Goal: Task Accomplishment & Management: Manage account settings

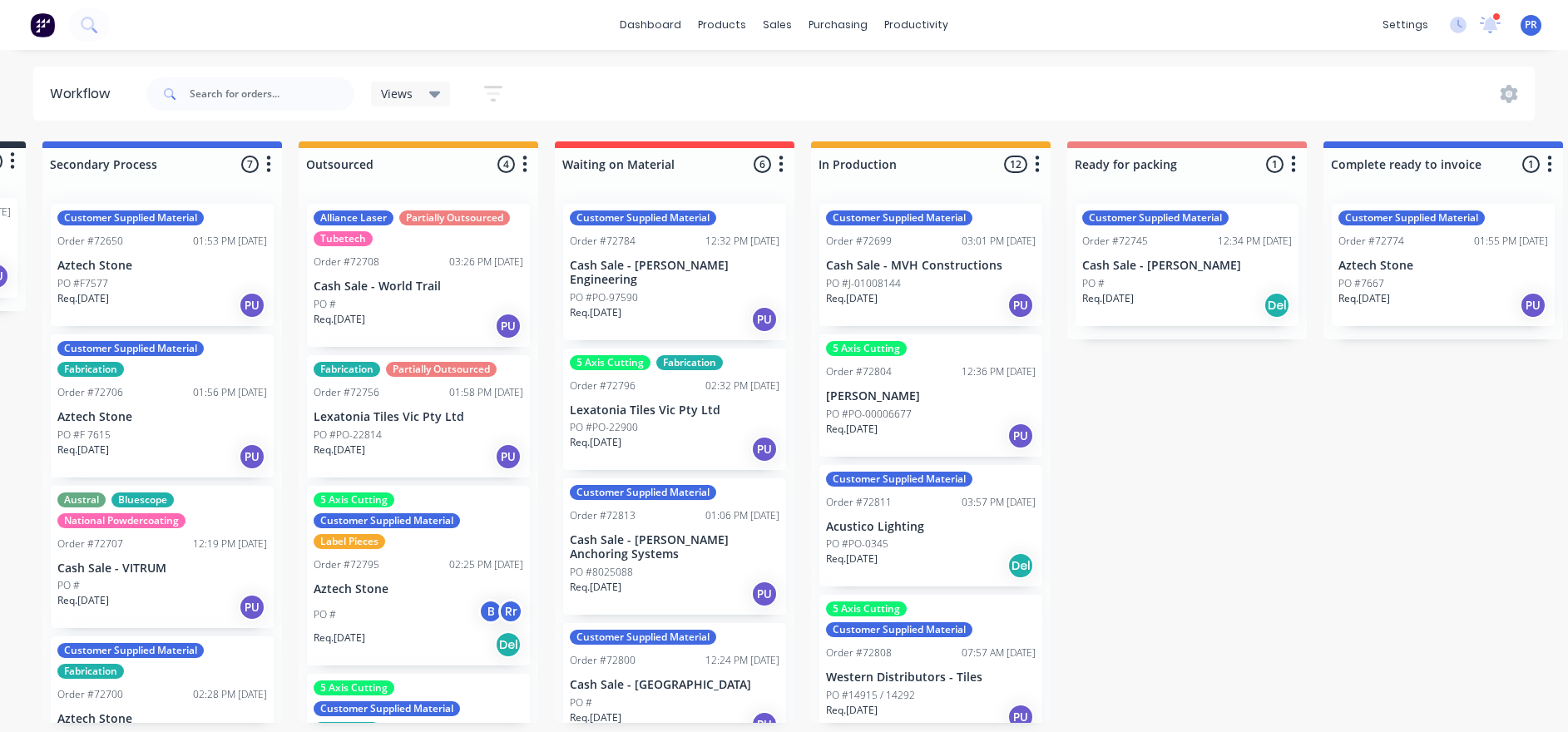
scroll to position [0, 263]
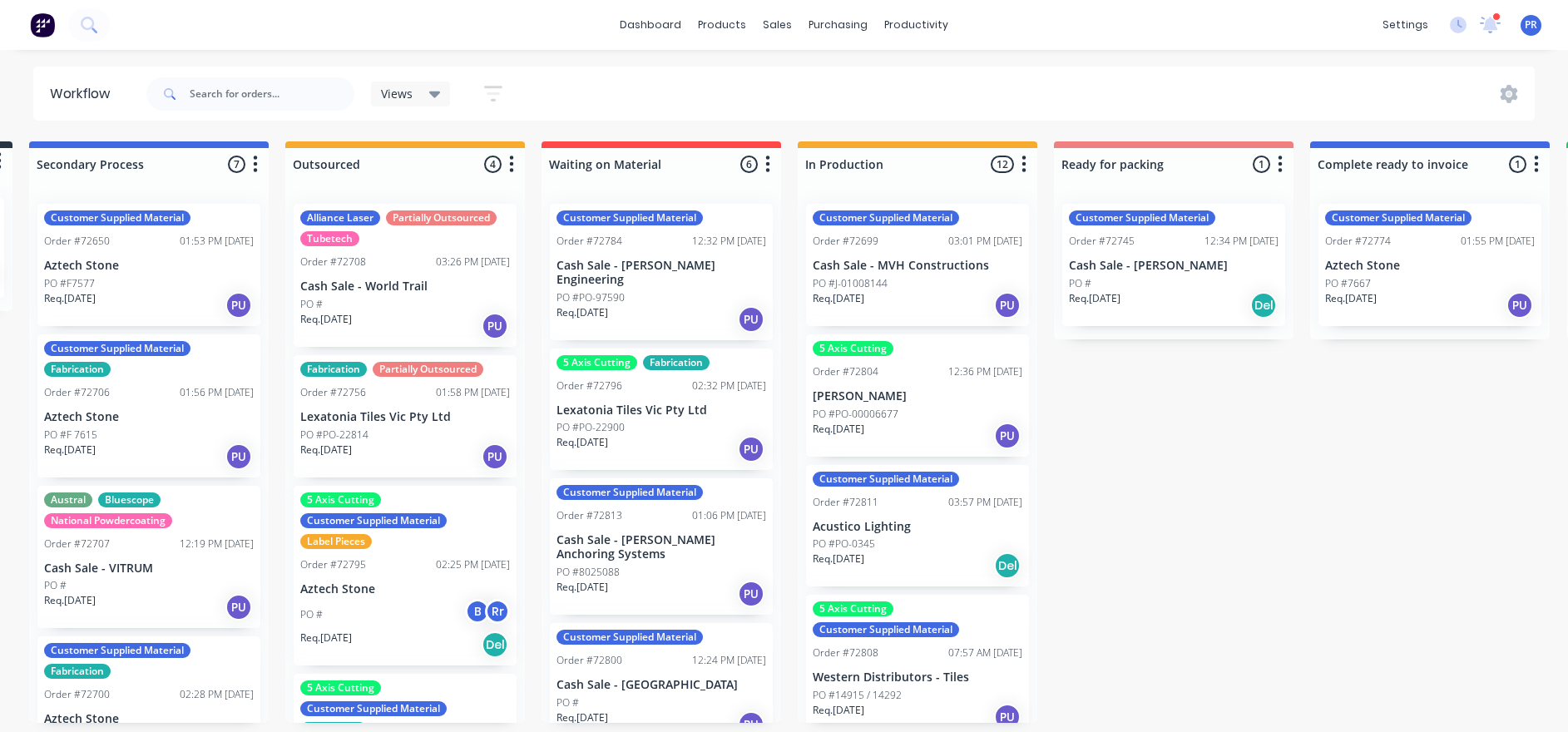
drag, startPoint x: 130, startPoint y: 505, endPoint x: 172, endPoint y: 510, distance: 42.3
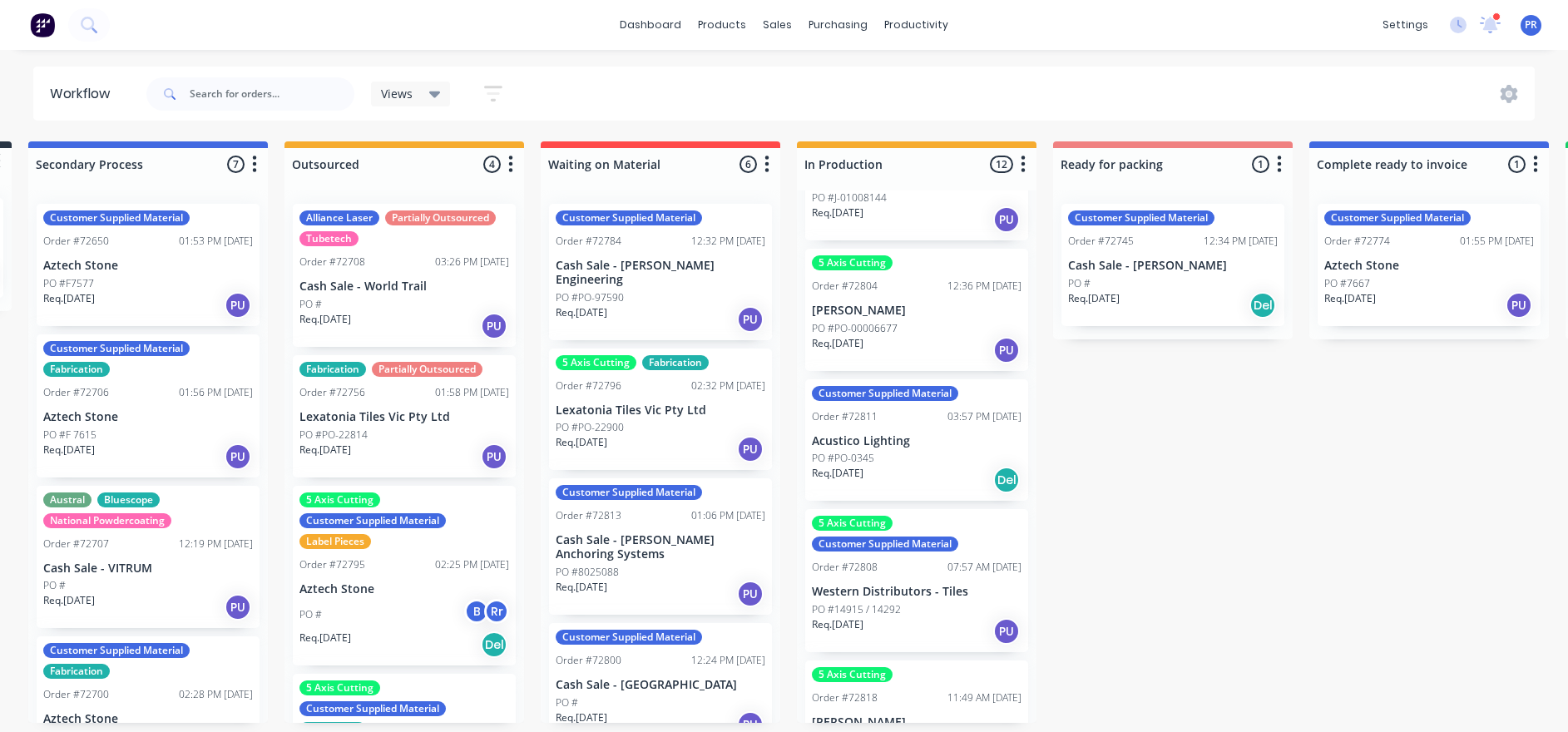
scroll to position [125, 0]
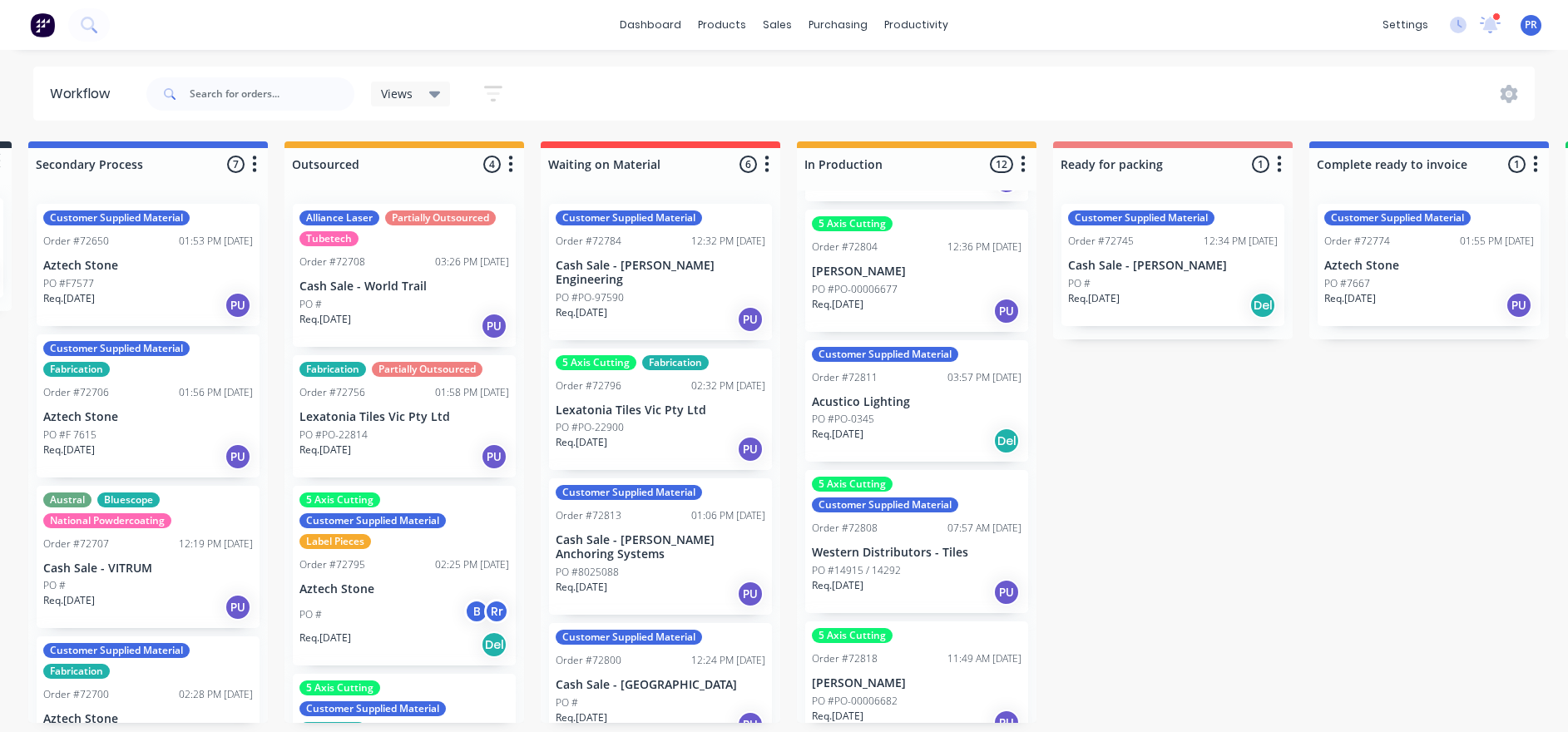
click at [883, 286] on p "PO #PO-00006677" at bounding box center [854, 289] width 85 height 15
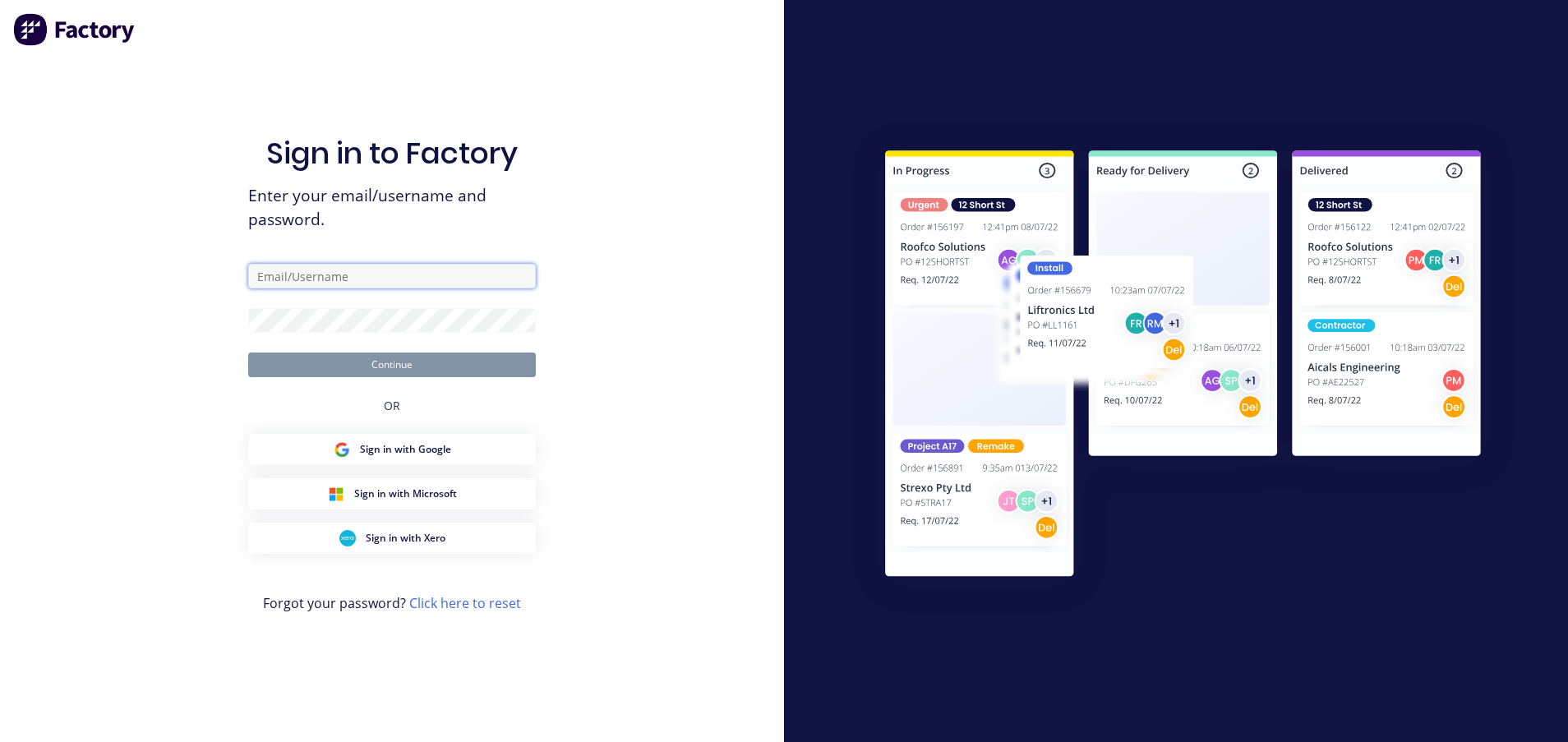
type input "[PERSON_NAME][EMAIL_ADDRESS][DOMAIN_NAME][PERSON_NAME]"
click at [457, 355] on button "Continue" at bounding box center [392, 364] width 287 height 25
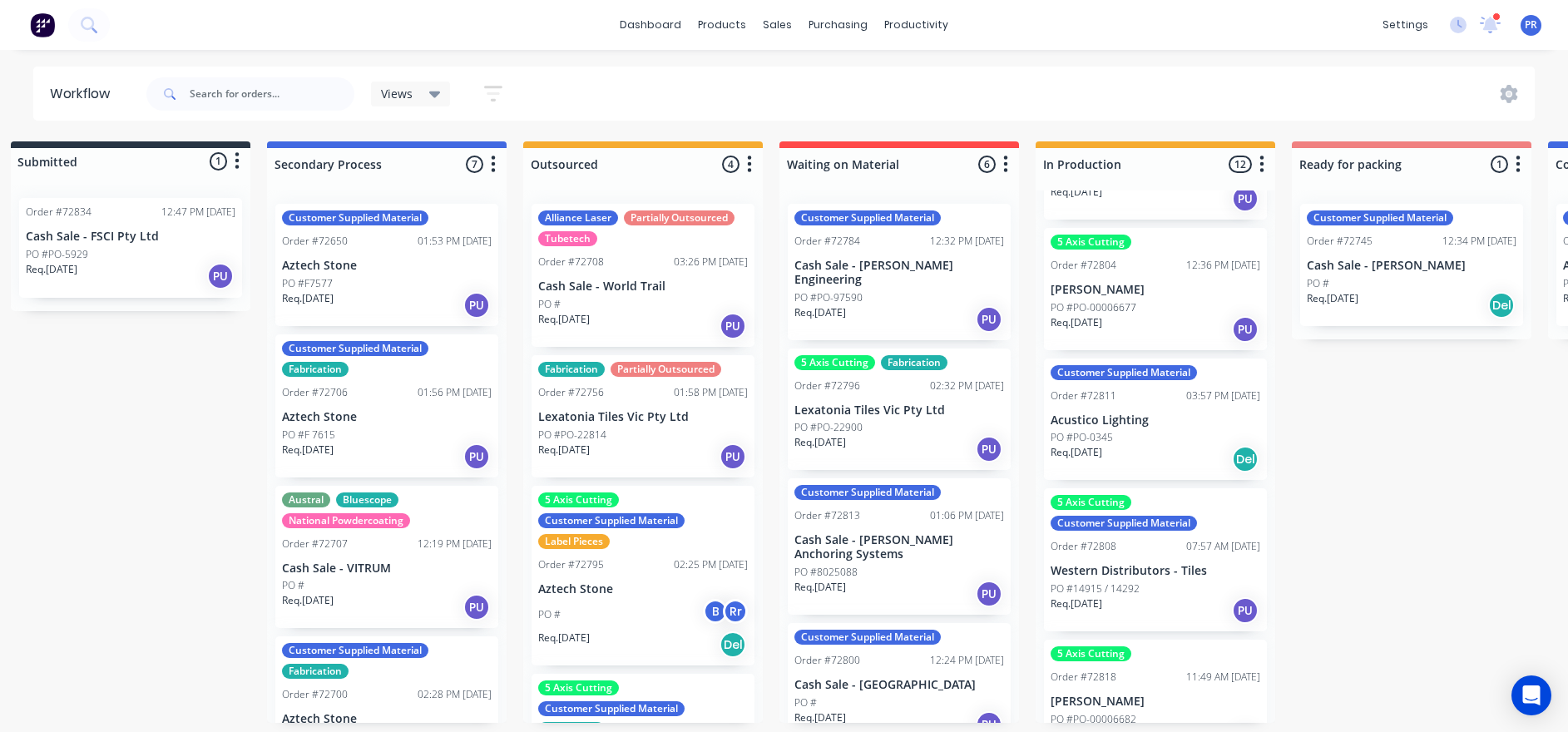
scroll to position [249, 0]
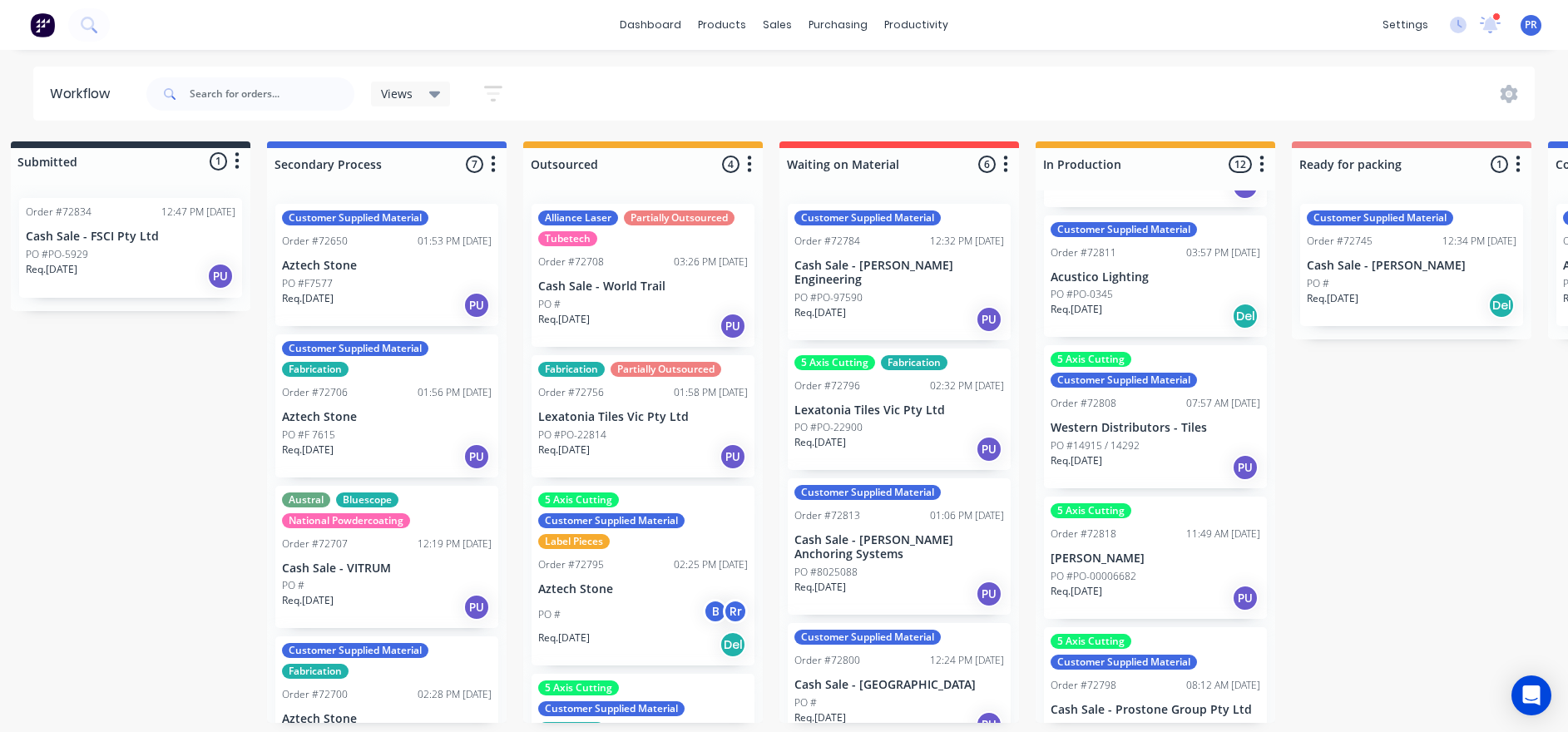
click at [1057, 500] on div "5 Axis Cutting Order #72818 11:49 AM [DATE] [PERSON_NAME] PO #PO-00006682 Req. …" at bounding box center [1155, 557] width 222 height 122
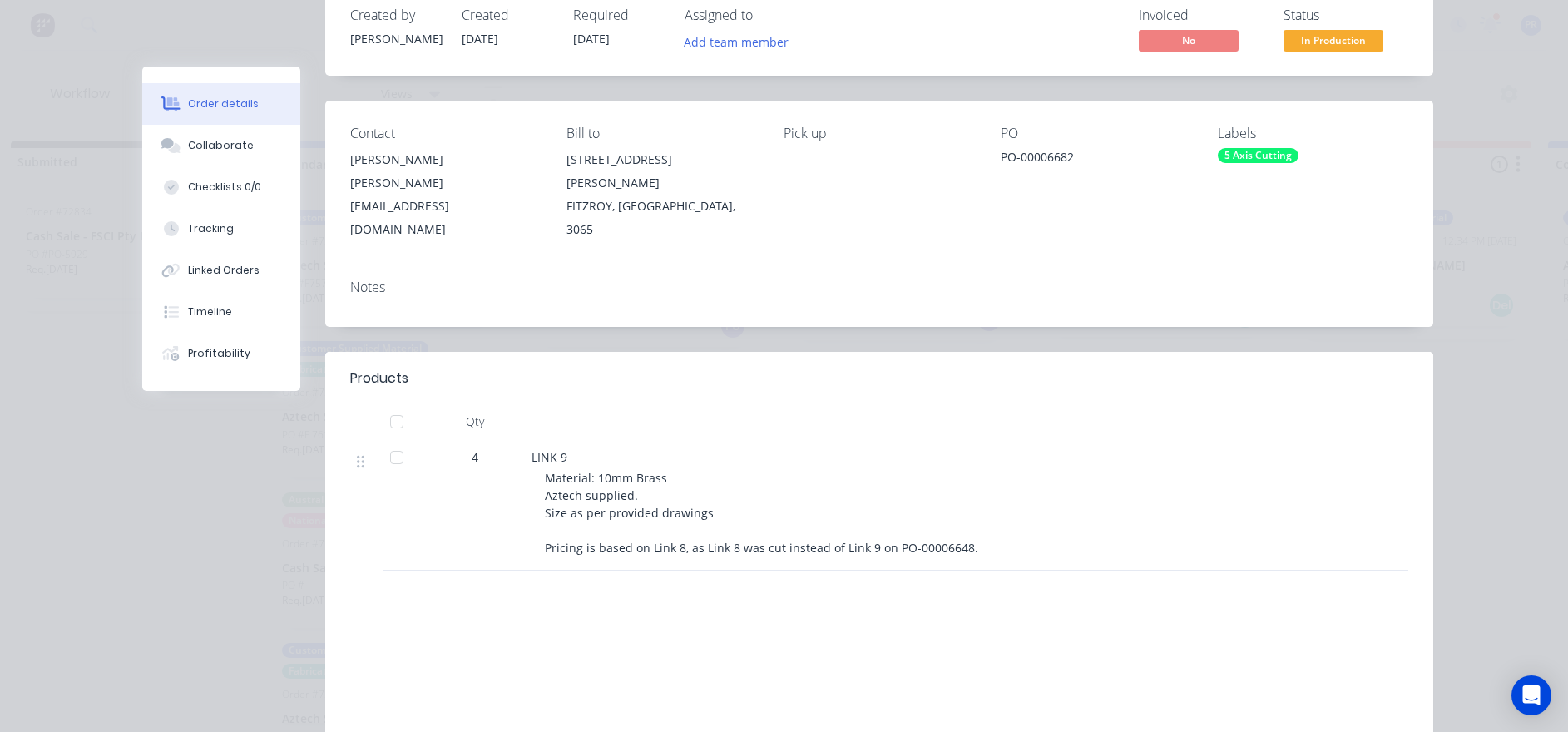
scroll to position [0, 0]
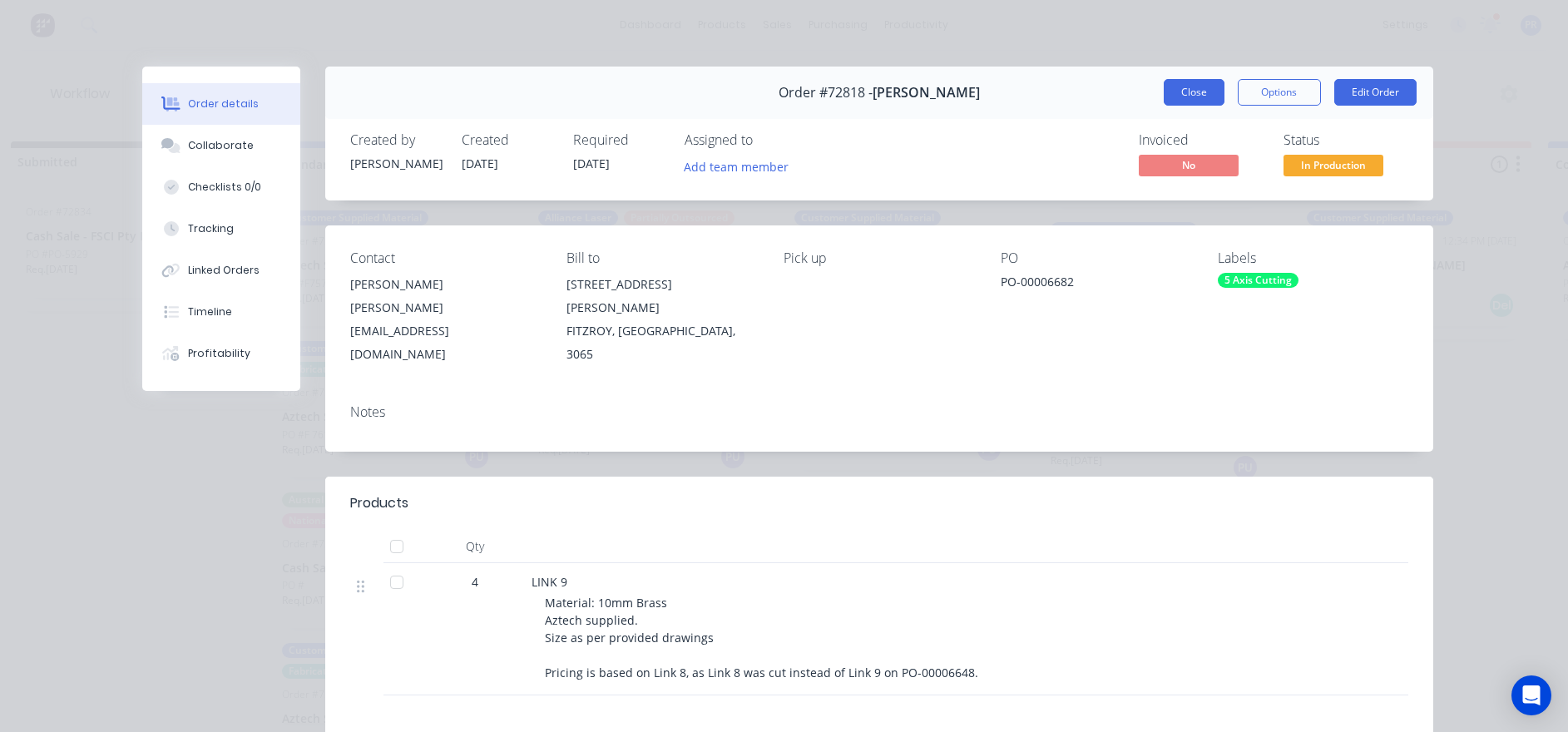
click at [1057, 96] on button "Close" at bounding box center [1194, 92] width 61 height 27
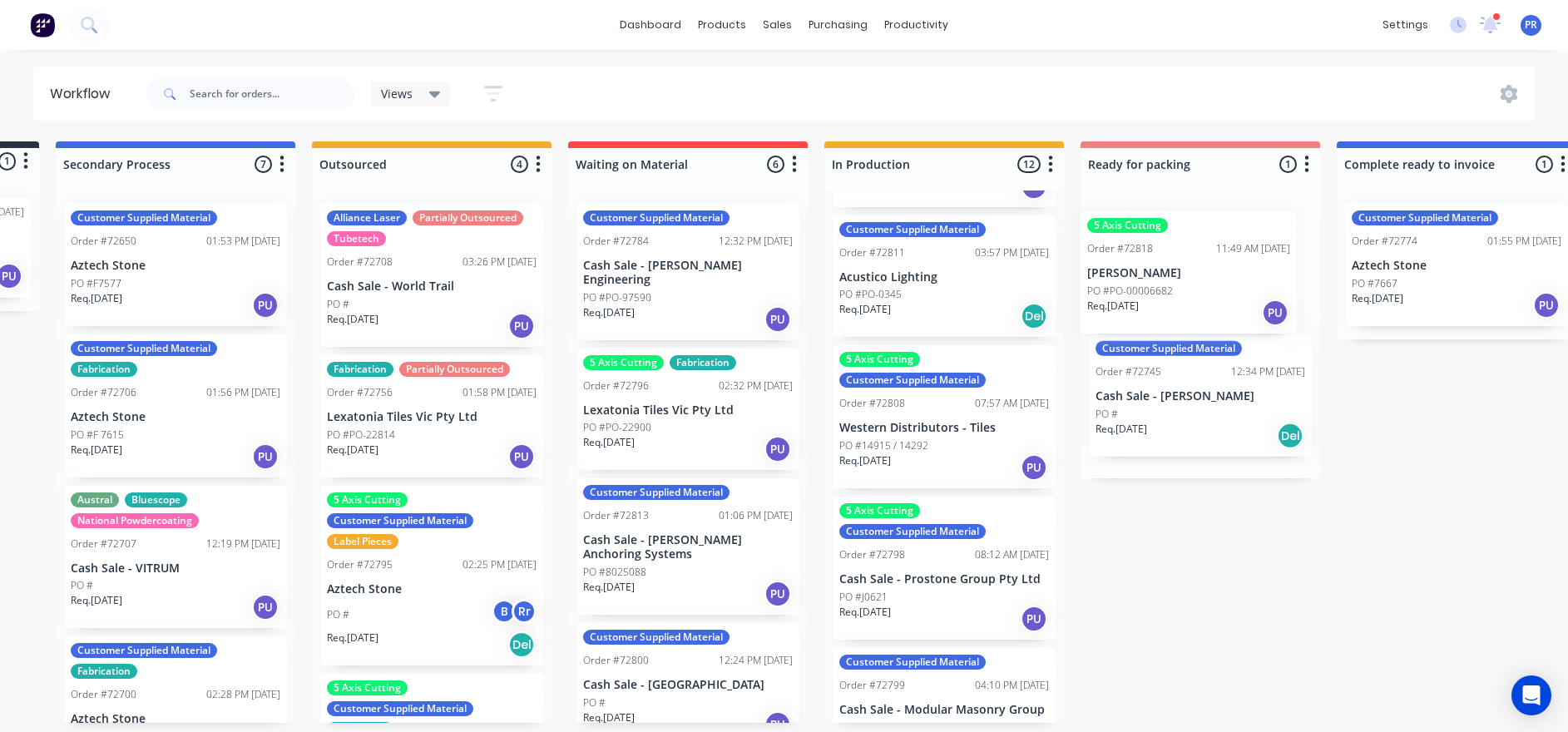
drag, startPoint x: 1154, startPoint y: 571, endPoint x: 1094, endPoint y: 349, distance: 230.0
click at [1057, 282] on div "Submitted 1 Status colour #273444 hex #273444 Save Cancel Summaries Total order…" at bounding box center [1259, 431] width 3015 height 581
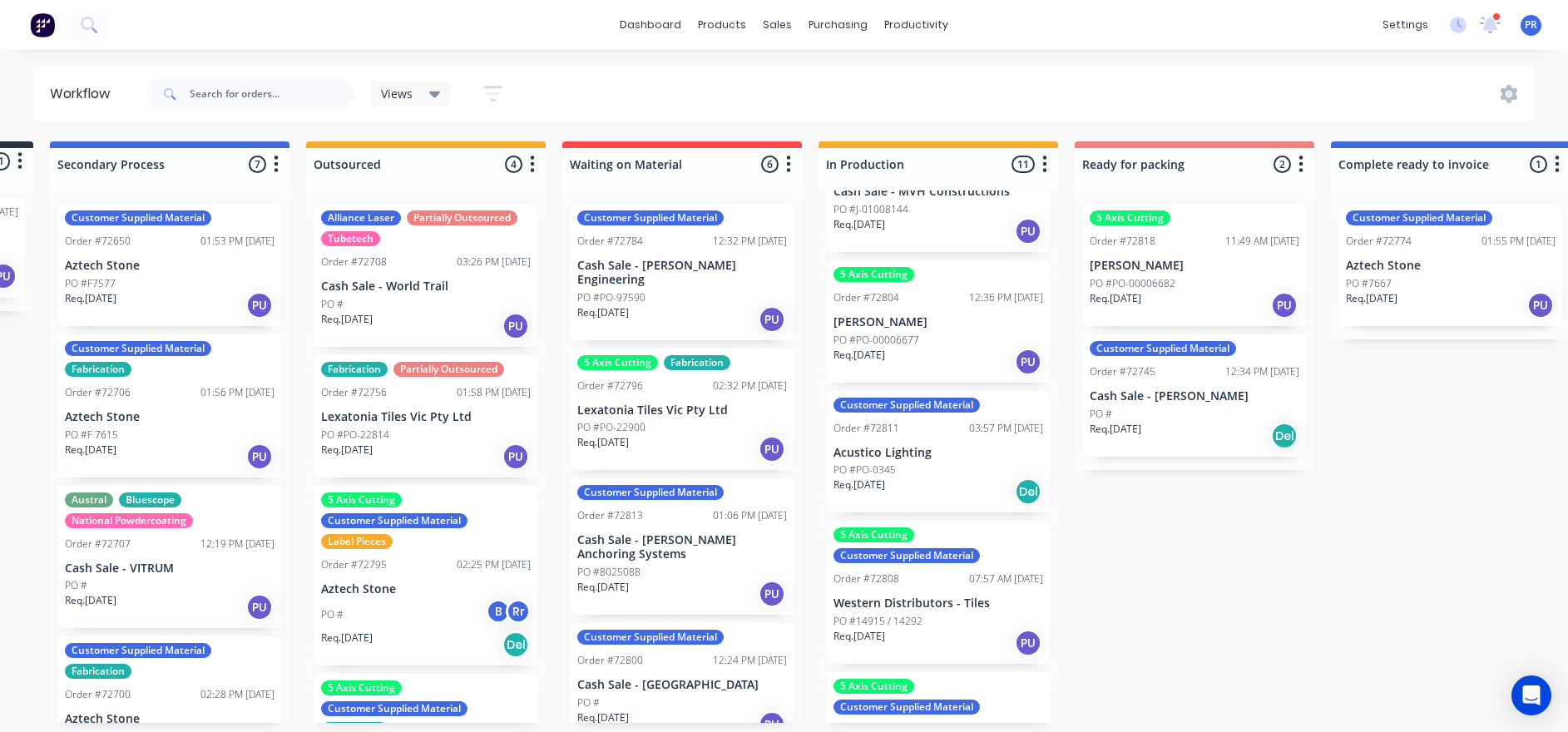
scroll to position [23, 0]
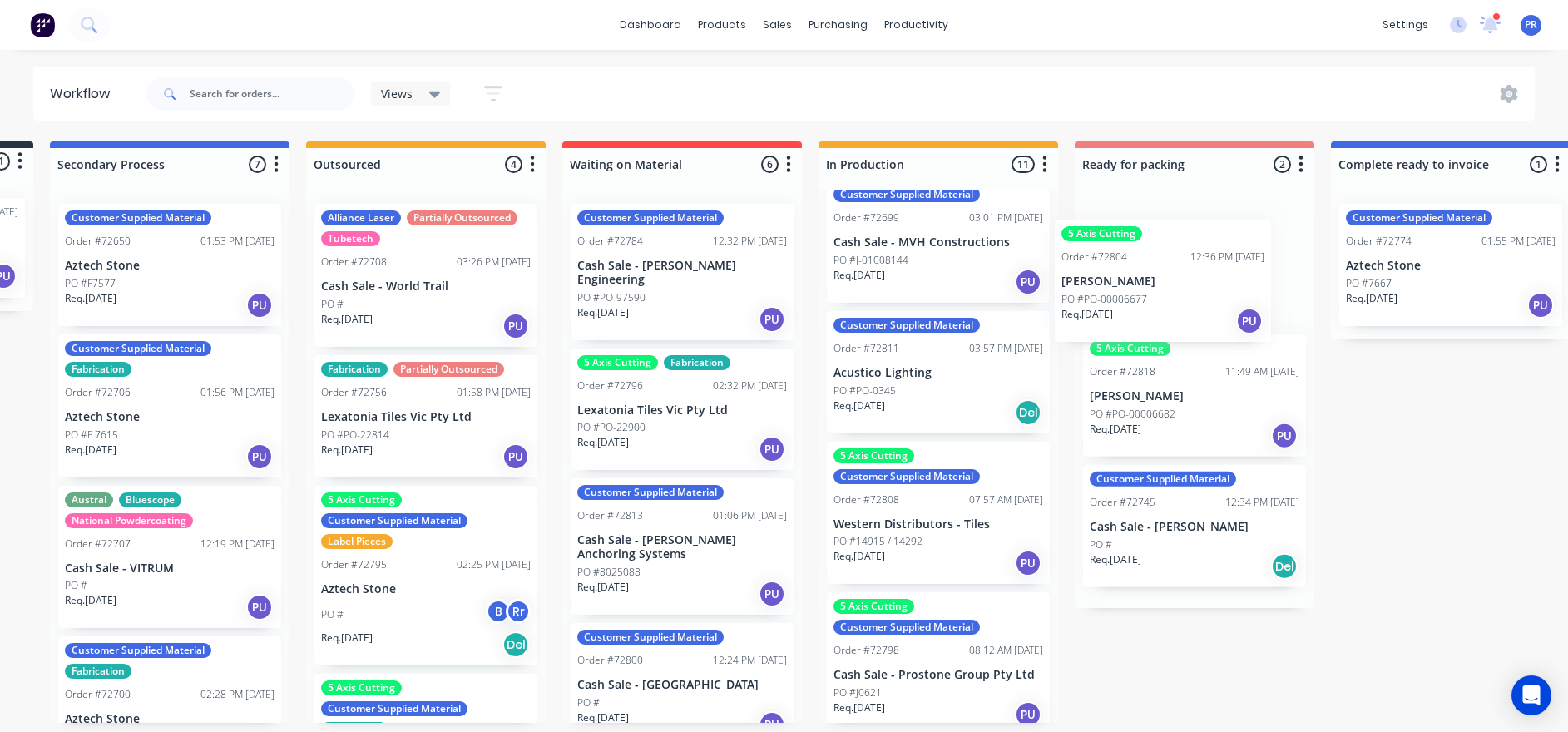
drag, startPoint x: 927, startPoint y: 367, endPoint x: 1172, endPoint y: 280, distance: 260.0
click at [1057, 280] on div "Submitted 1 Status colour #273444 hex #273444 Save Cancel Summaries Total order…" at bounding box center [1253, 431] width 3015 height 581
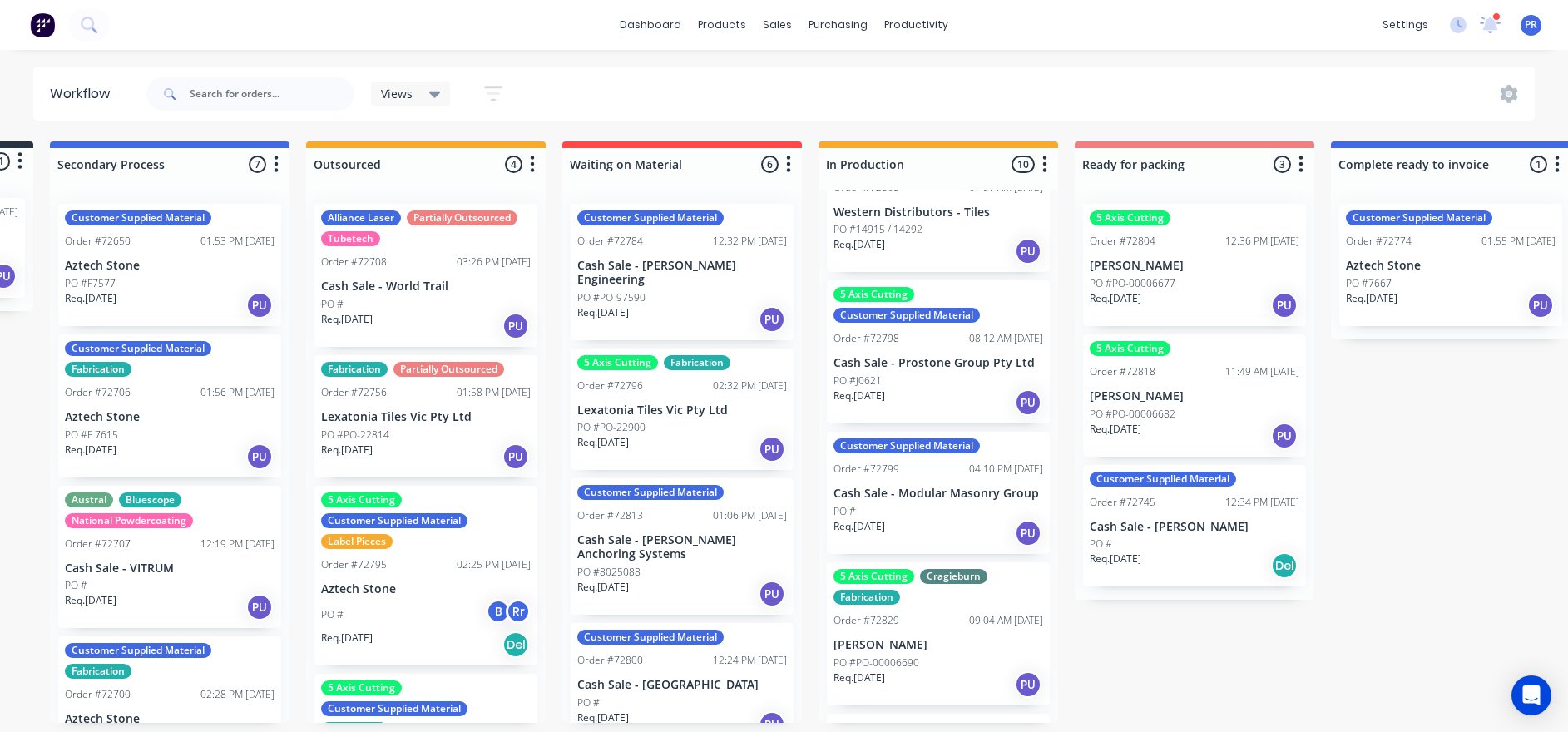
scroll to position [374, 0]
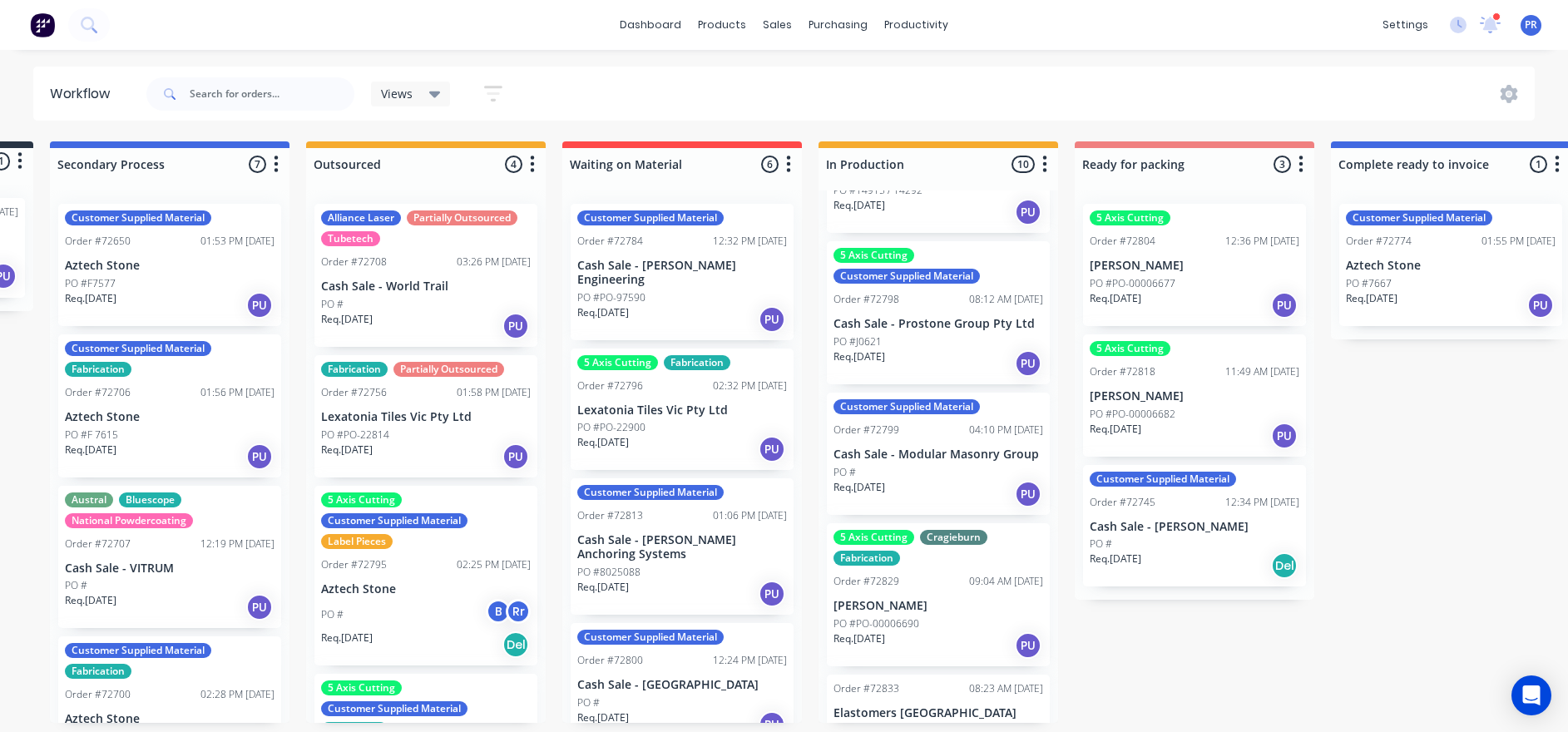
click at [910, 500] on div "5 Axis Cutting Cragieburn Fabrication Order #72829 09:04 AM [DATE] [PERSON_NAME…" at bounding box center [937, 595] width 222 height 143
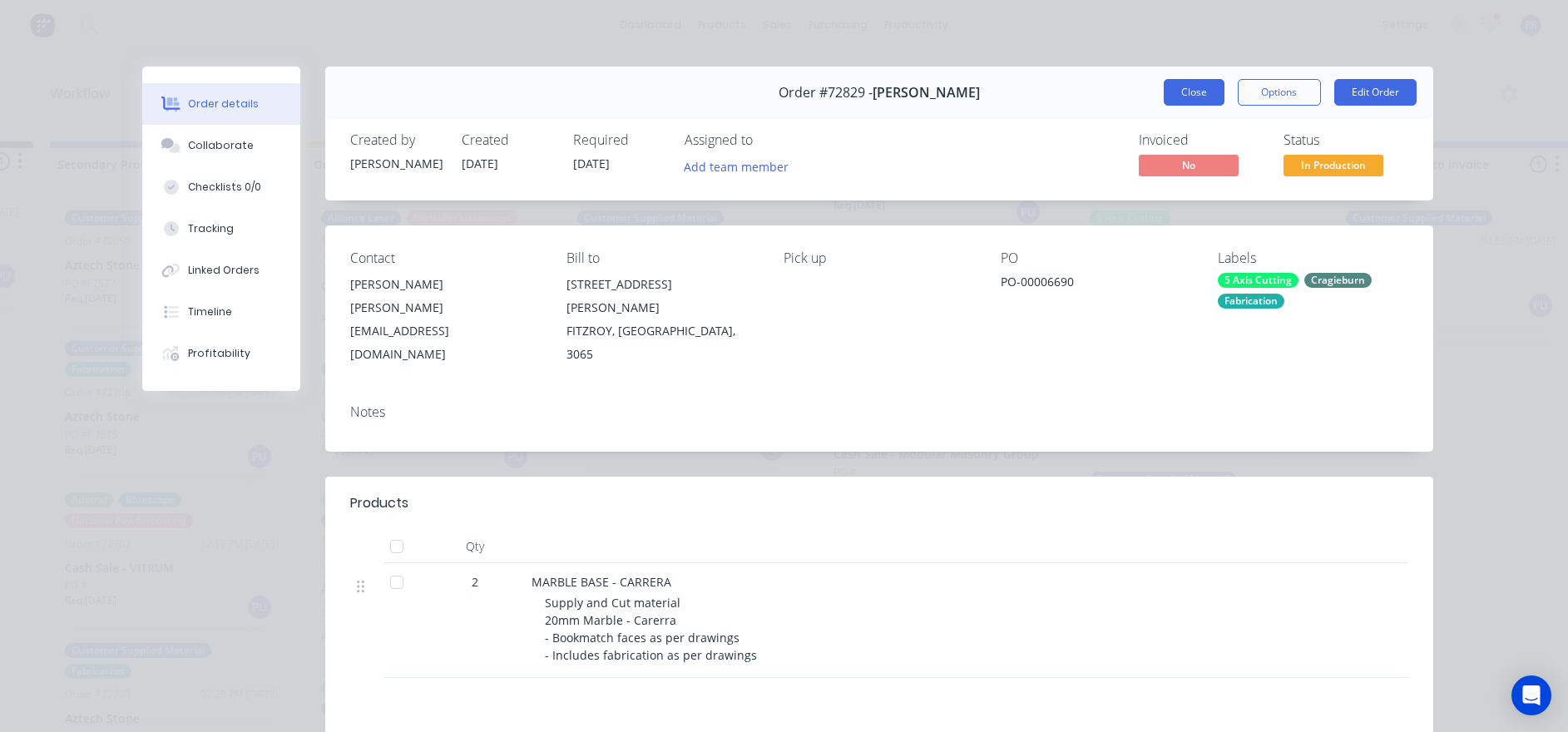
click at [1057, 97] on button "Close" at bounding box center [1194, 92] width 61 height 27
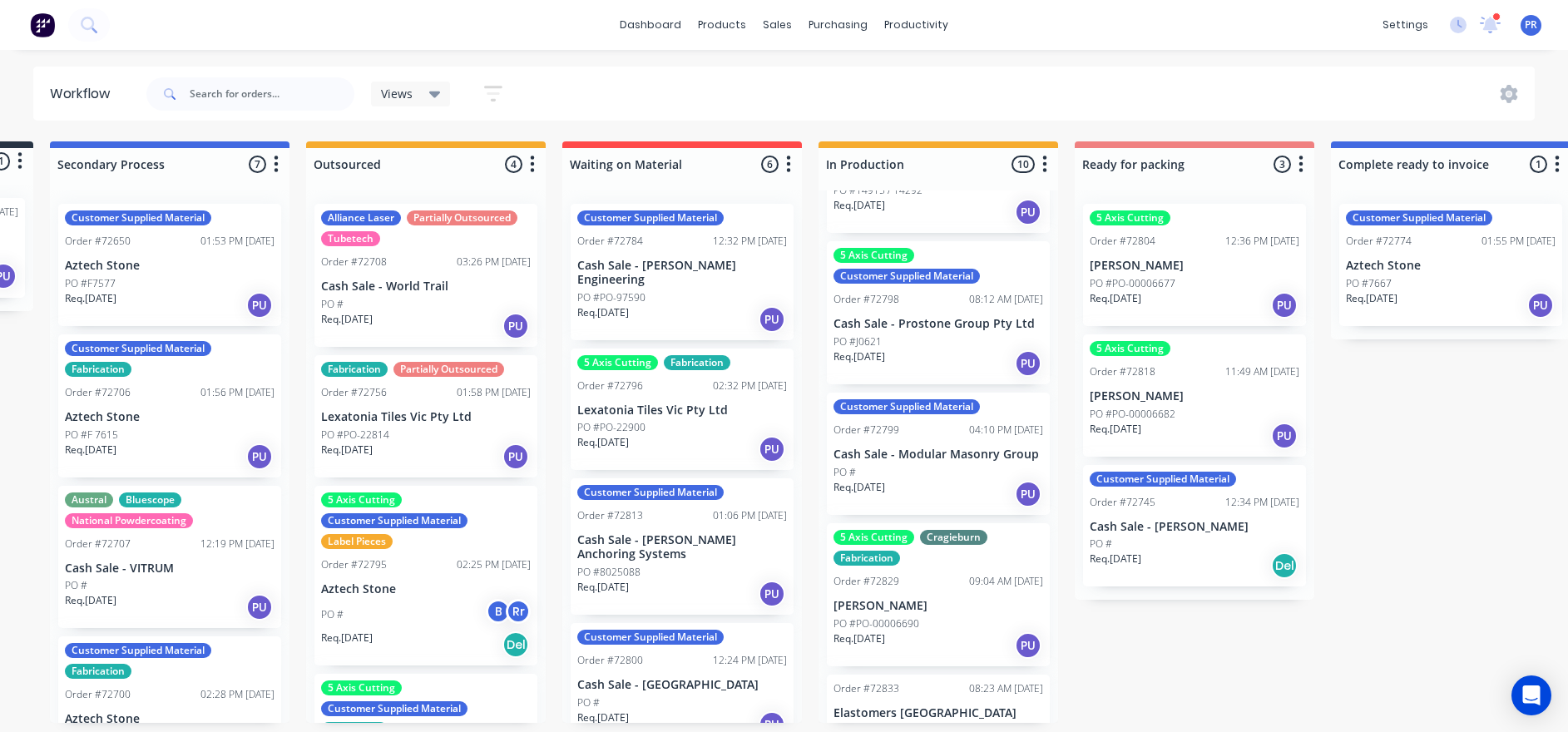
click at [1057, 262] on p "[PERSON_NAME]" at bounding box center [1194, 265] width 210 height 14
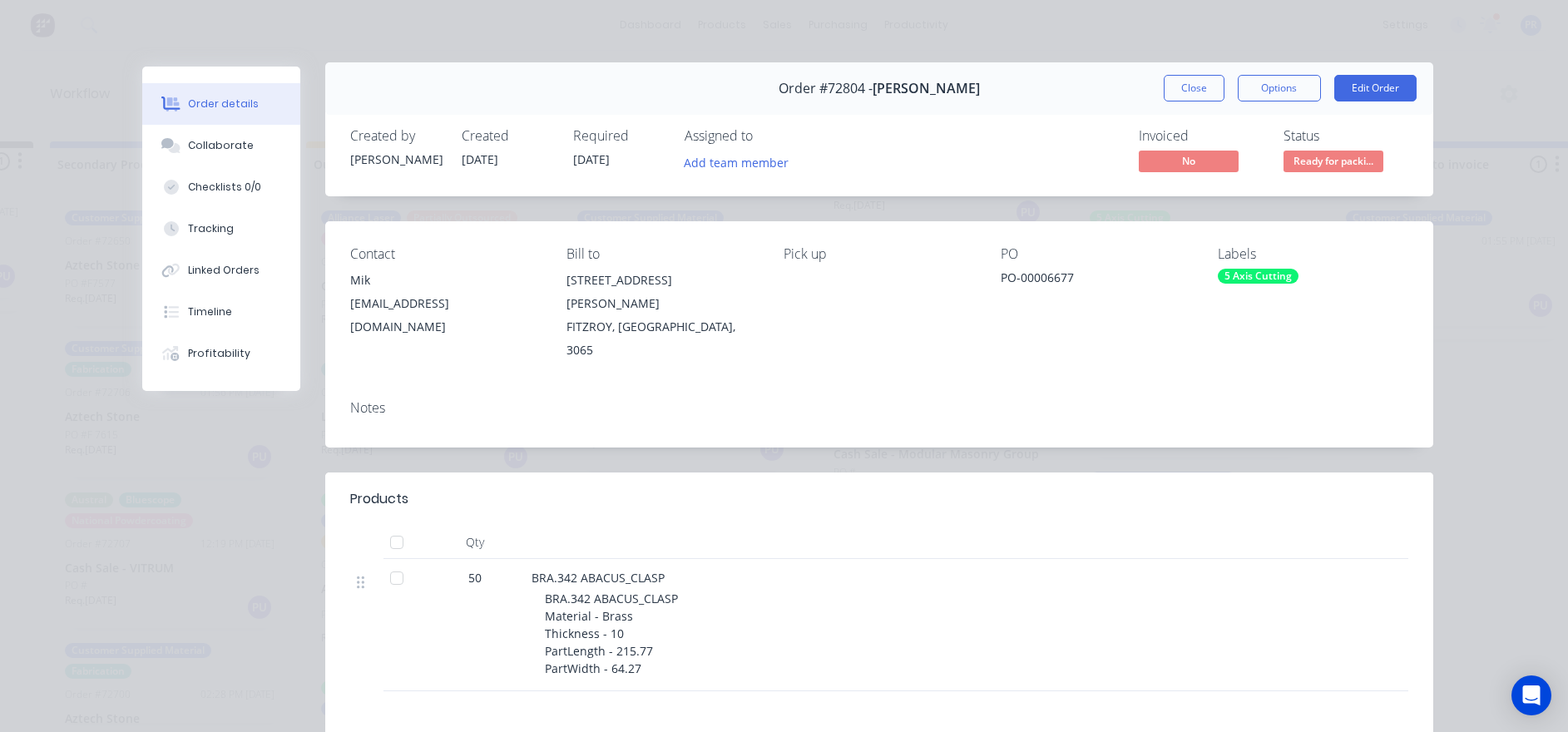
scroll to position [0, 0]
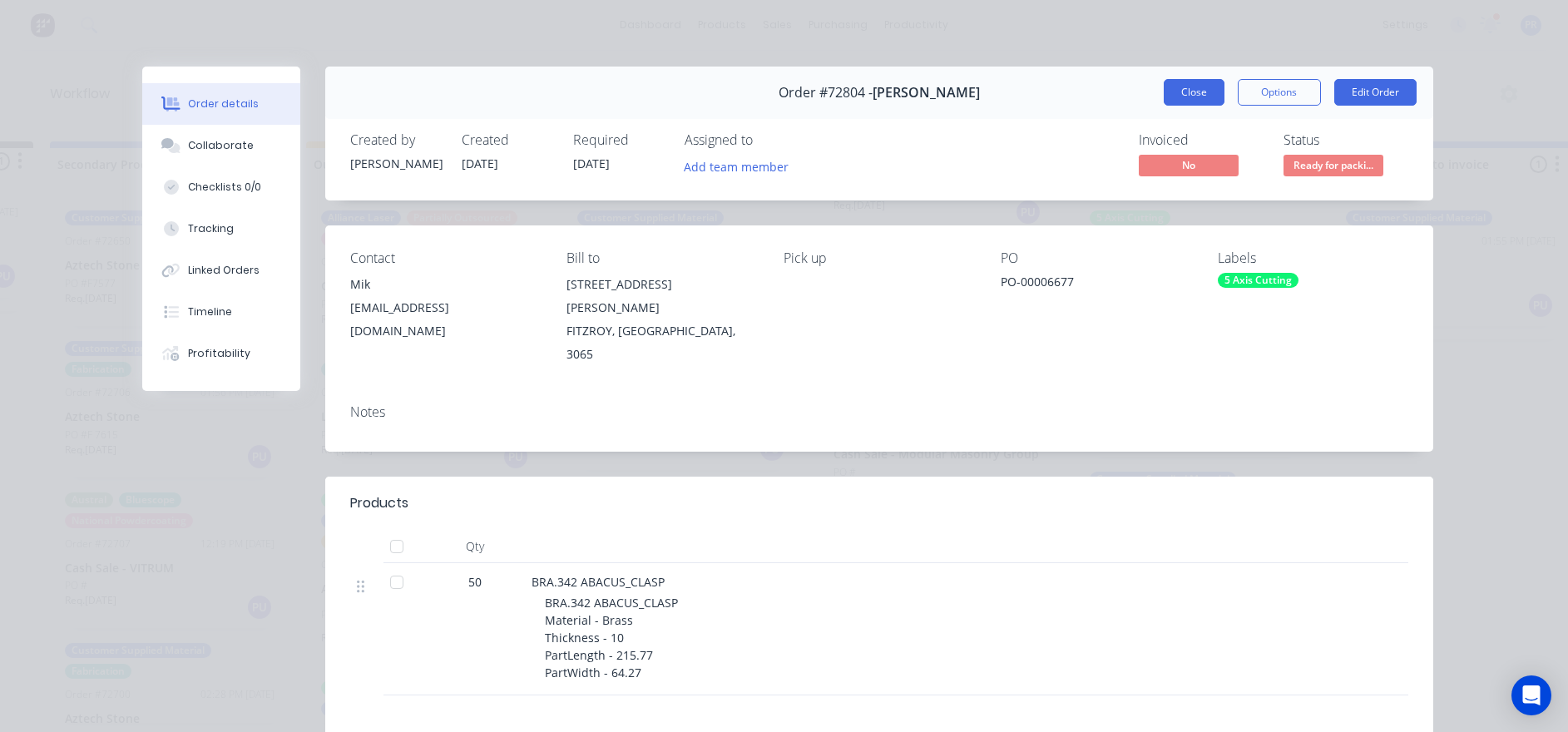
click at [1057, 100] on button "Close" at bounding box center [1194, 92] width 61 height 27
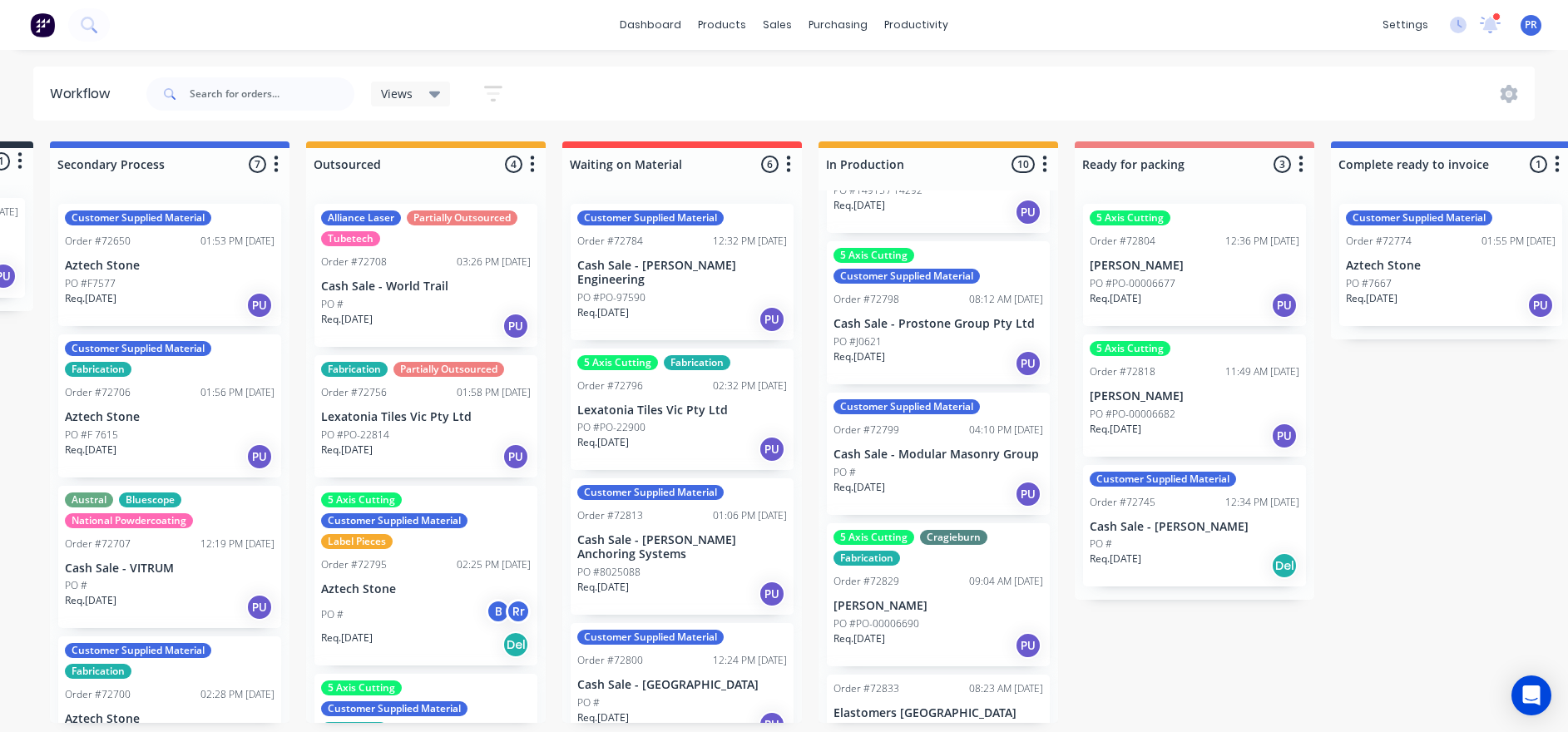
click at [1057, 366] on div "Order #72818 11:49 AM [DATE]" at bounding box center [1194, 371] width 210 height 15
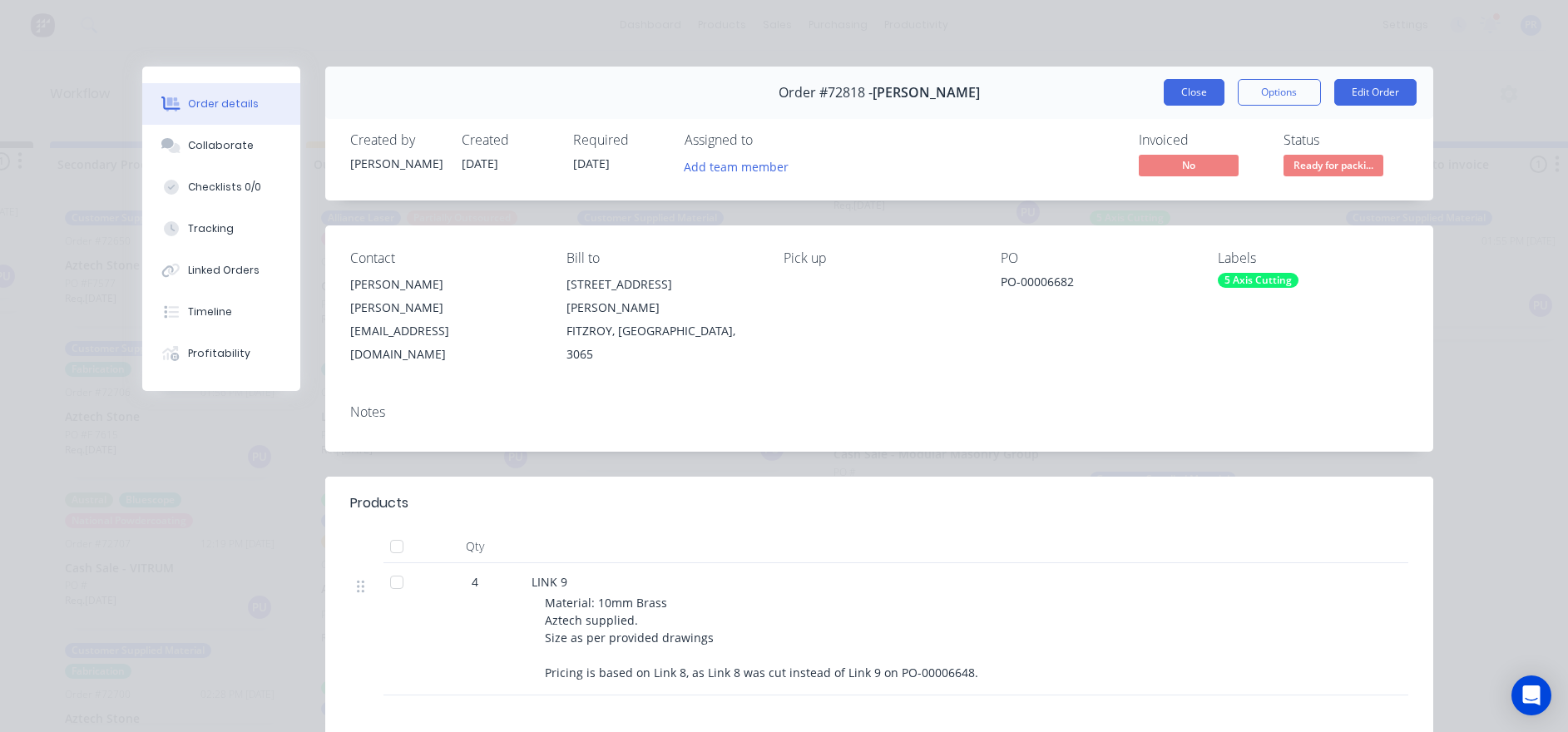
click at [1057, 91] on button "Close" at bounding box center [1194, 92] width 61 height 27
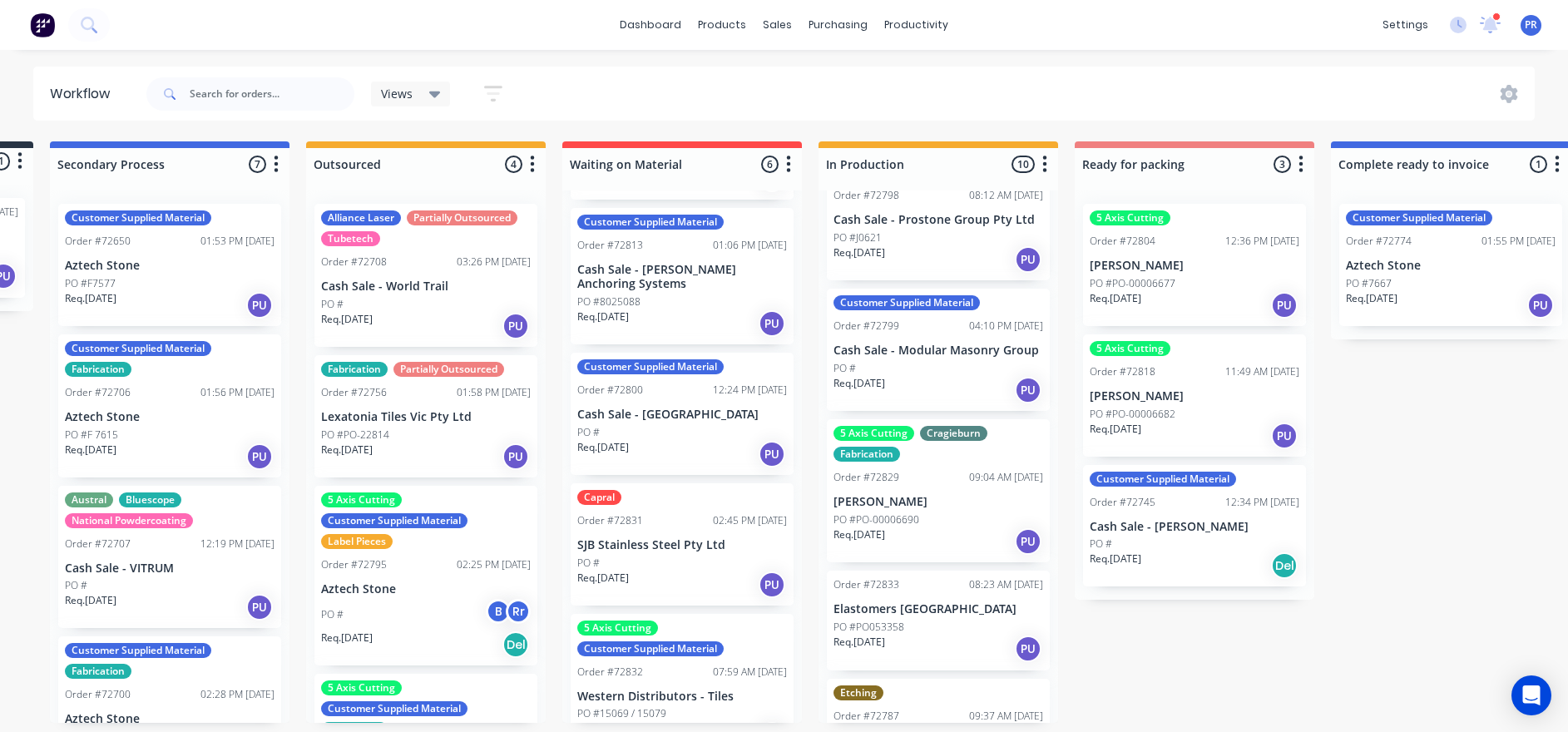
scroll to position [517, 0]
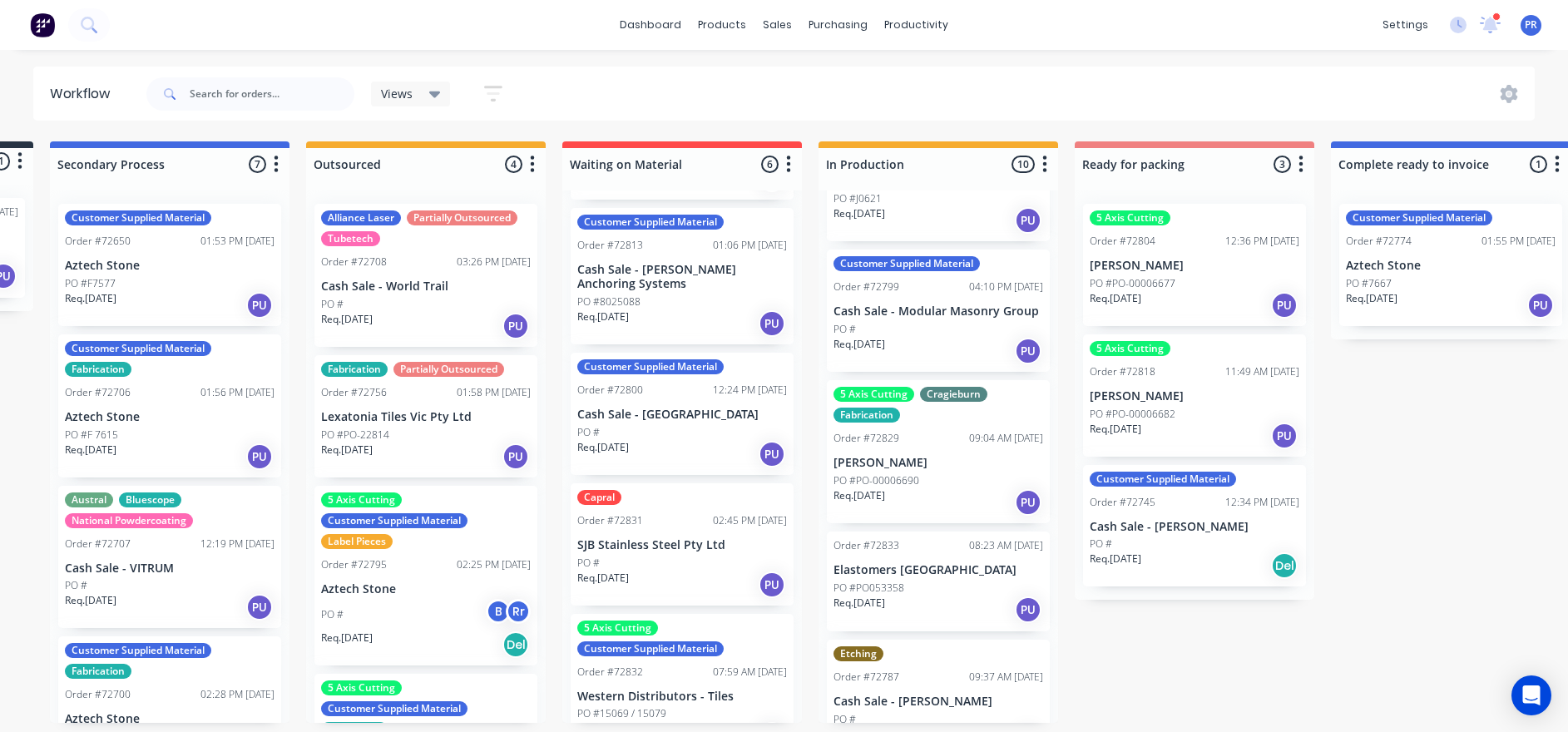
click at [906, 500] on p "Elastomers [GEOGRAPHIC_DATA]" at bounding box center [937, 570] width 210 height 14
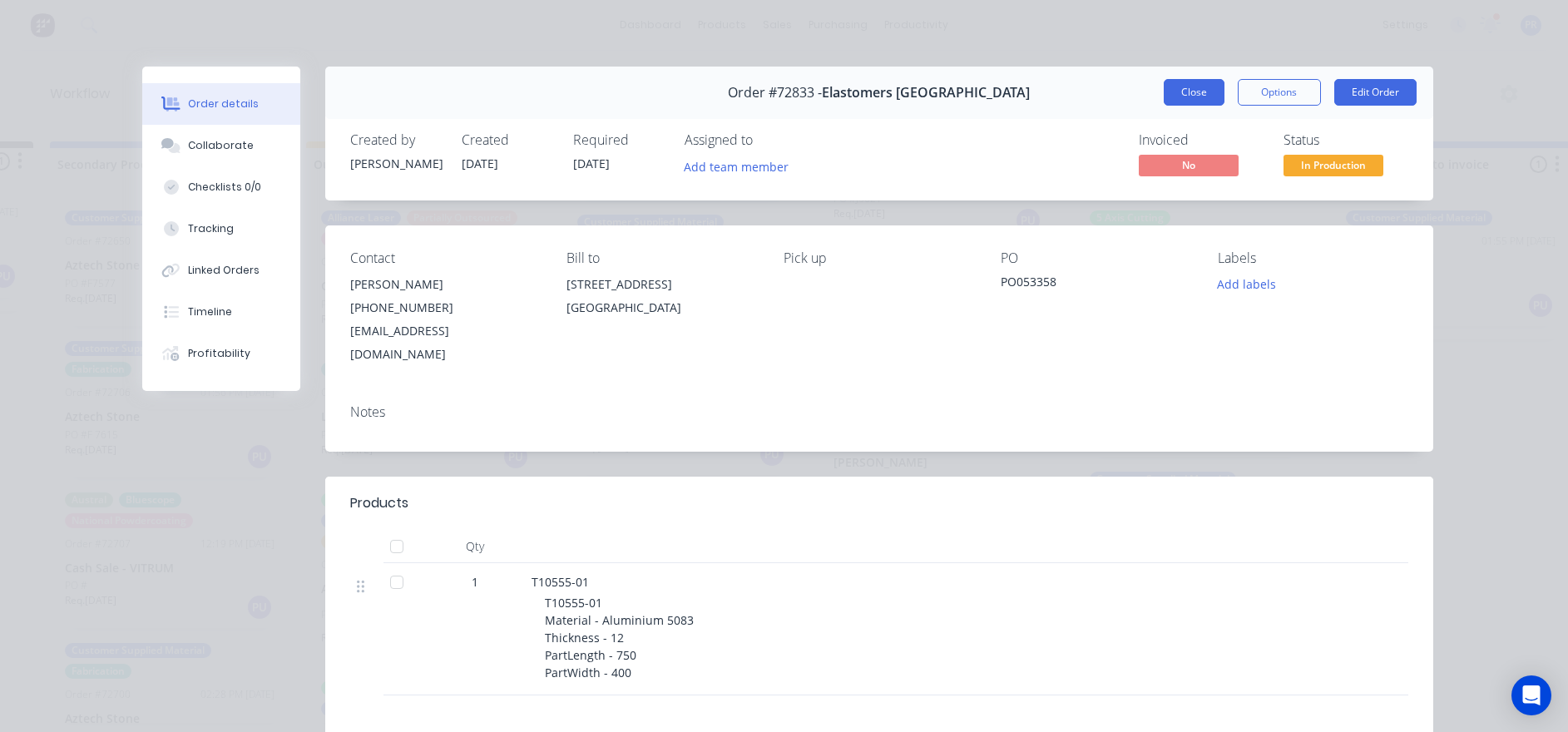
click at [1057, 91] on button "Close" at bounding box center [1194, 92] width 61 height 27
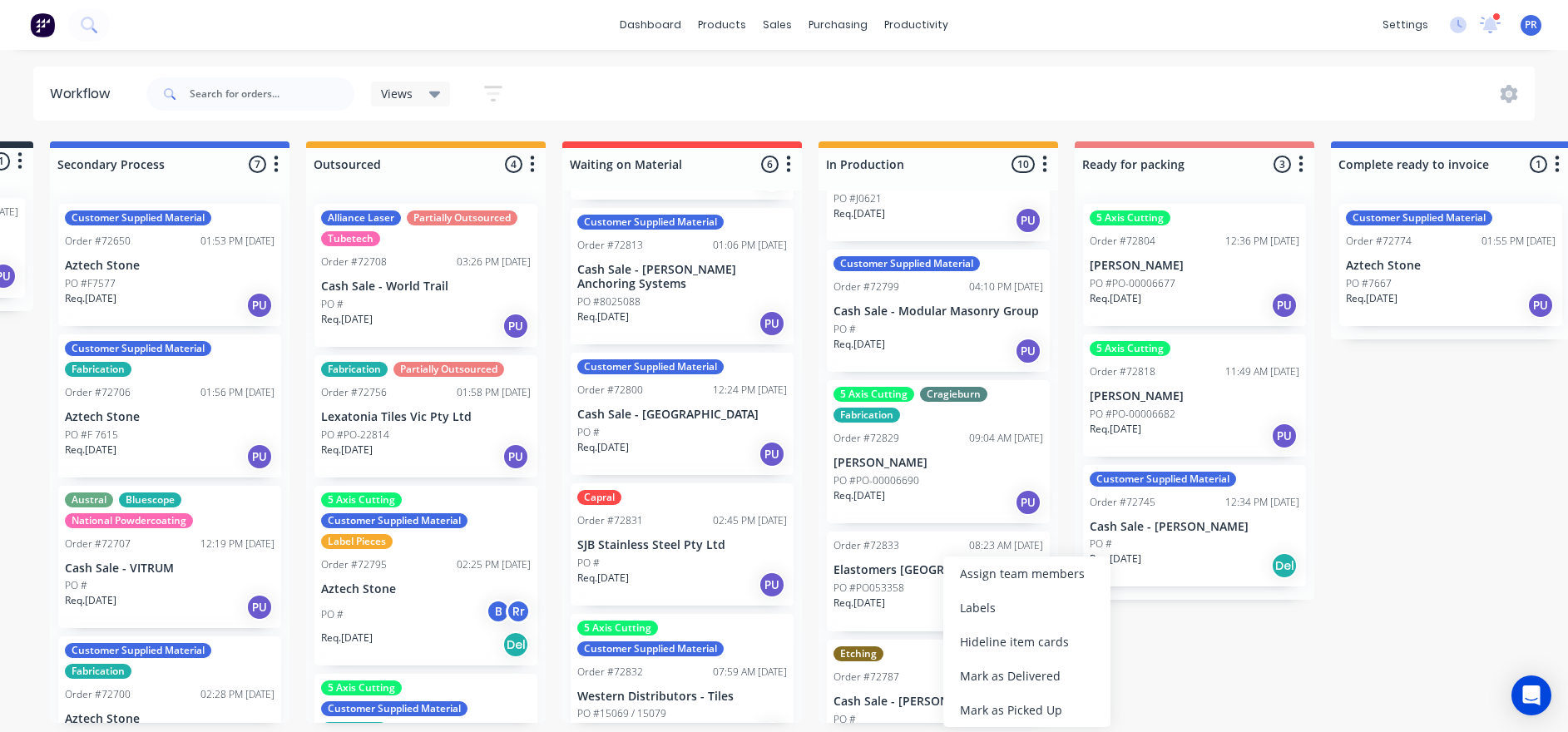
click at [964, 500] on div "Labels" at bounding box center [1027, 608] width 167 height 34
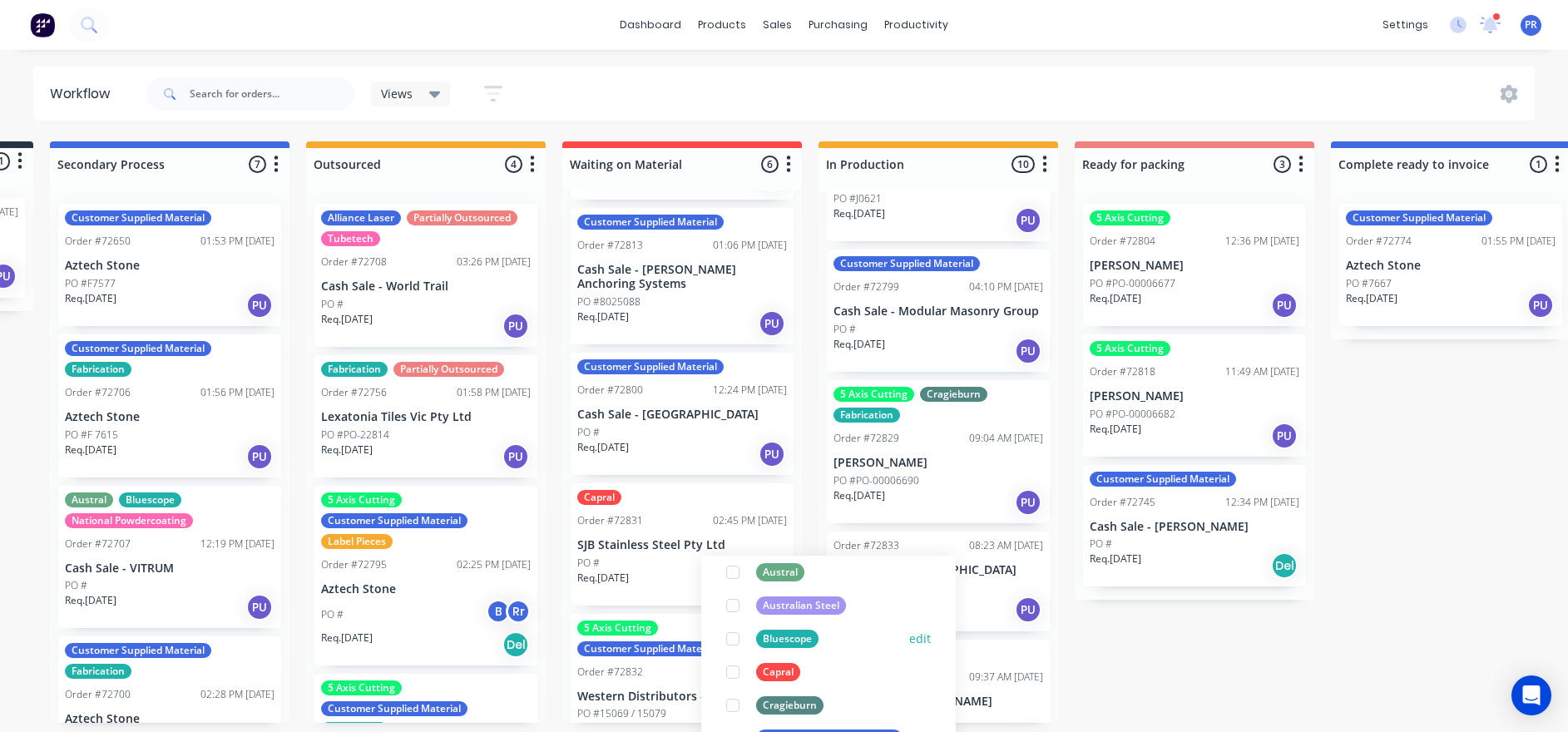
scroll to position [125, 0]
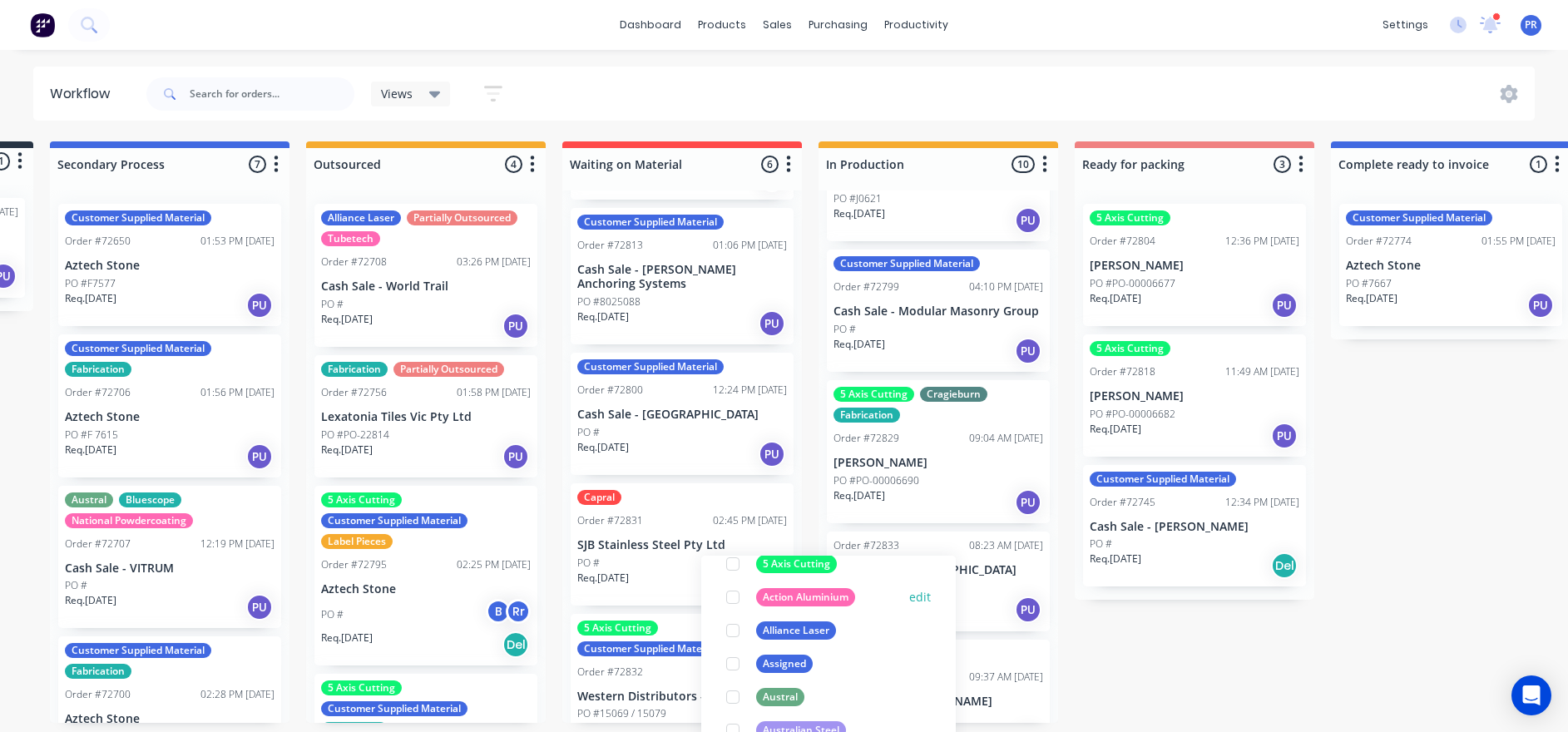
click at [736, 500] on div at bounding box center [732, 597] width 33 height 33
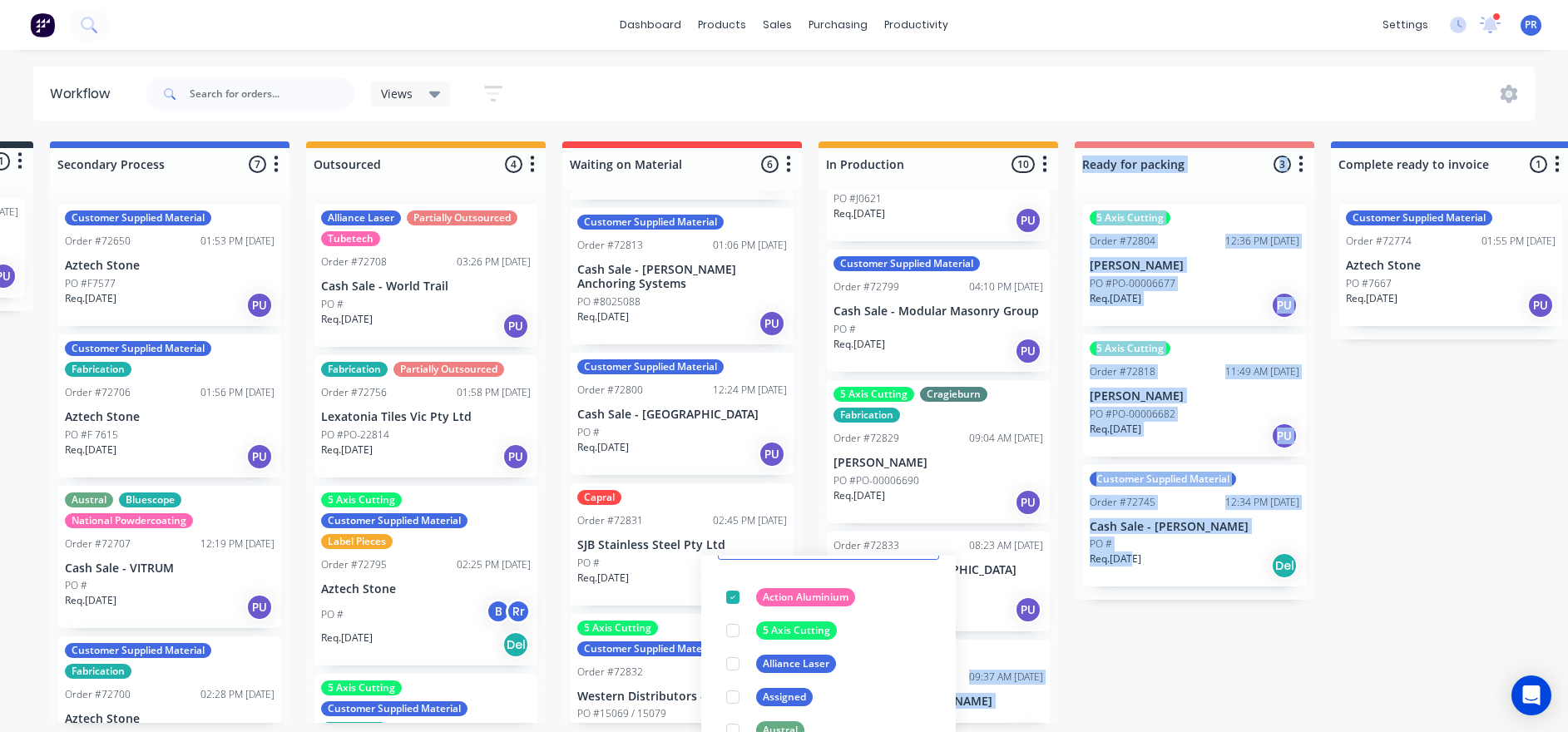
click at [1057, 500] on div "Submitted 1 Status colour #273444 hex #273444 Save Cancel Summaries Total order…" at bounding box center [1253, 431] width 3015 height 581
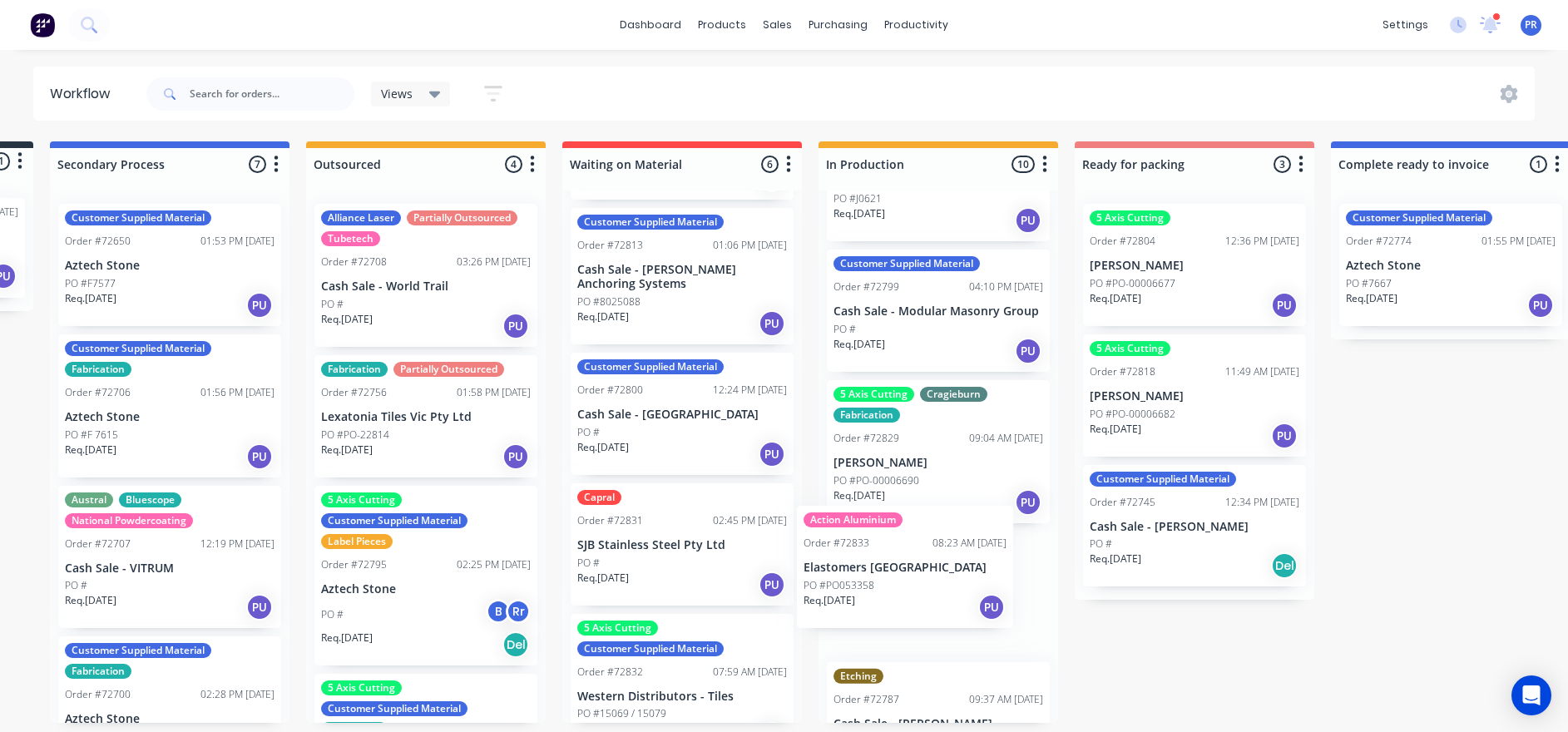
scroll to position [3, 242]
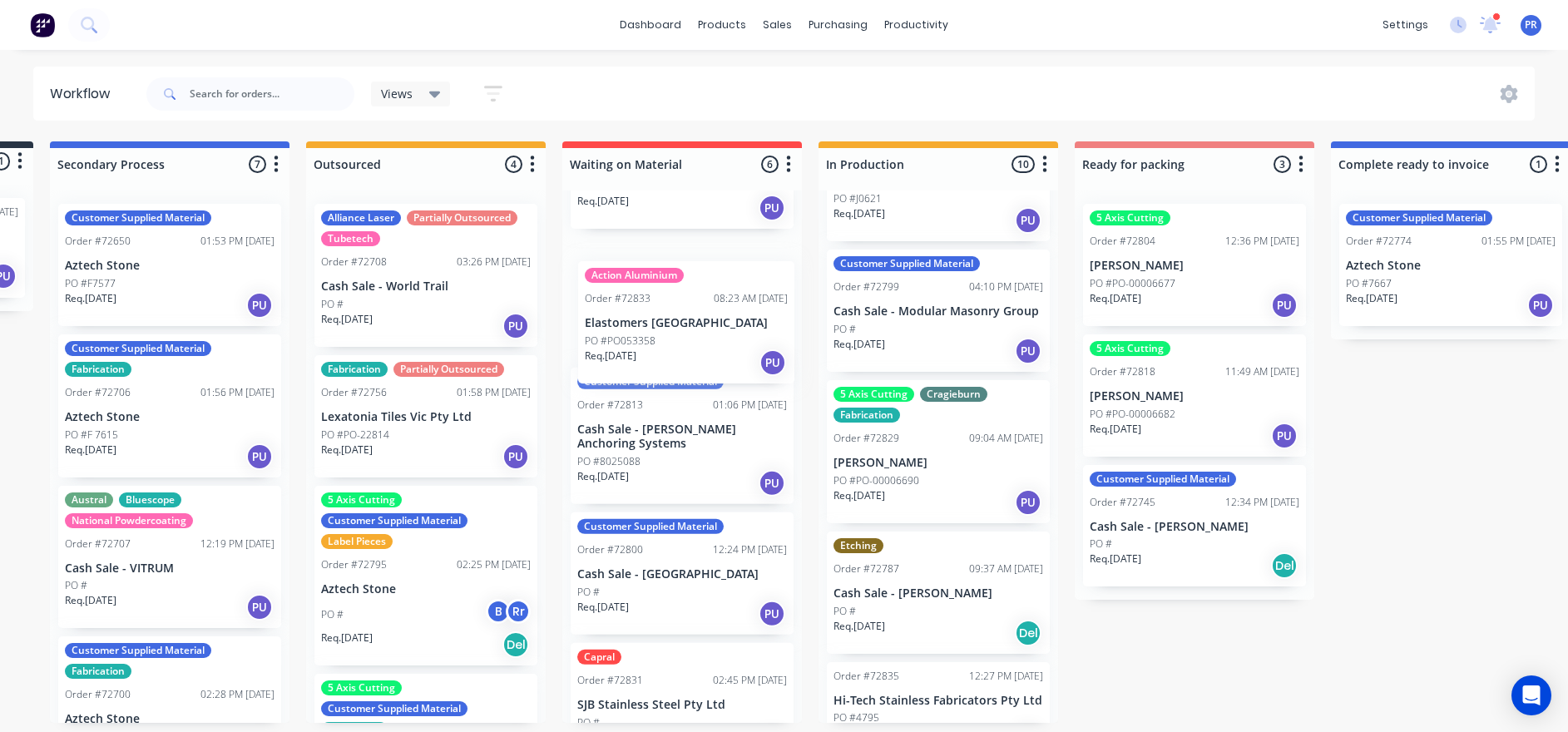
drag, startPoint x: 914, startPoint y: 576, endPoint x: 652, endPoint y: 299, distance: 381.3
click at [652, 299] on div "Submitted 1 Status colour #273444 hex #273444 Save Cancel Summaries Total order…" at bounding box center [1253, 431] width 3015 height 581
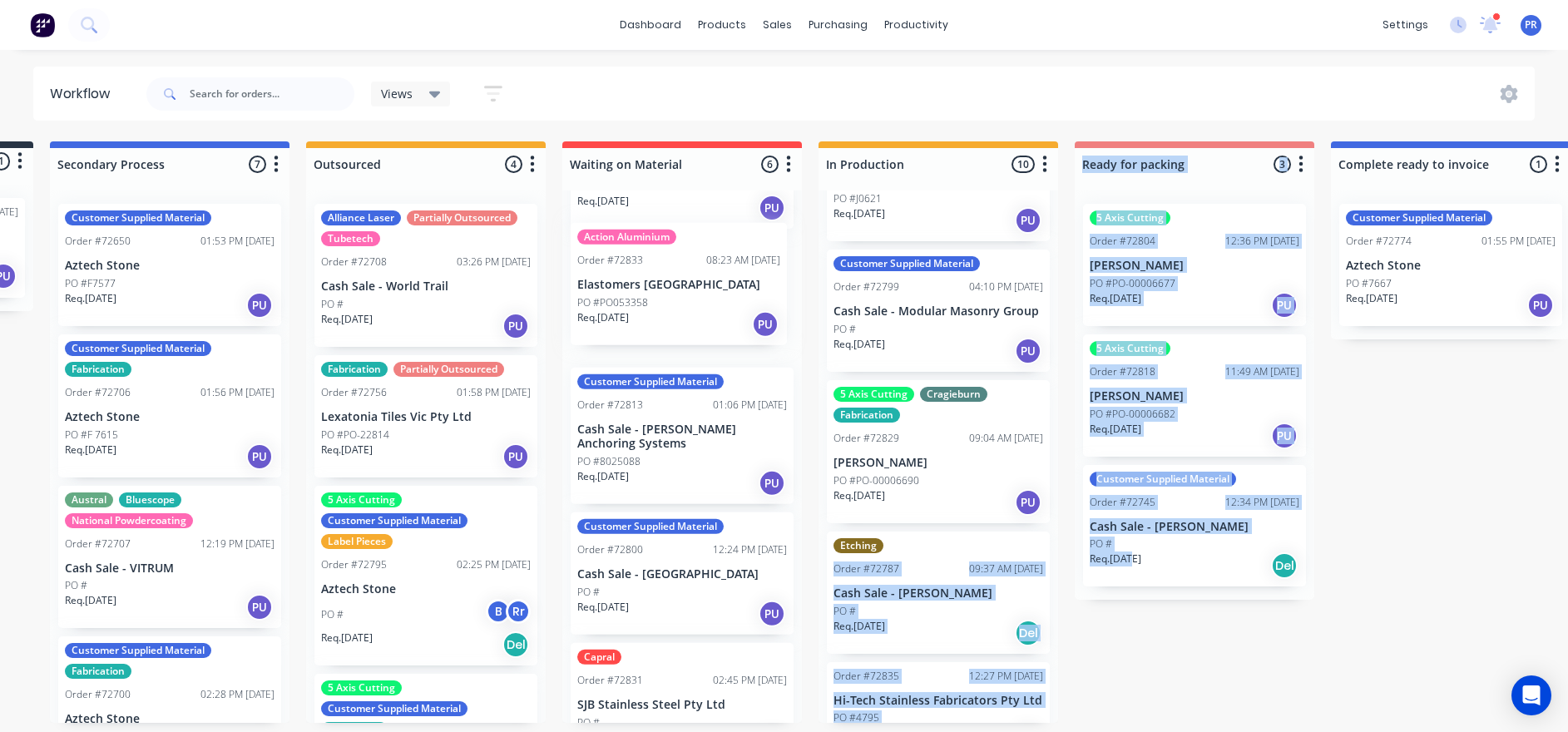
scroll to position [239, 0]
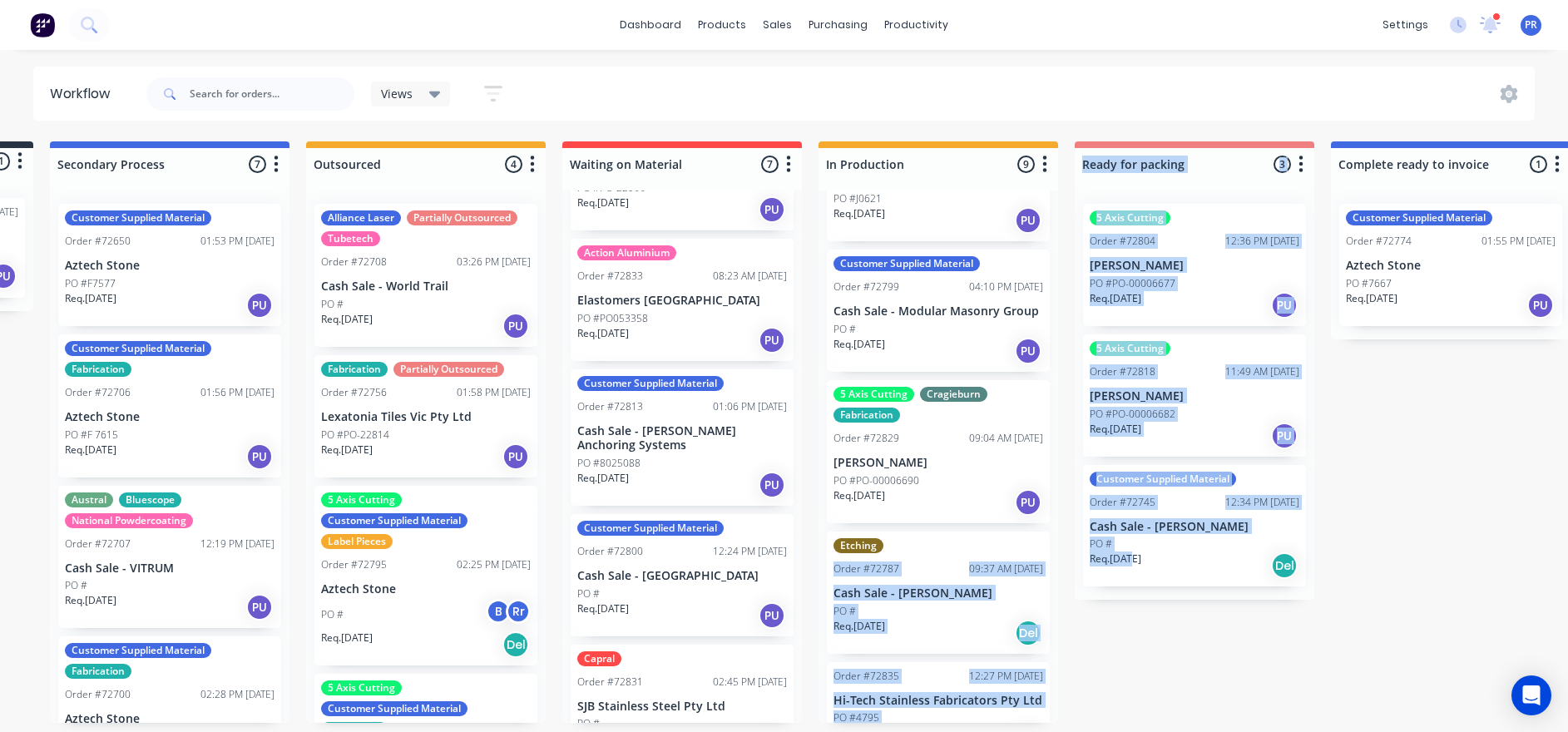
click at [1057, 500] on div "Submitted 1 Status colour #273444 hex #273444 Save Cancel Summaries Total order…" at bounding box center [1253, 431] width 3015 height 581
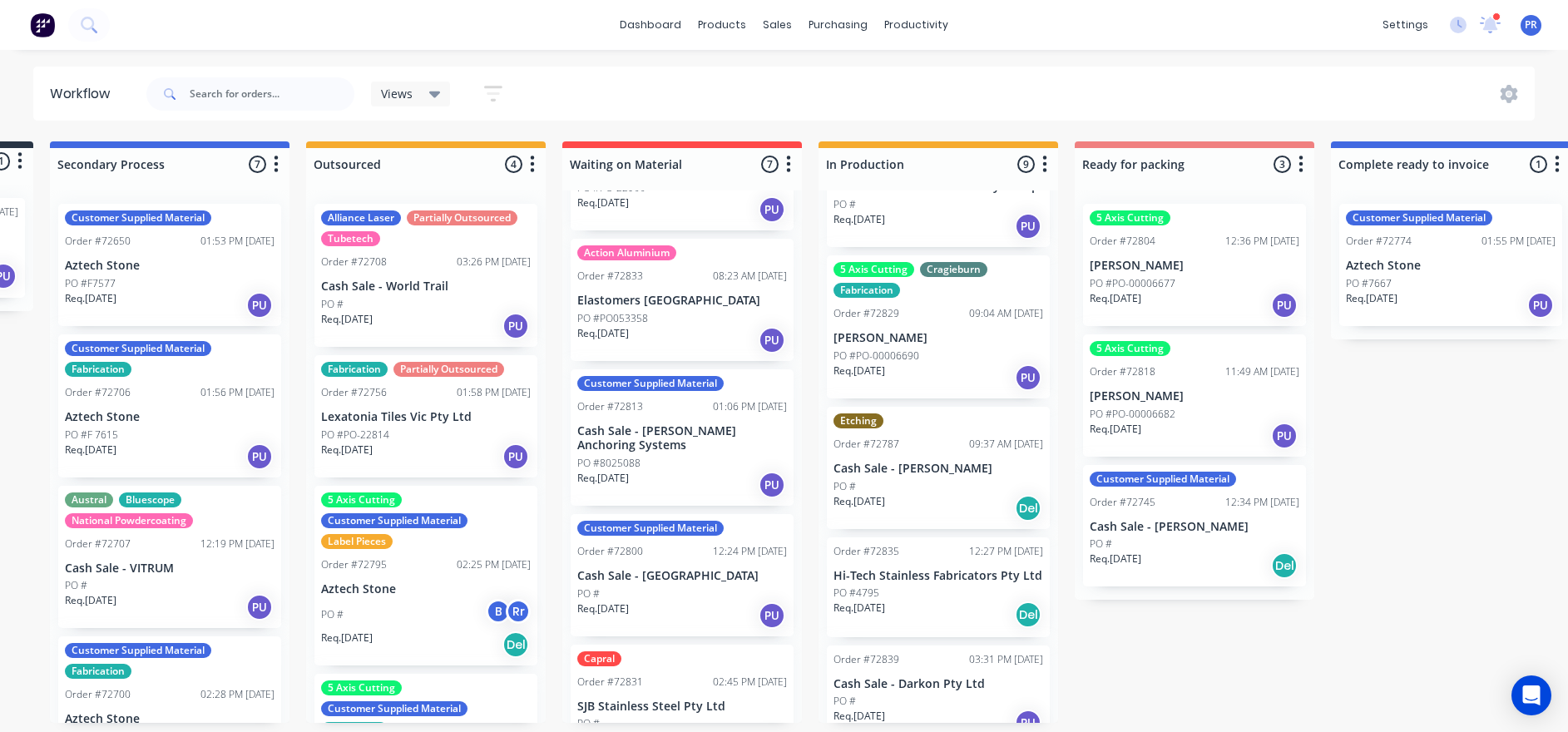
scroll to position [659, 0]
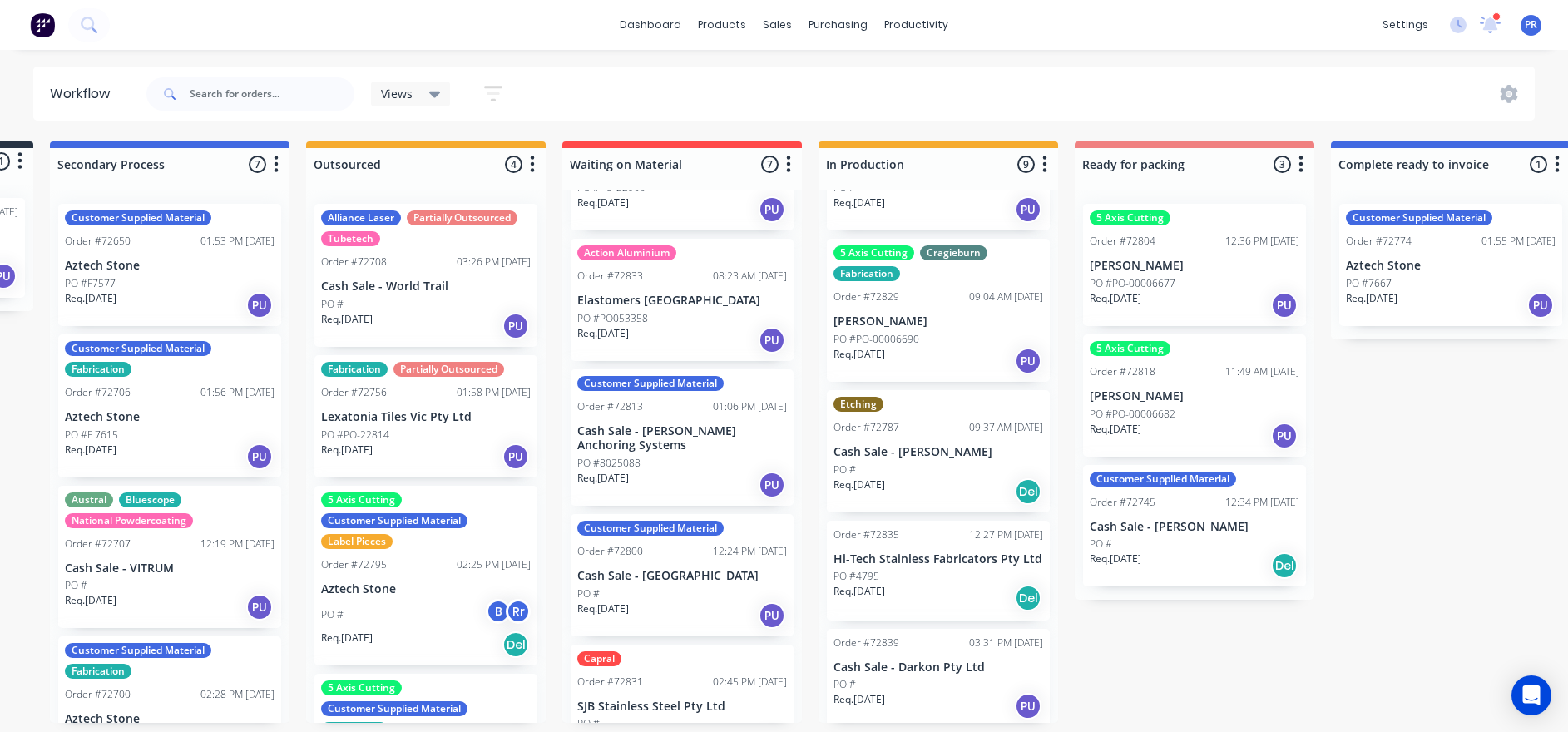
click at [930, 500] on div "PO #4795" at bounding box center [937, 576] width 210 height 15
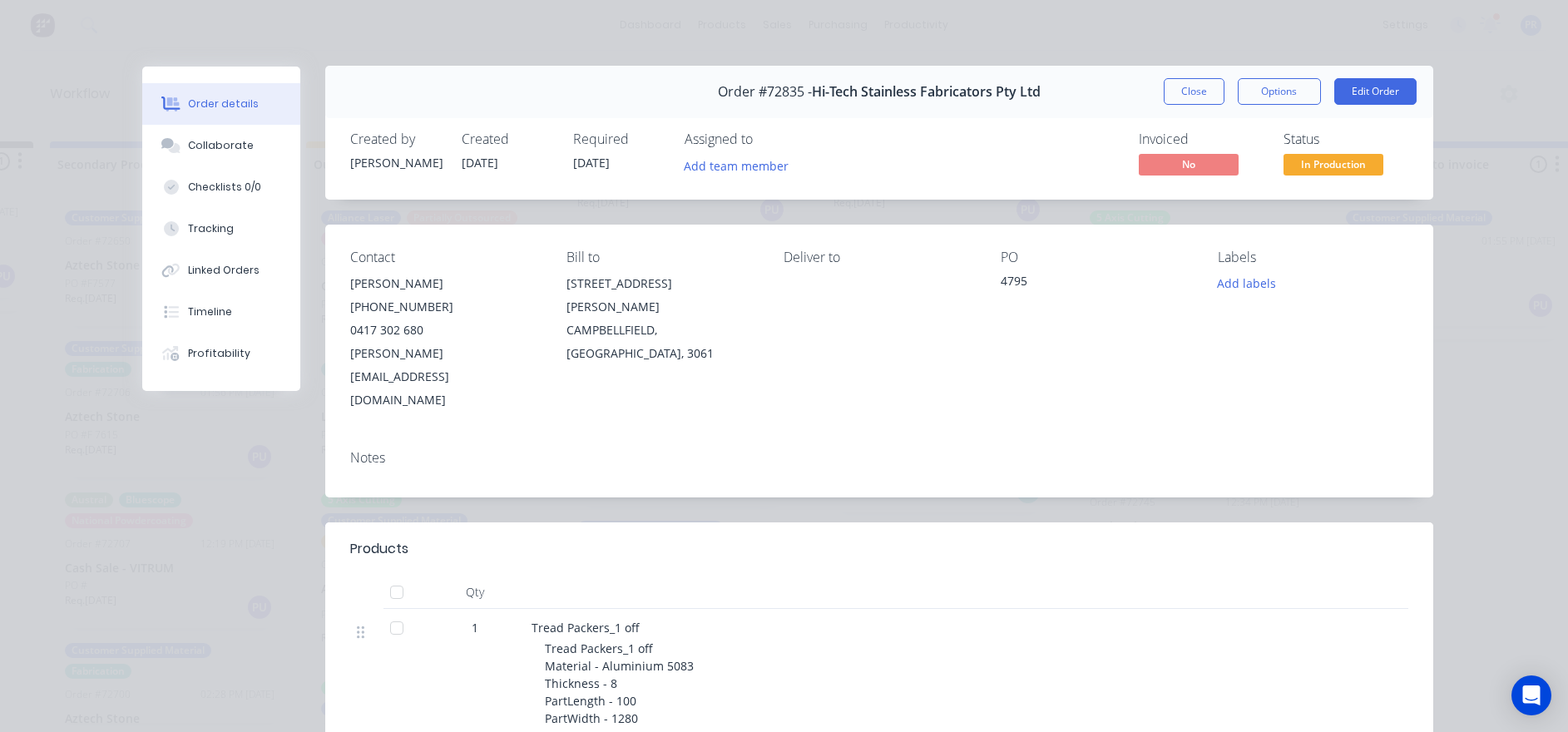
scroll to position [0, 0]
click at [1057, 93] on button "Close" at bounding box center [1194, 92] width 61 height 27
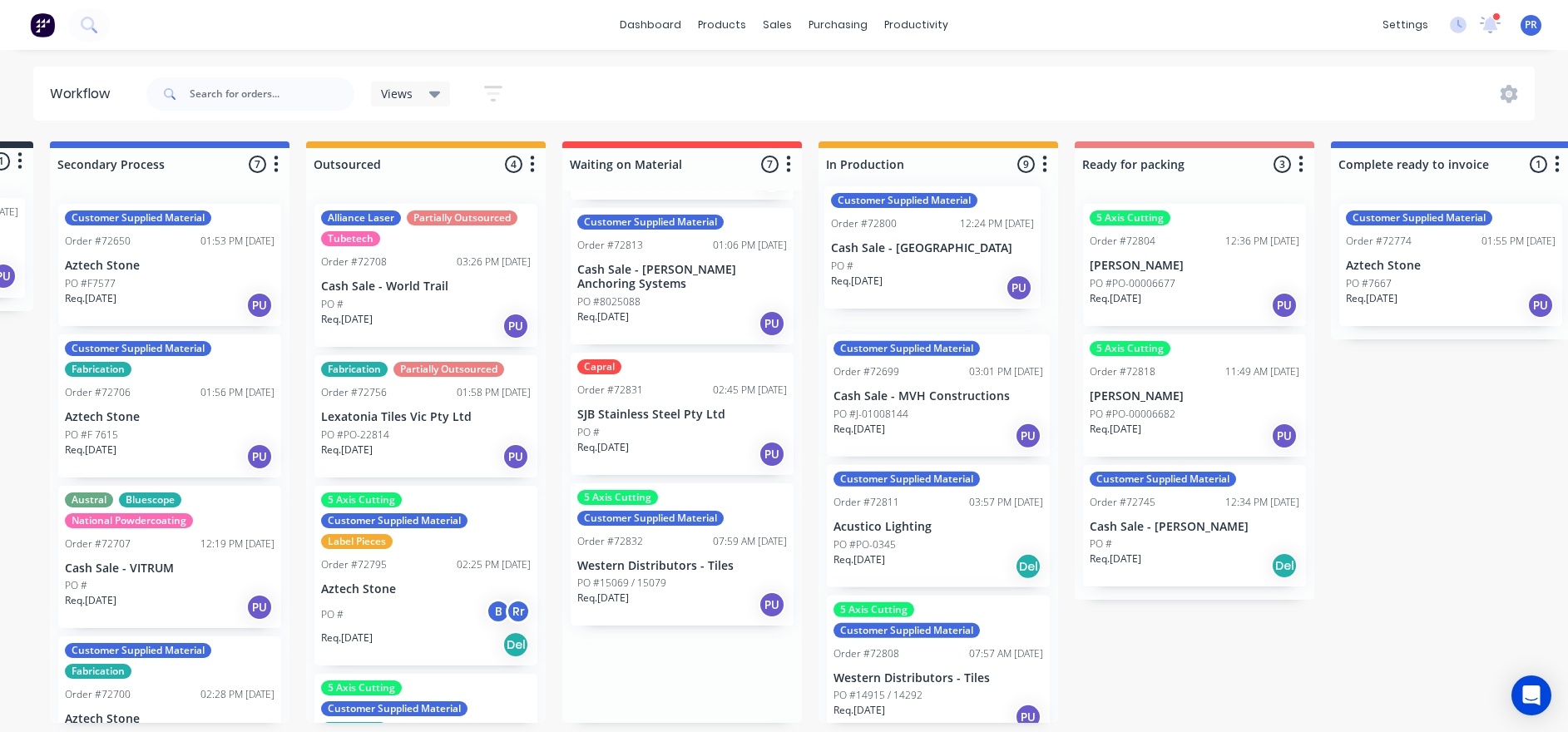
drag, startPoint x: 673, startPoint y: 369, endPoint x: 930, endPoint y: 239, distance: 288.0
click at [930, 239] on div "Submitted 1 Status colour #273444 hex #273444 Save Cancel Summaries Total order…" at bounding box center [1253, 431] width 3015 height 581
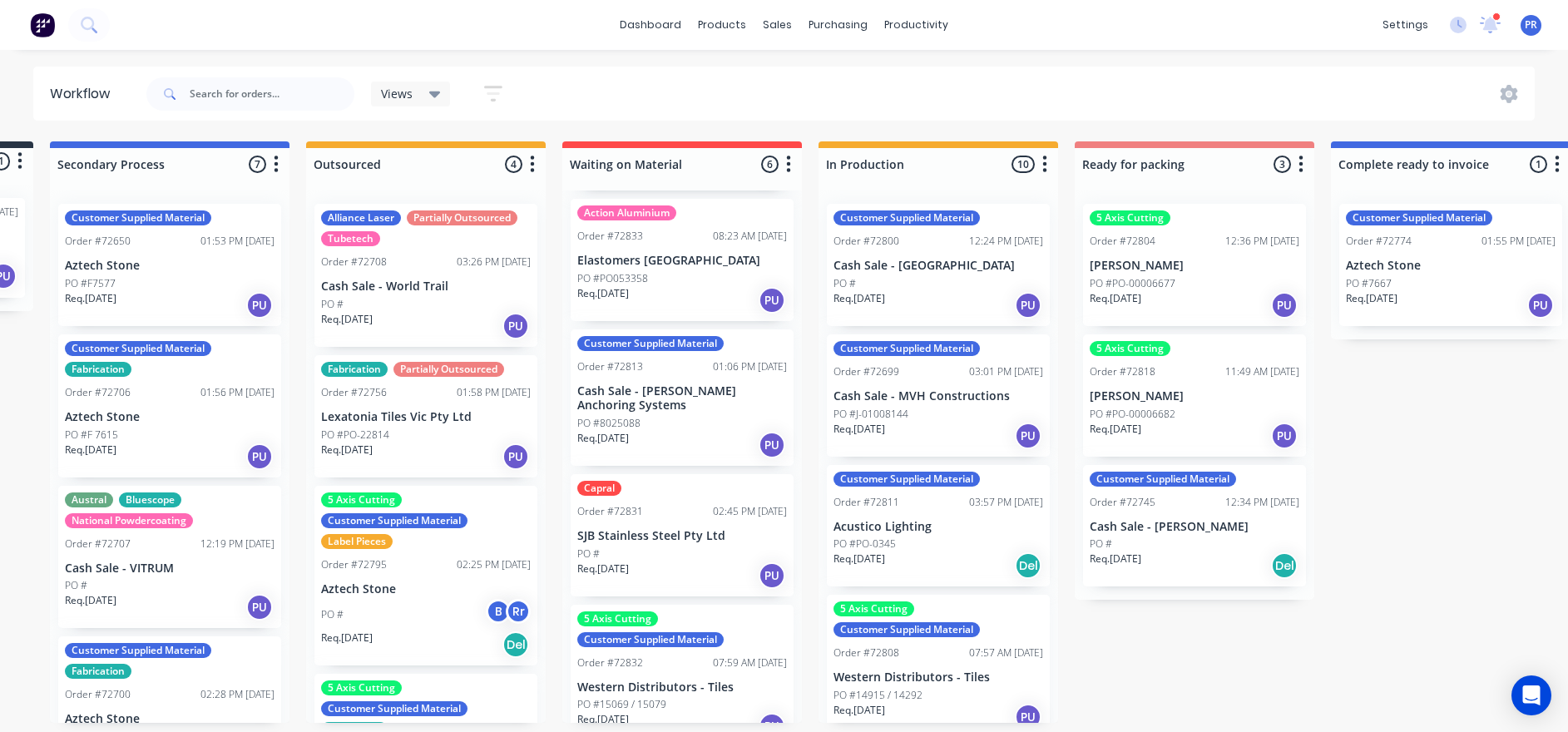
scroll to position [270, 0]
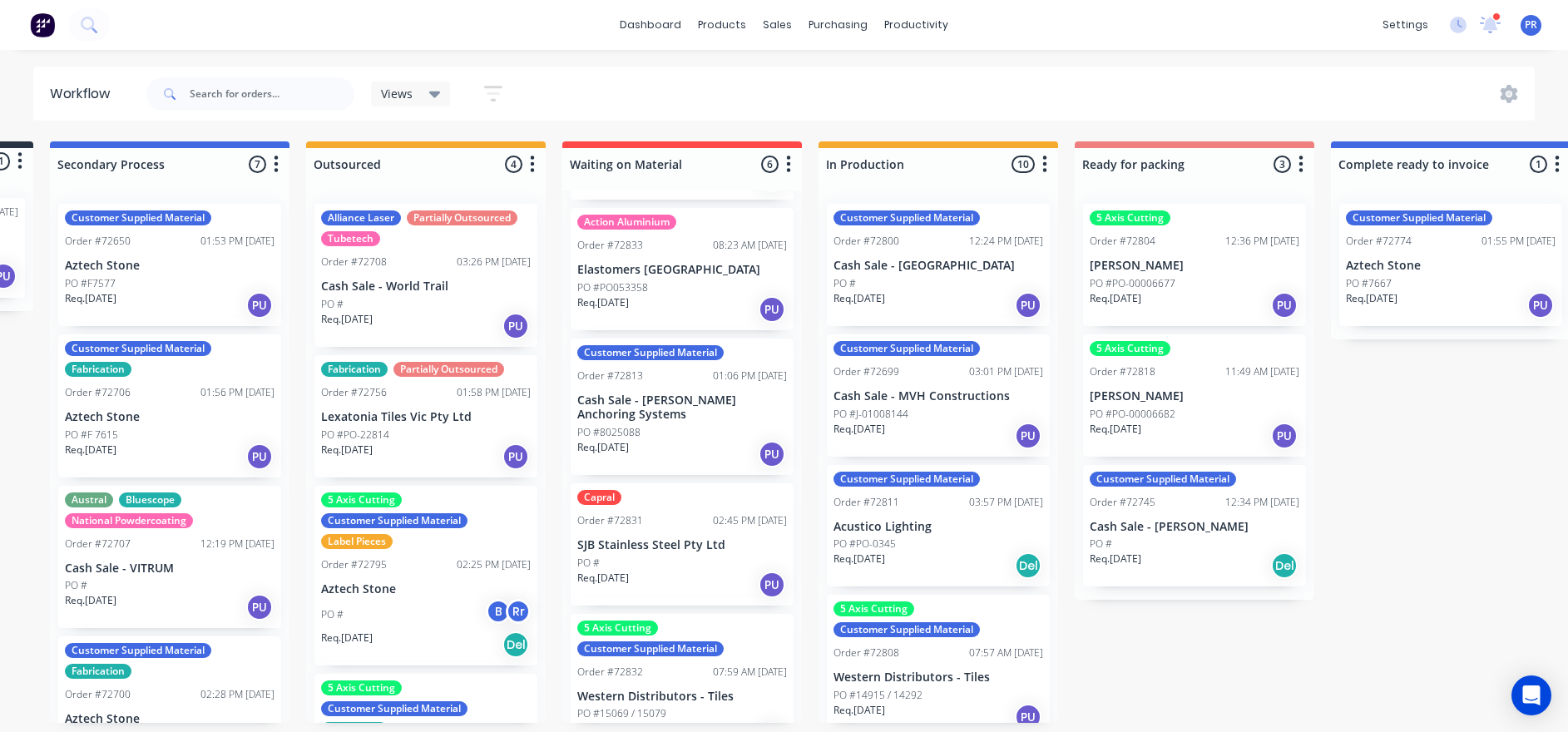
click at [948, 276] on div "PO #" at bounding box center [937, 283] width 210 height 15
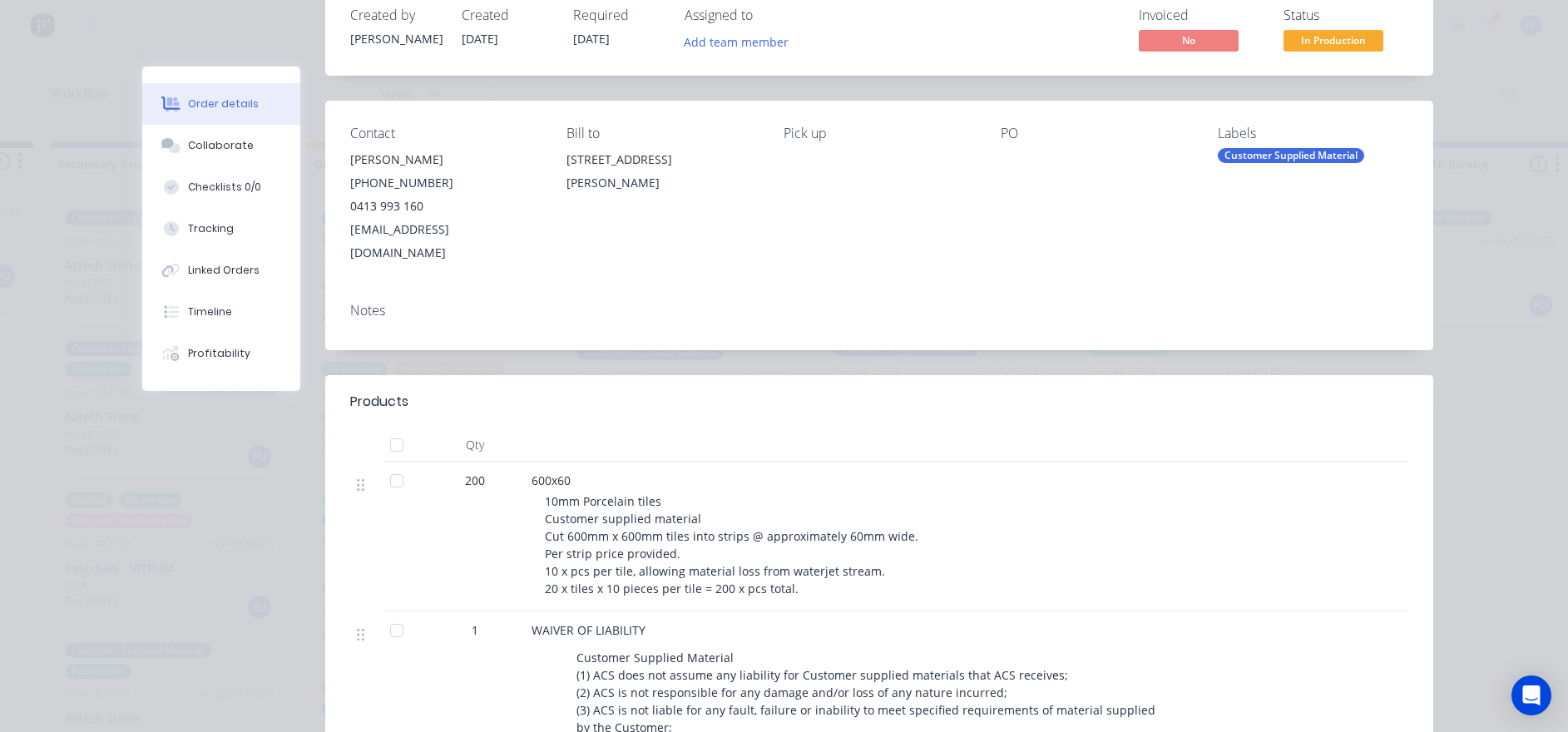
scroll to position [0, 0]
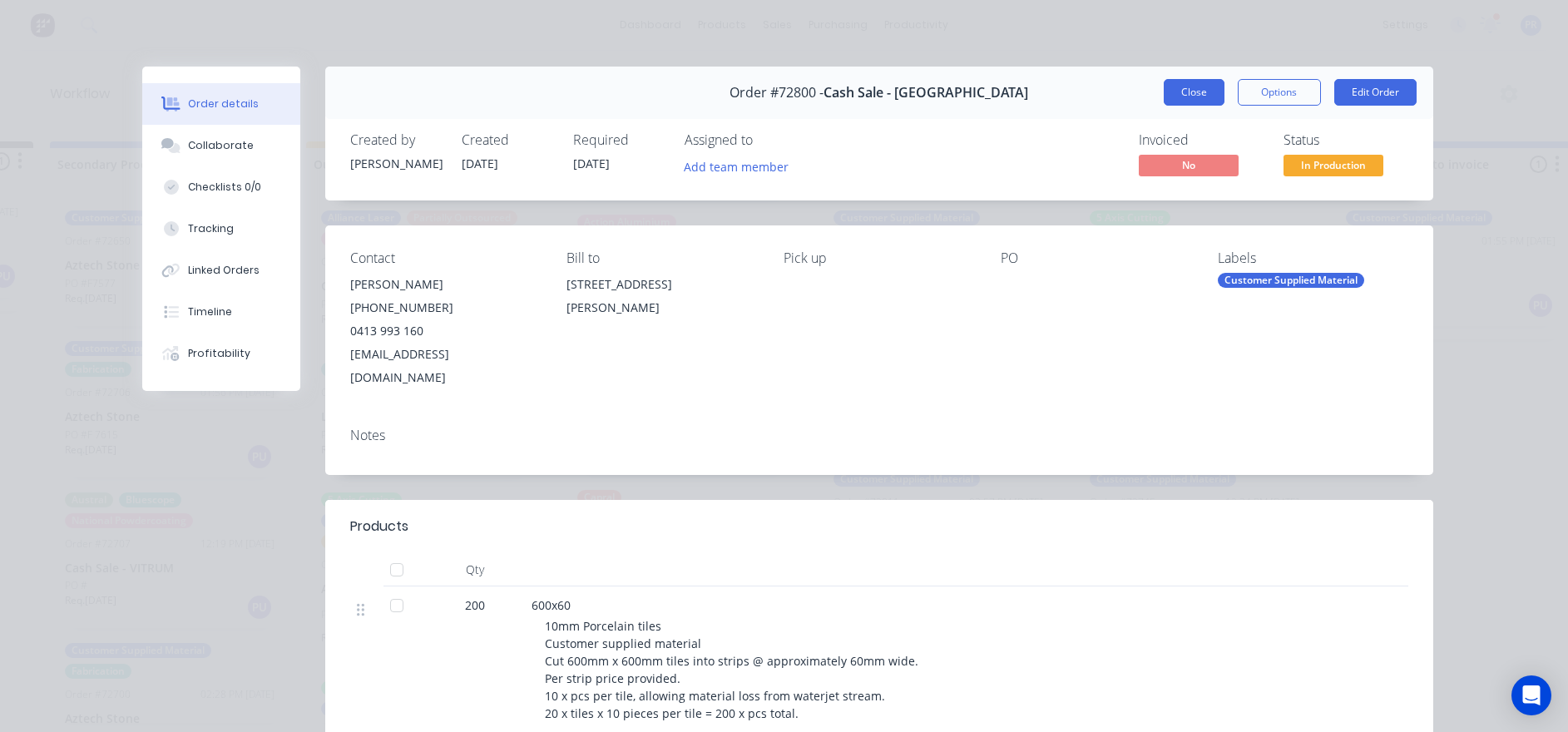
click at [1057, 88] on button "Close" at bounding box center [1194, 92] width 61 height 27
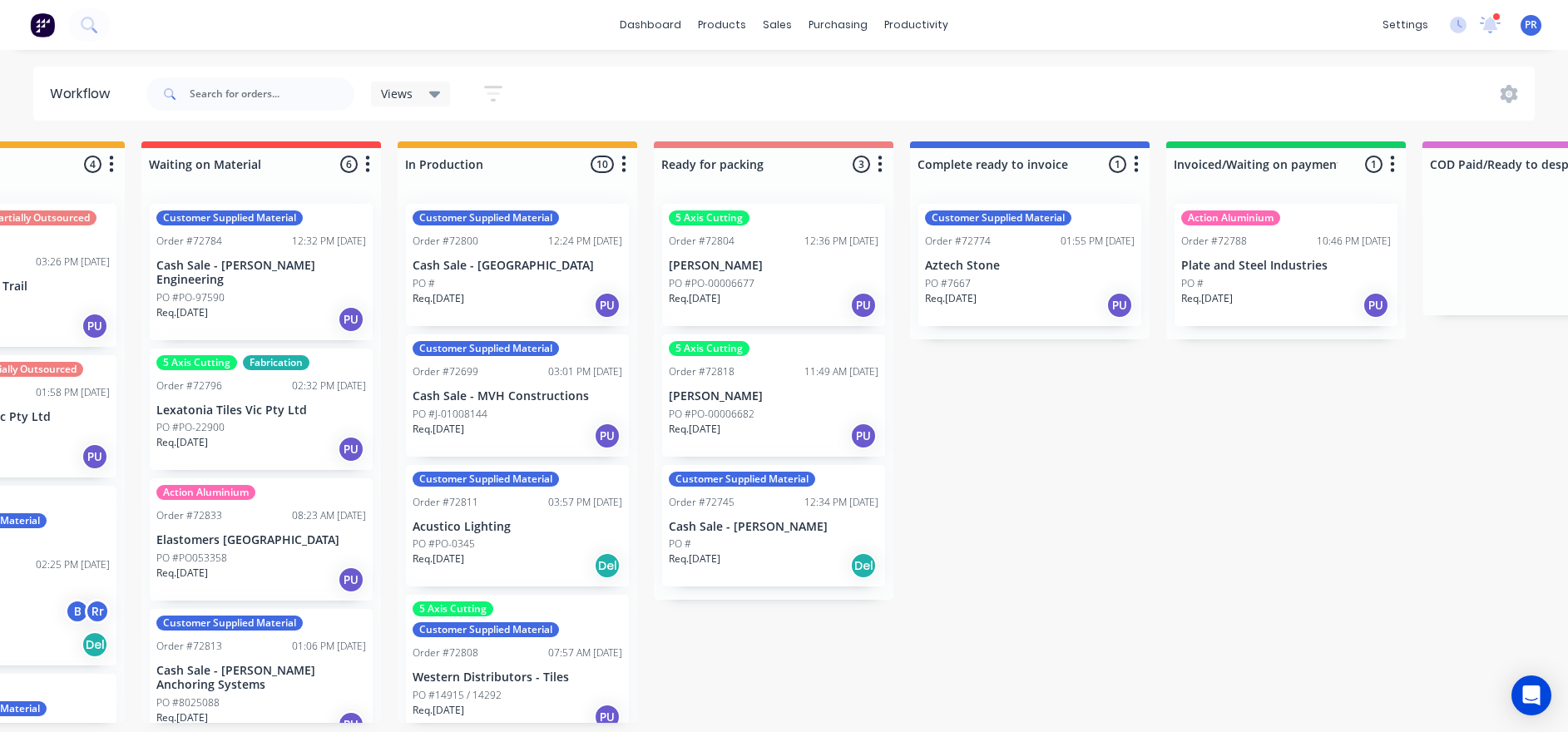
drag, startPoint x: 1148, startPoint y: 652, endPoint x: 1243, endPoint y: 648, distance: 95.1
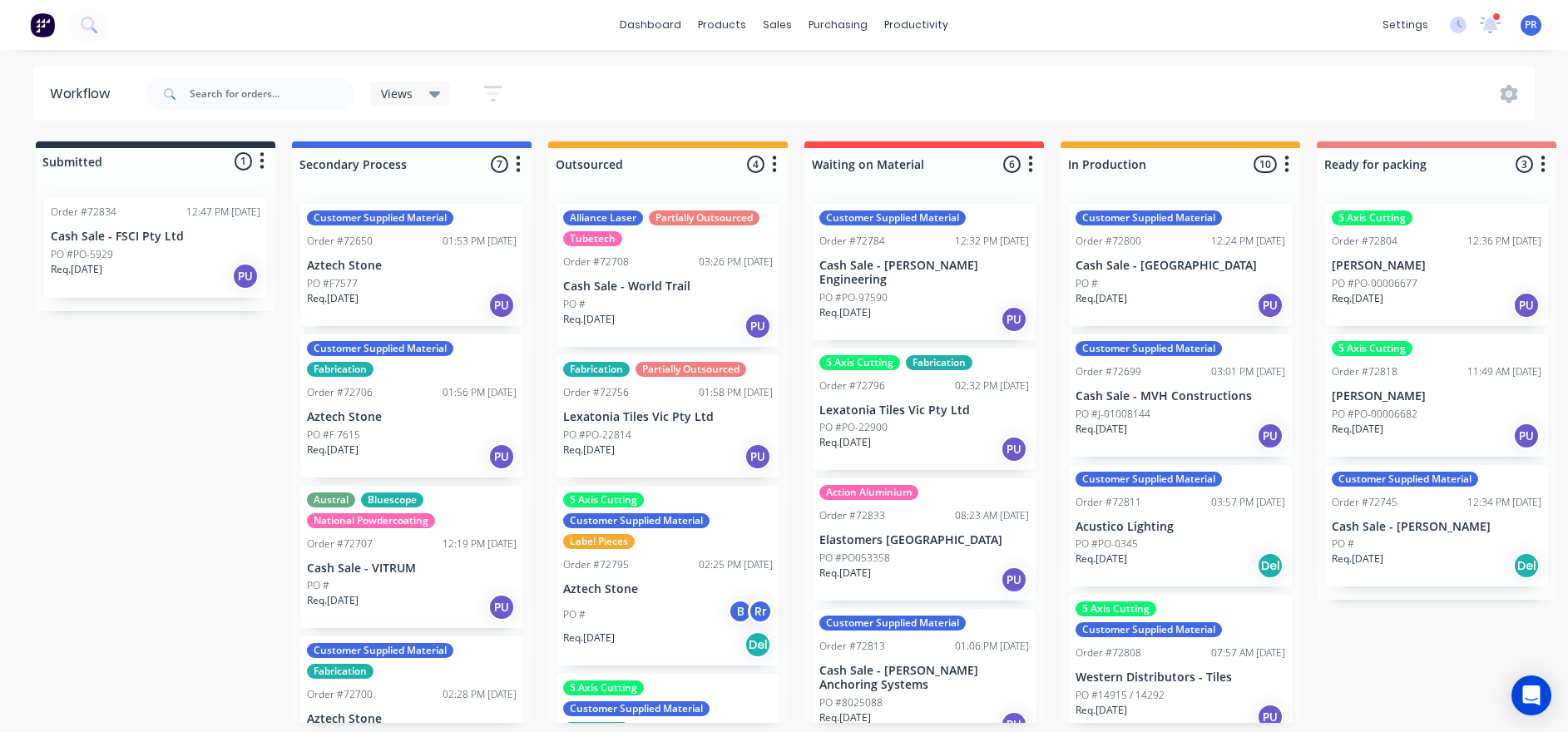
drag, startPoint x: 1299, startPoint y: 479, endPoint x: 1221, endPoint y: 462, distance: 79.8
click at [1057, 500] on div "Submitted 1 Status colour #273444 hex #273444 Save Cancel Summaries Total order…" at bounding box center [1495, 431] width 3015 height 581
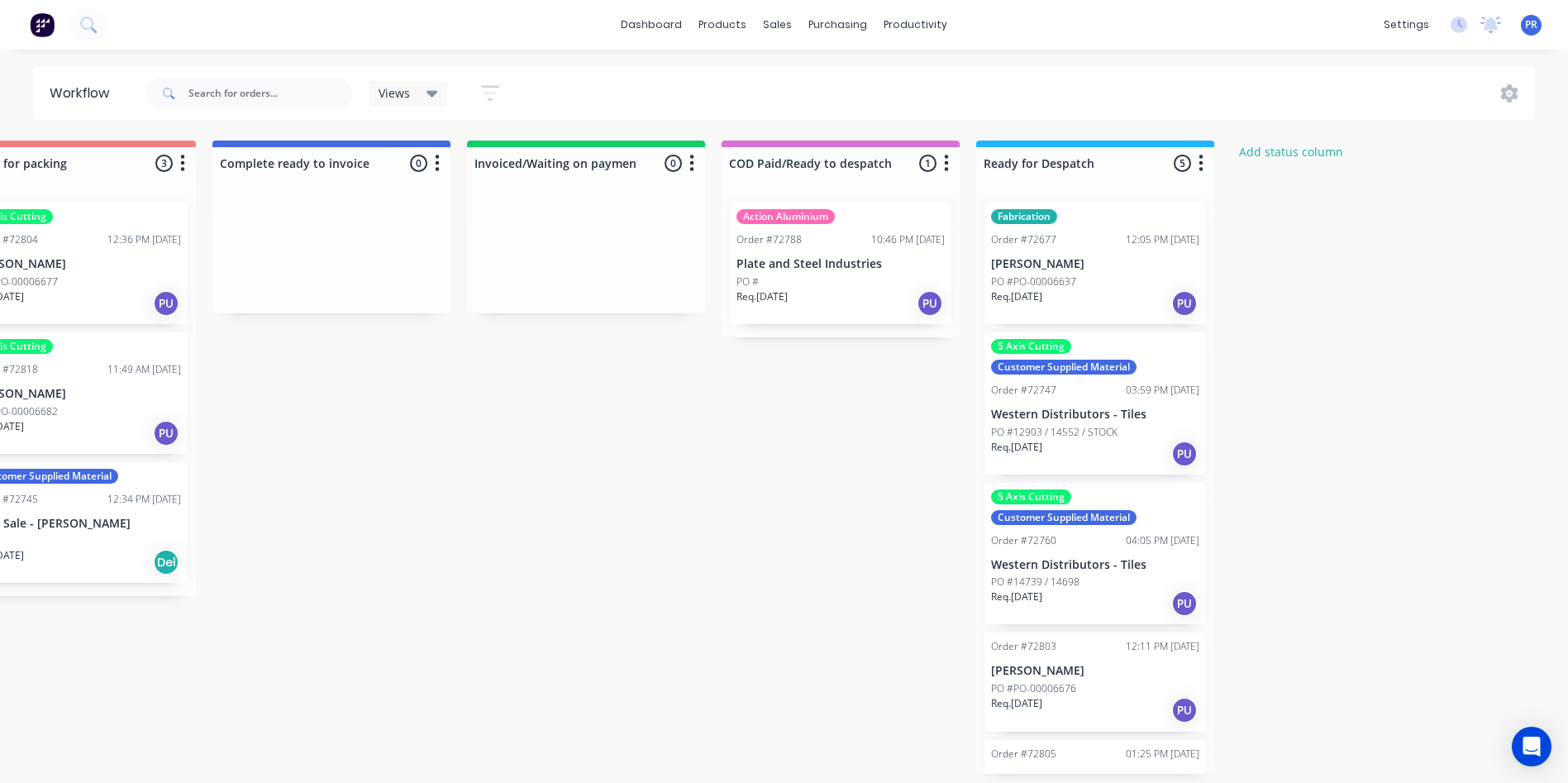
scroll to position [0, 1354]
click at [1101, 315] on div "Req. 22/08/25 PU" at bounding box center [1091, 303] width 208 height 28
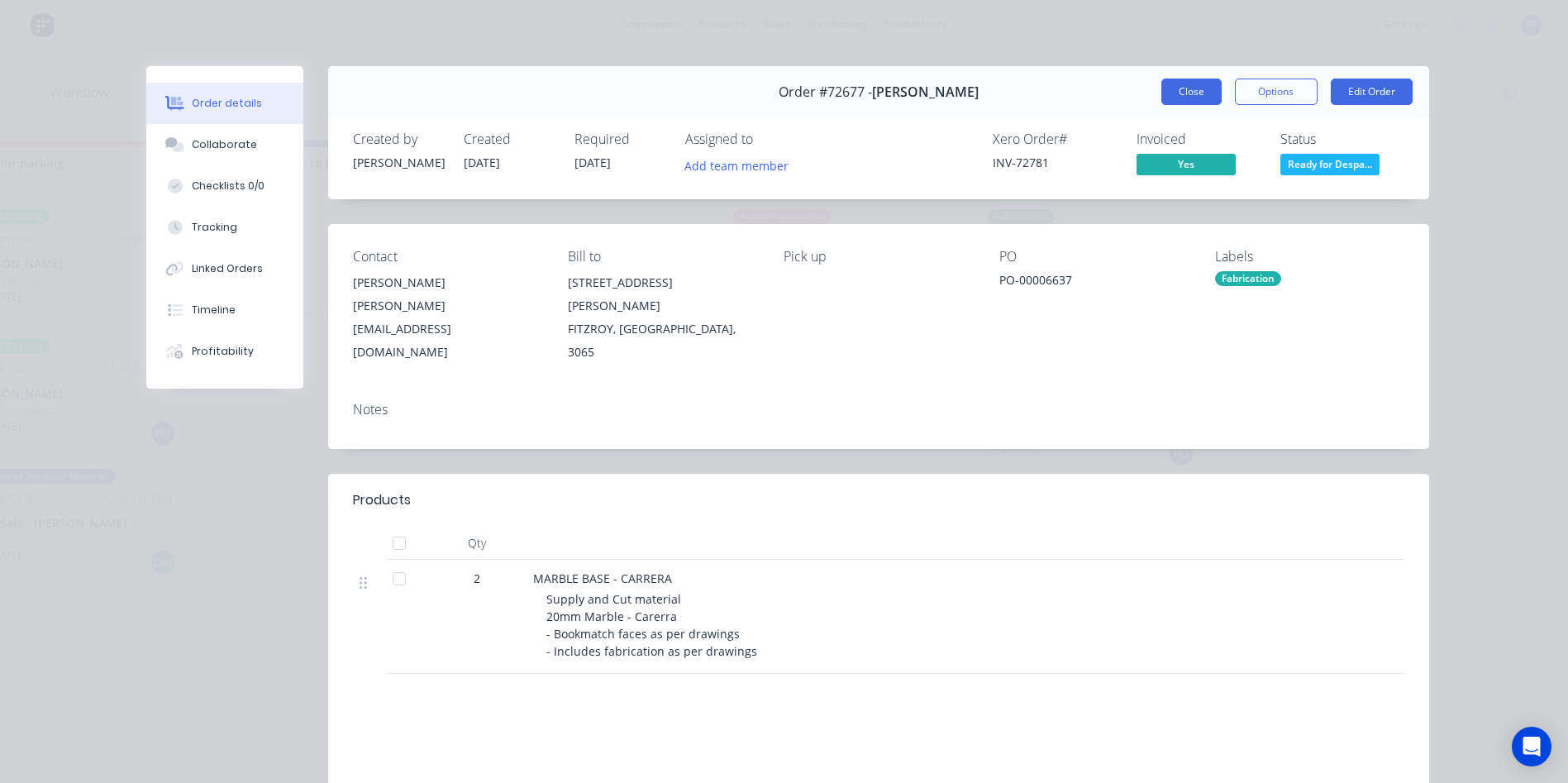
click at [1161, 86] on button "Close" at bounding box center [1191, 92] width 60 height 27
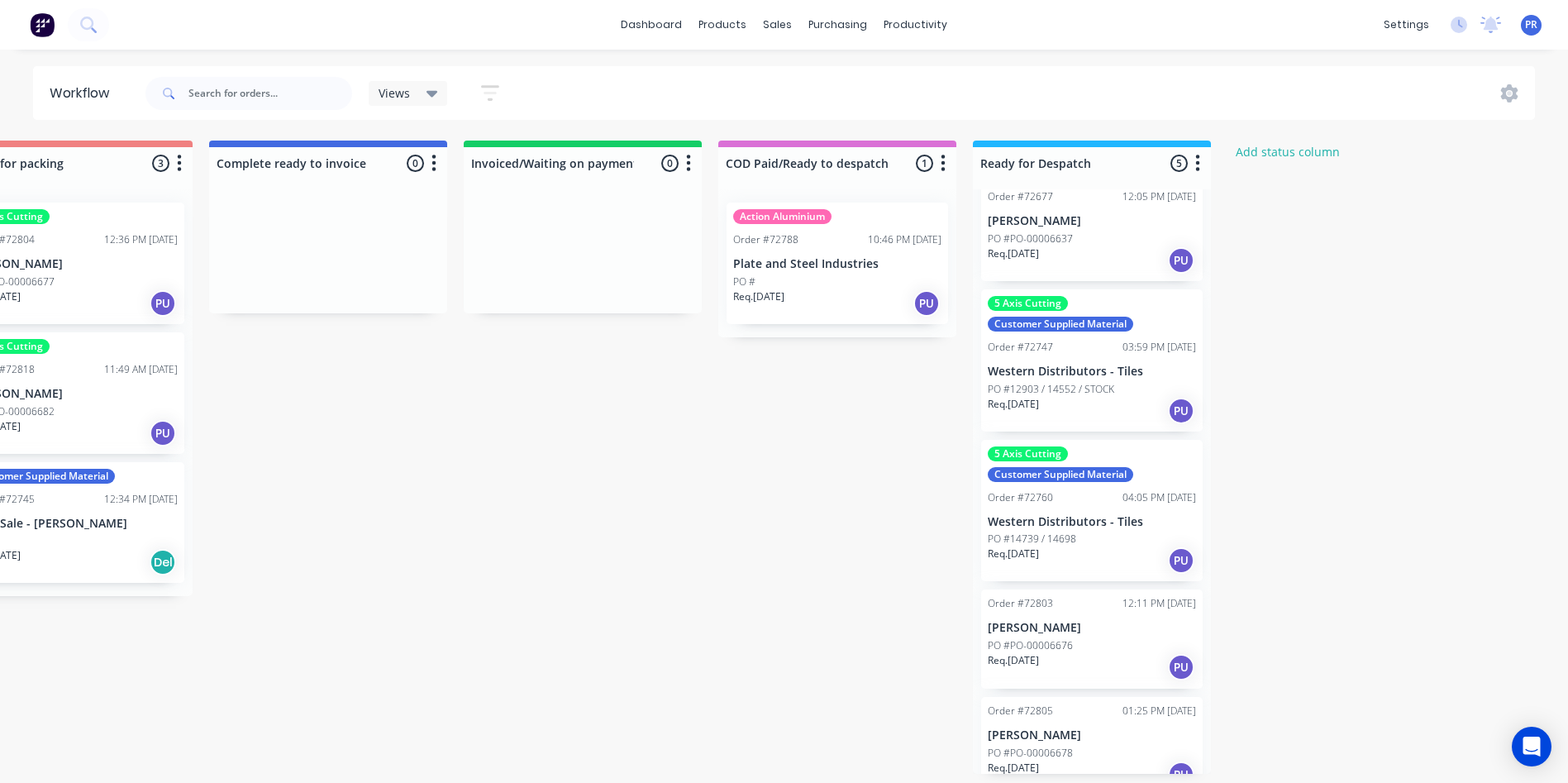
scroll to position [3, 1354]
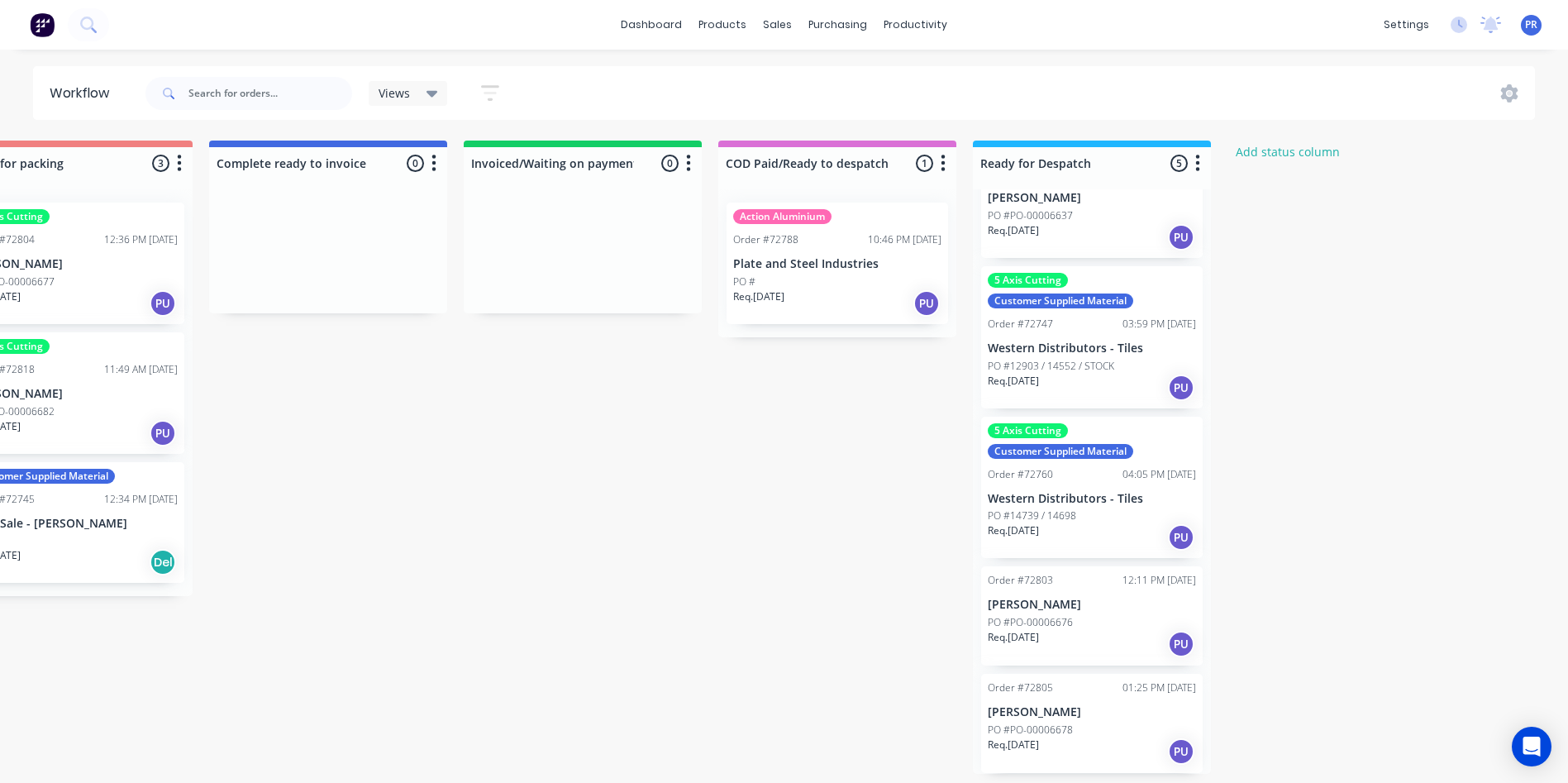
click at [1096, 623] on div "PO #PO-00006676" at bounding box center [1091, 622] width 208 height 15
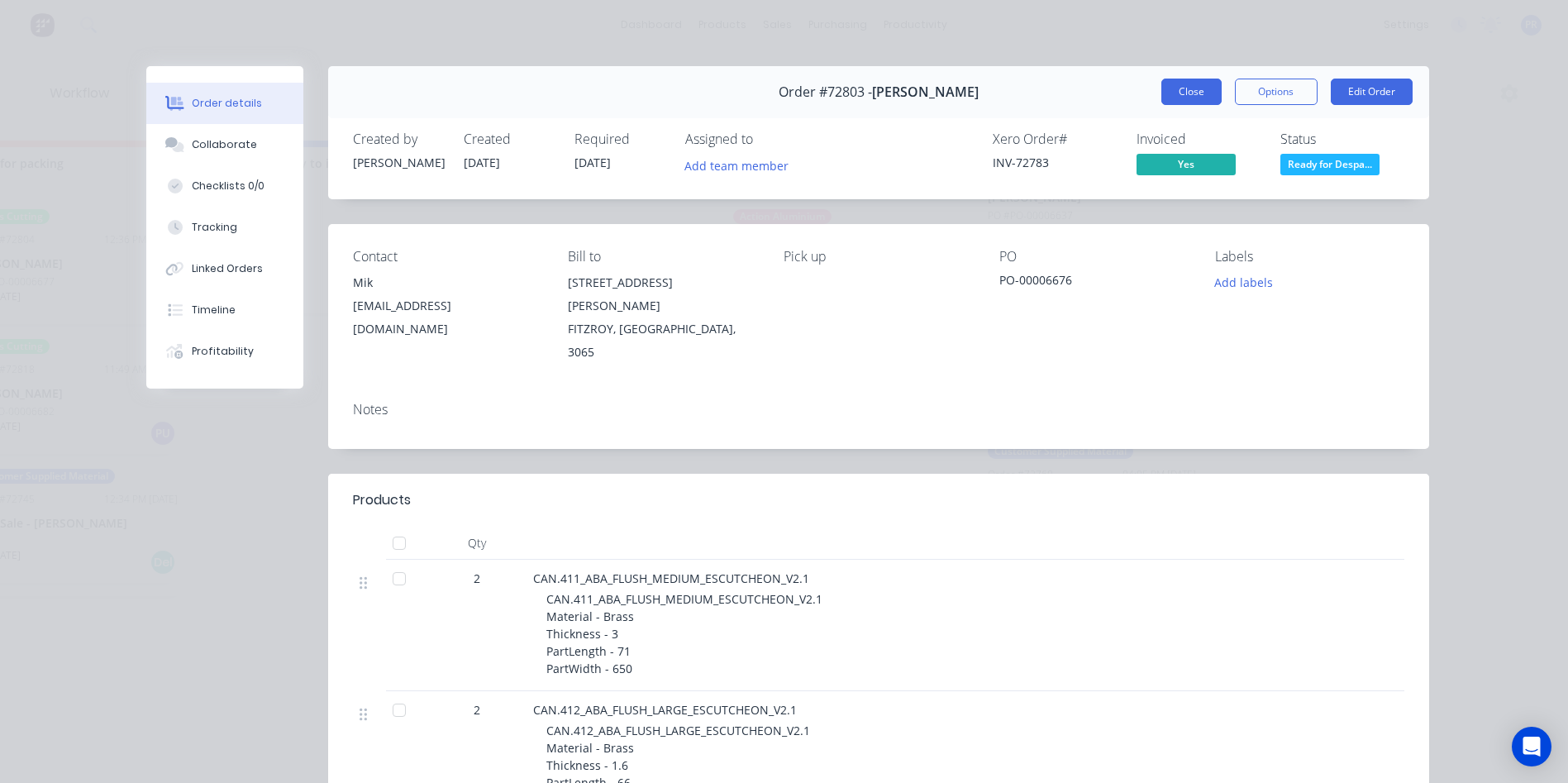
click at [1178, 92] on button "Close" at bounding box center [1191, 92] width 60 height 27
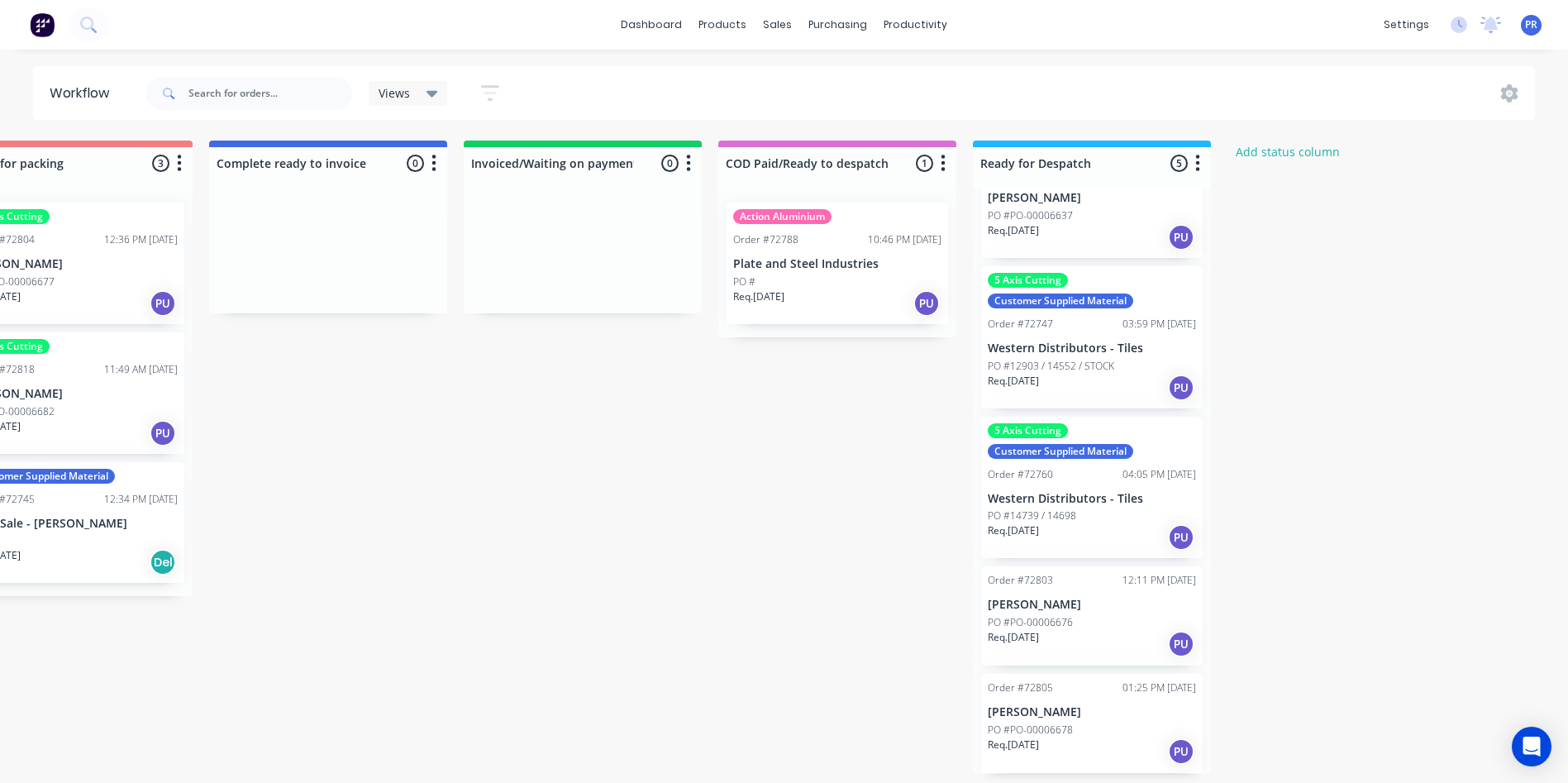
click at [1108, 734] on div "PO #PO-00006678" at bounding box center [1091, 730] width 208 height 15
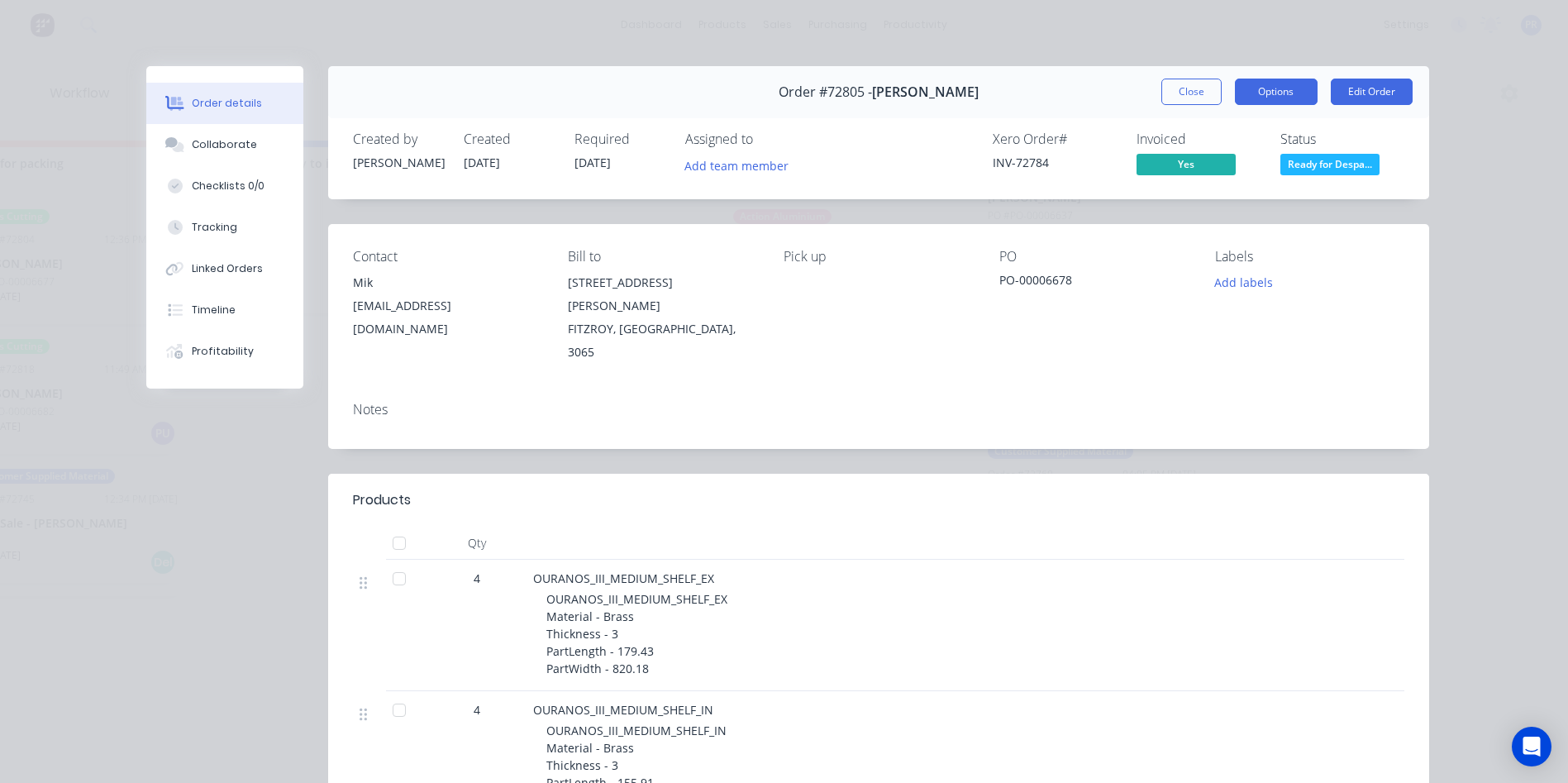
click at [1272, 102] on button "Options" at bounding box center [1276, 92] width 83 height 27
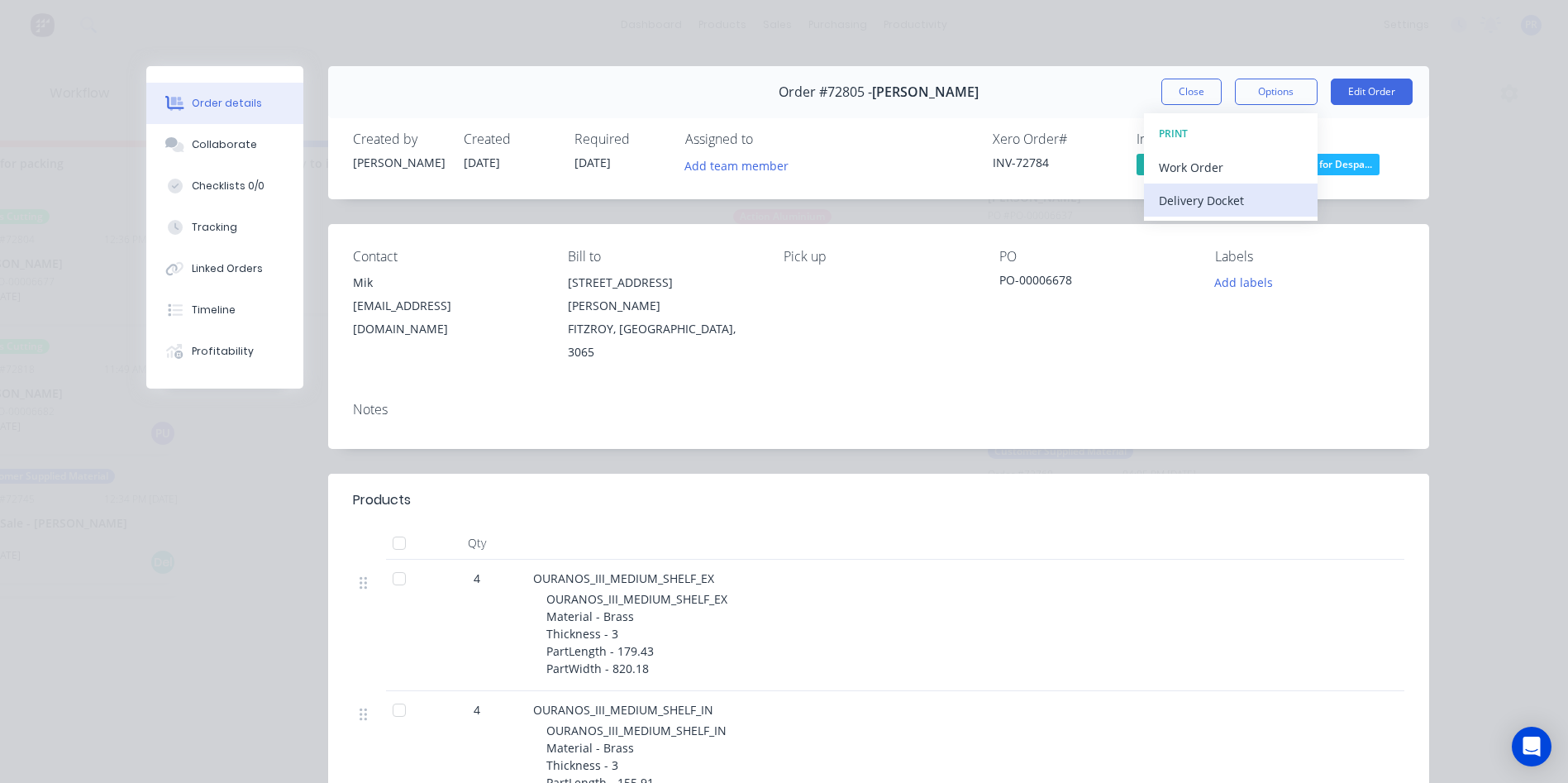
click at [1229, 207] on div "Delivery Docket" at bounding box center [1231, 200] width 144 height 24
click at [1159, 204] on div "Standard" at bounding box center [1231, 200] width 144 height 24
click at [1179, 90] on button "Close" at bounding box center [1191, 92] width 60 height 27
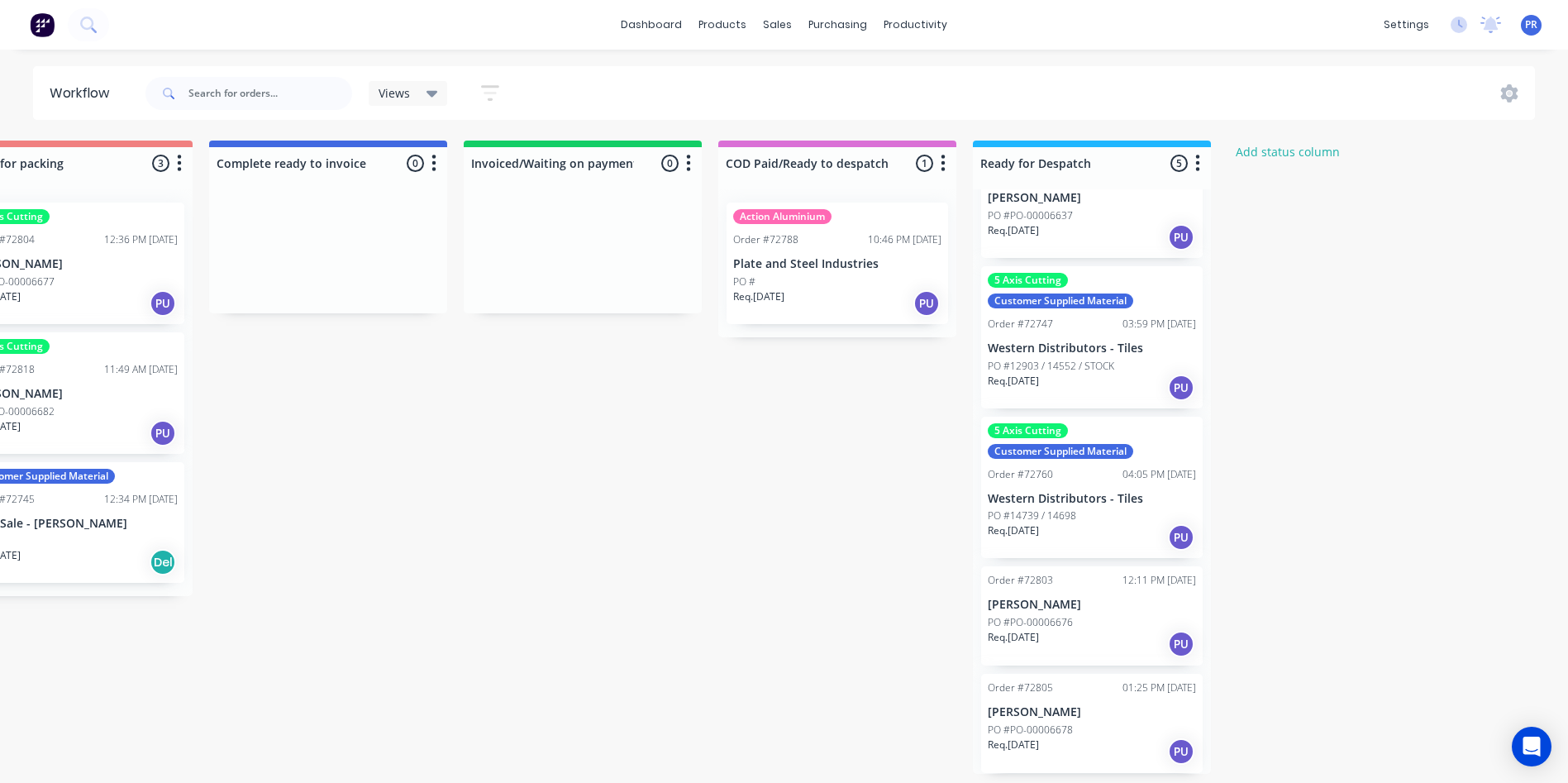
click at [821, 308] on div "Req. 04/09/25 PU" at bounding box center [837, 303] width 208 height 28
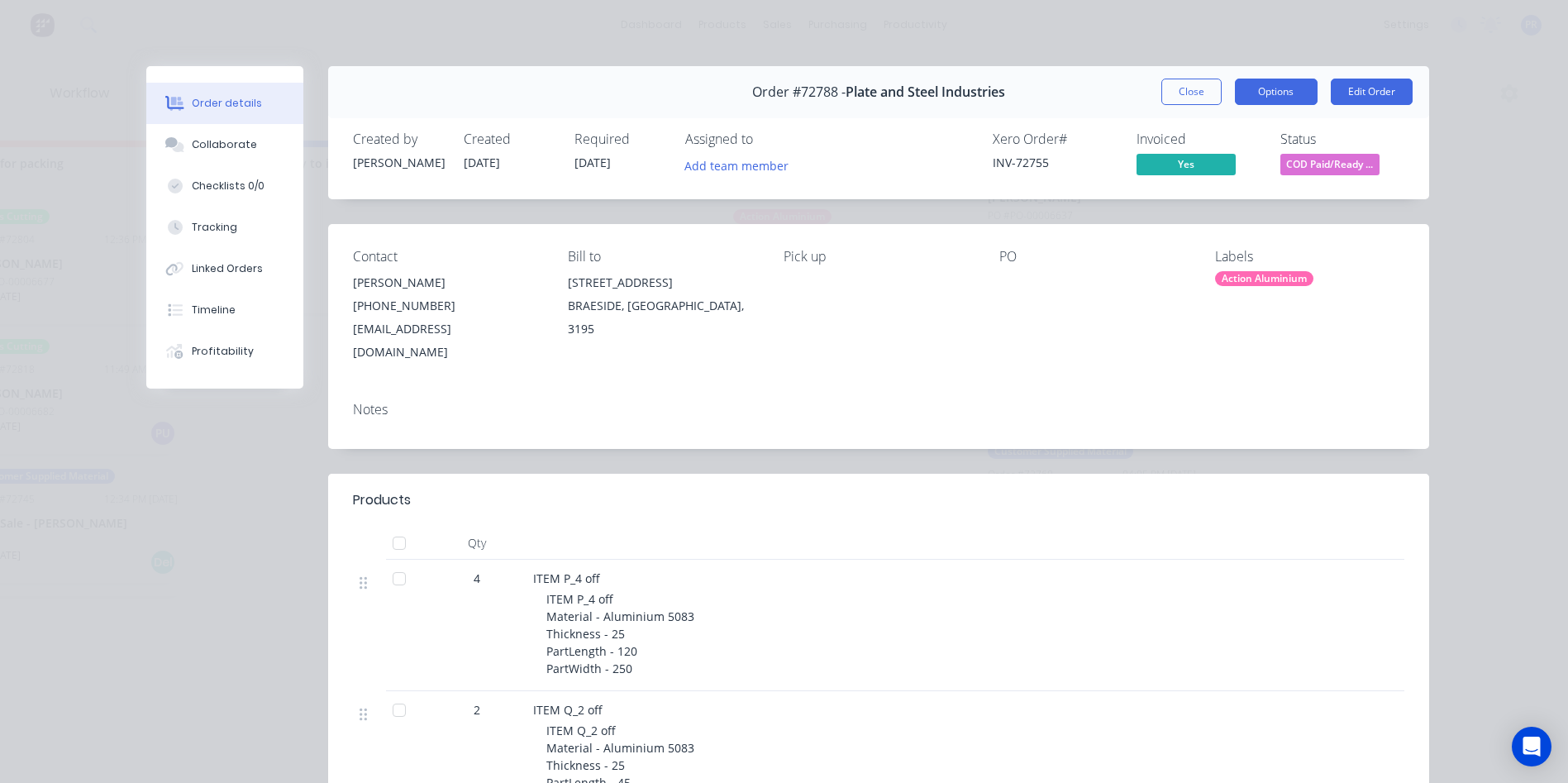
click at [1259, 96] on button "Options" at bounding box center [1276, 92] width 83 height 27
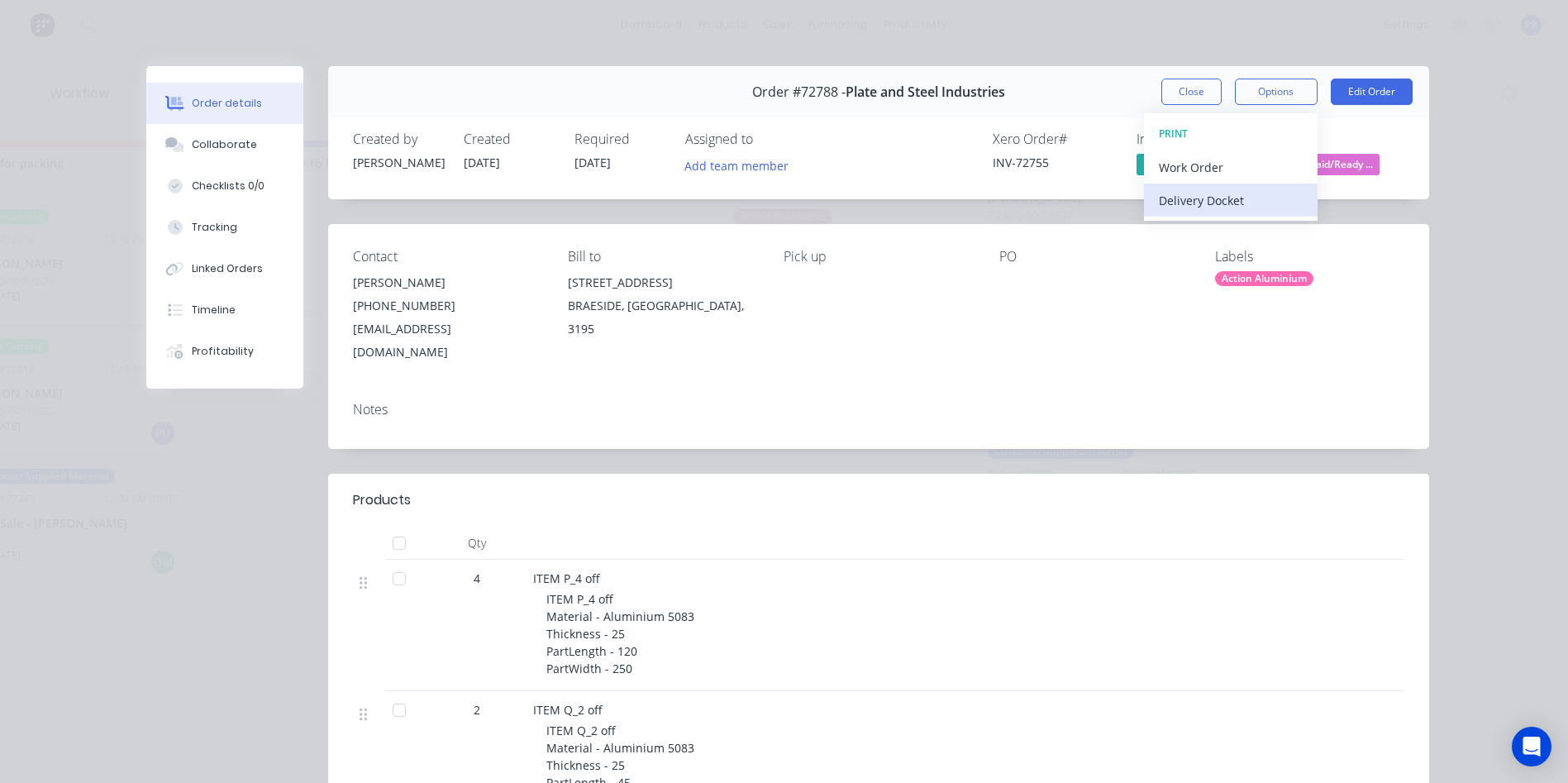
click at [1170, 201] on div "Delivery Docket" at bounding box center [1231, 200] width 144 height 24
click at [1159, 206] on div "Standard" at bounding box center [1231, 200] width 144 height 24
click at [1167, 92] on button "Close" at bounding box center [1191, 92] width 60 height 27
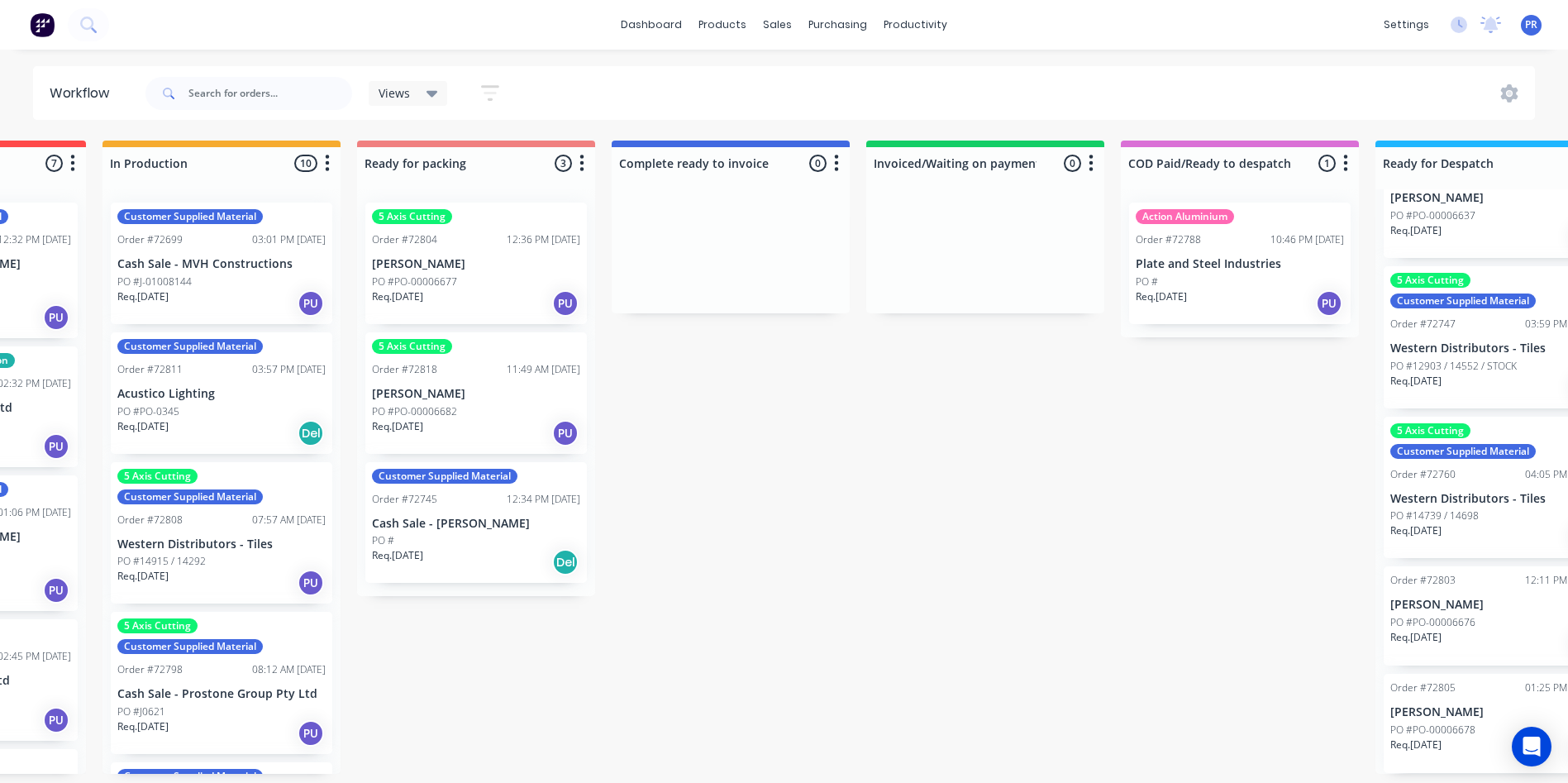
scroll to position [3, 757]
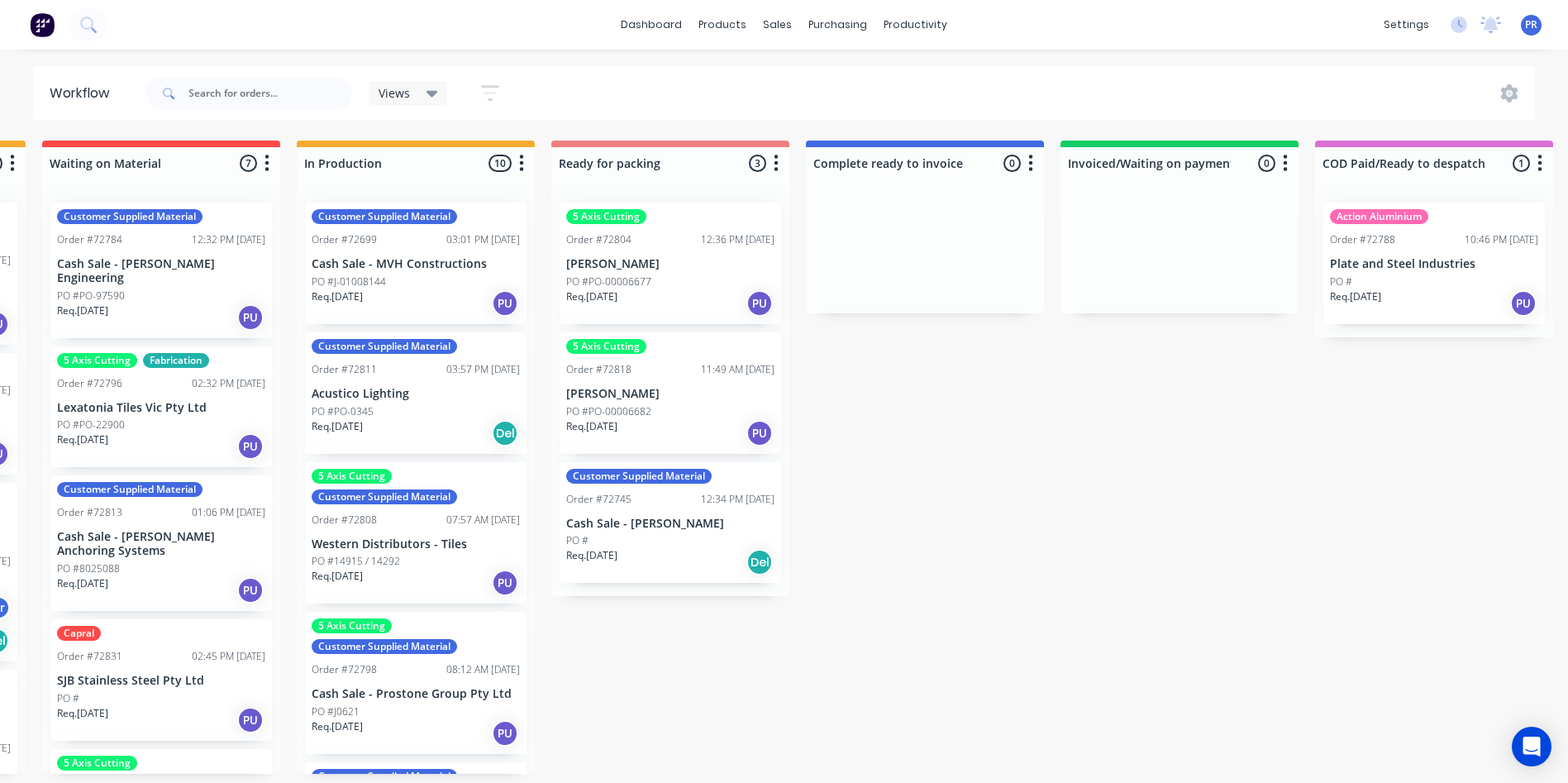
click at [678, 536] on div "PO #" at bounding box center [670, 540] width 208 height 15
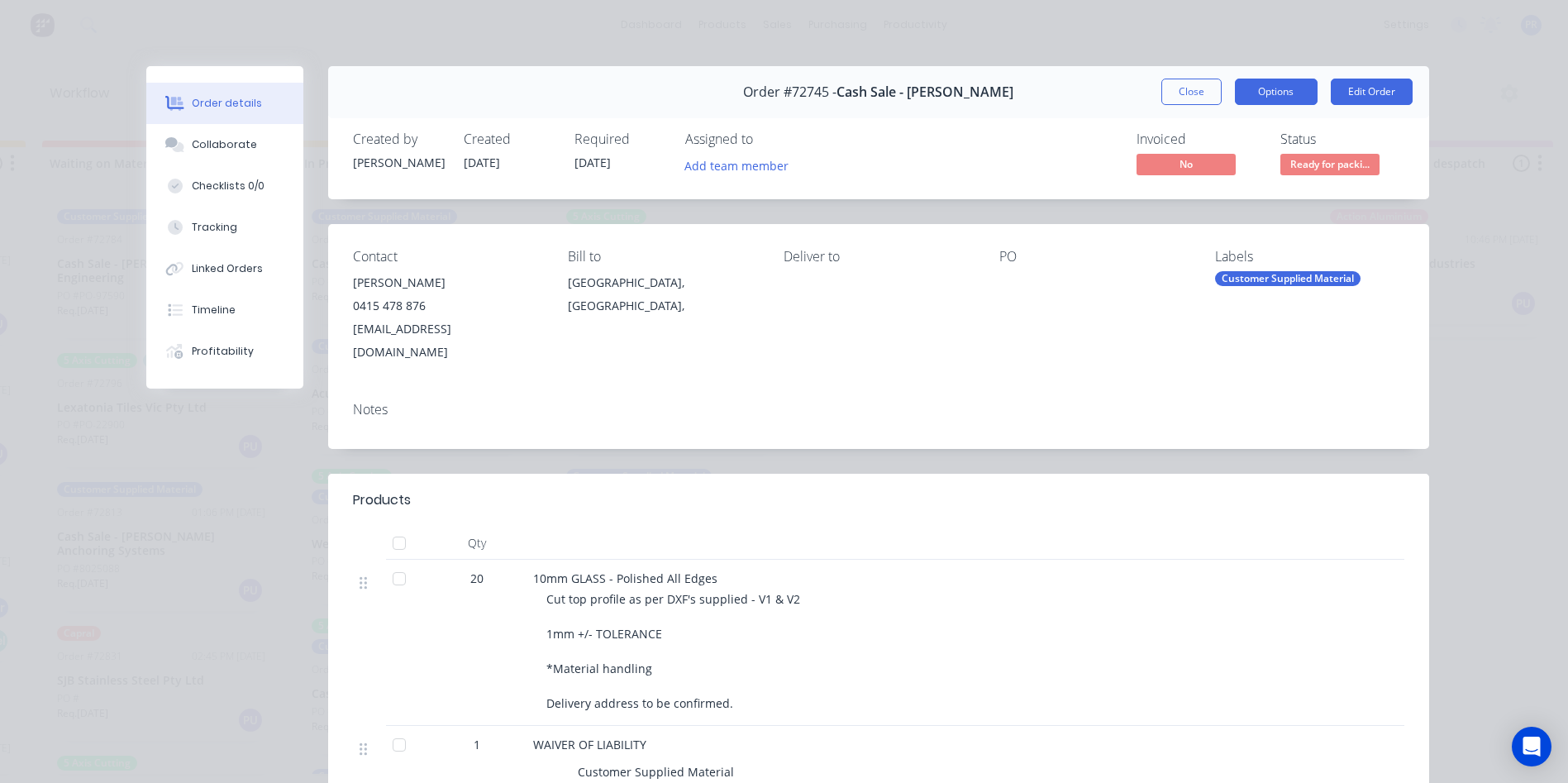
click at [1269, 88] on button "Options" at bounding box center [1276, 92] width 83 height 27
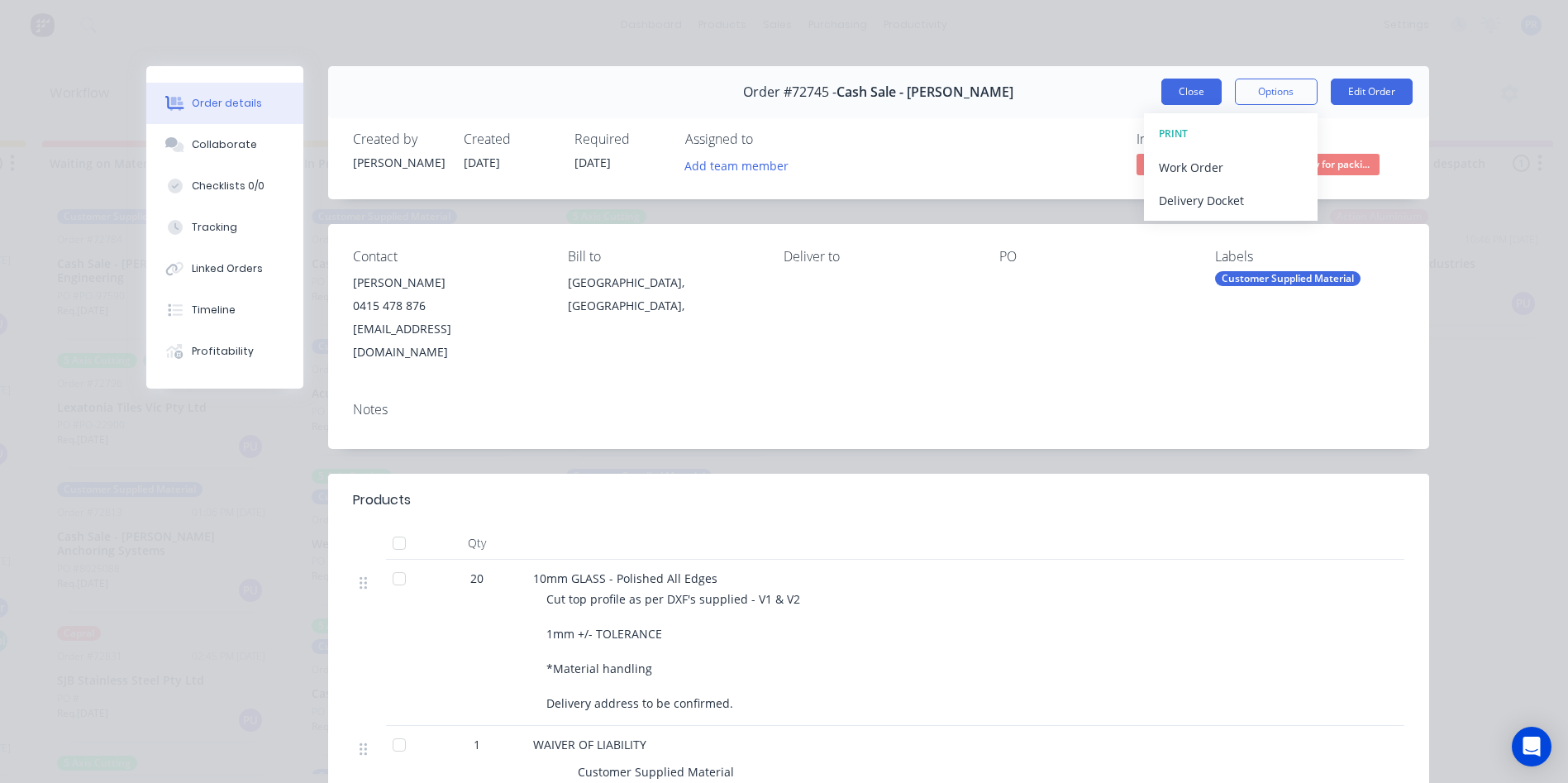
click at [1188, 96] on button "Close" at bounding box center [1191, 92] width 60 height 27
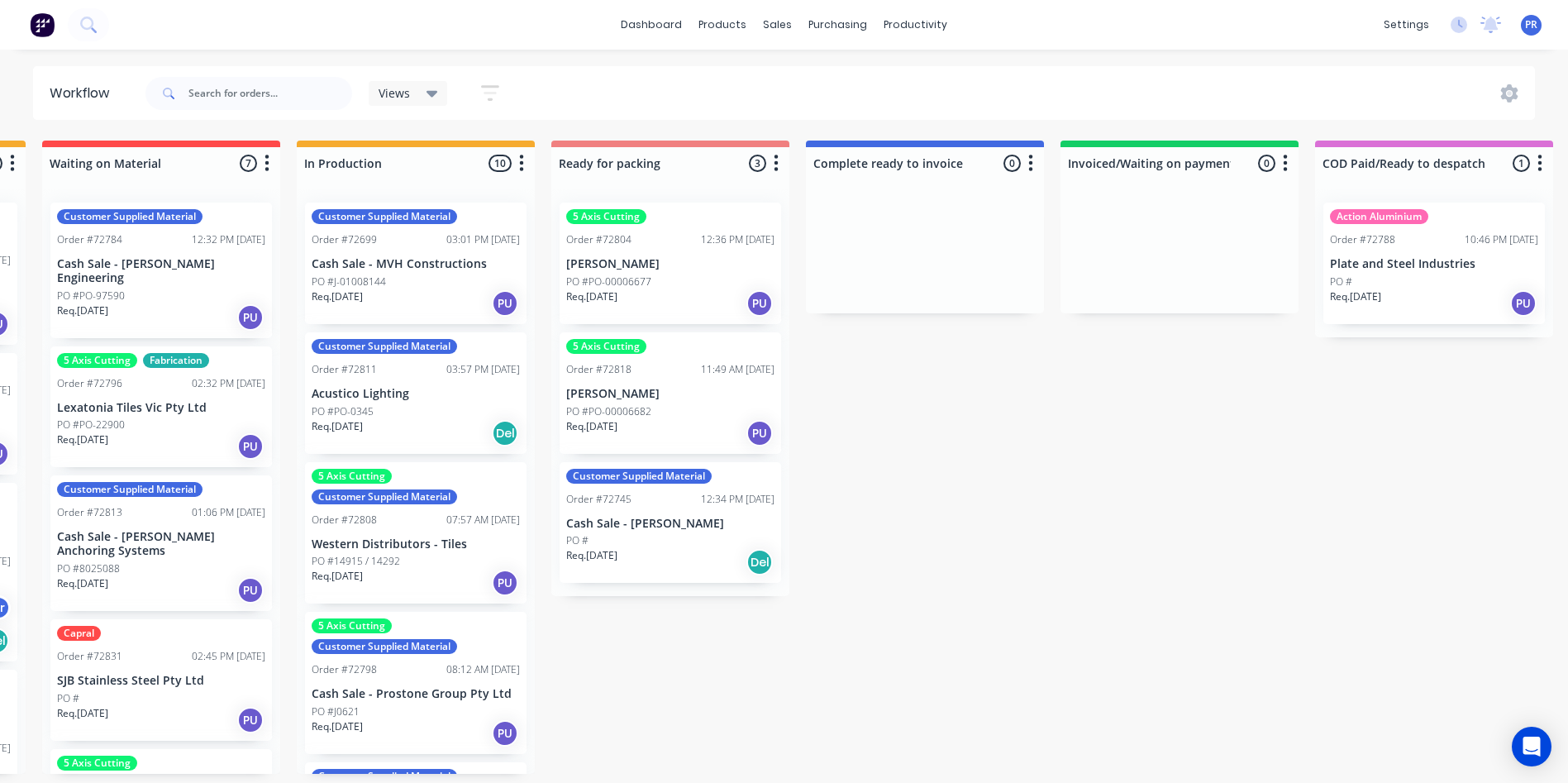
click at [677, 533] on div "PO #" at bounding box center [670, 540] width 208 height 15
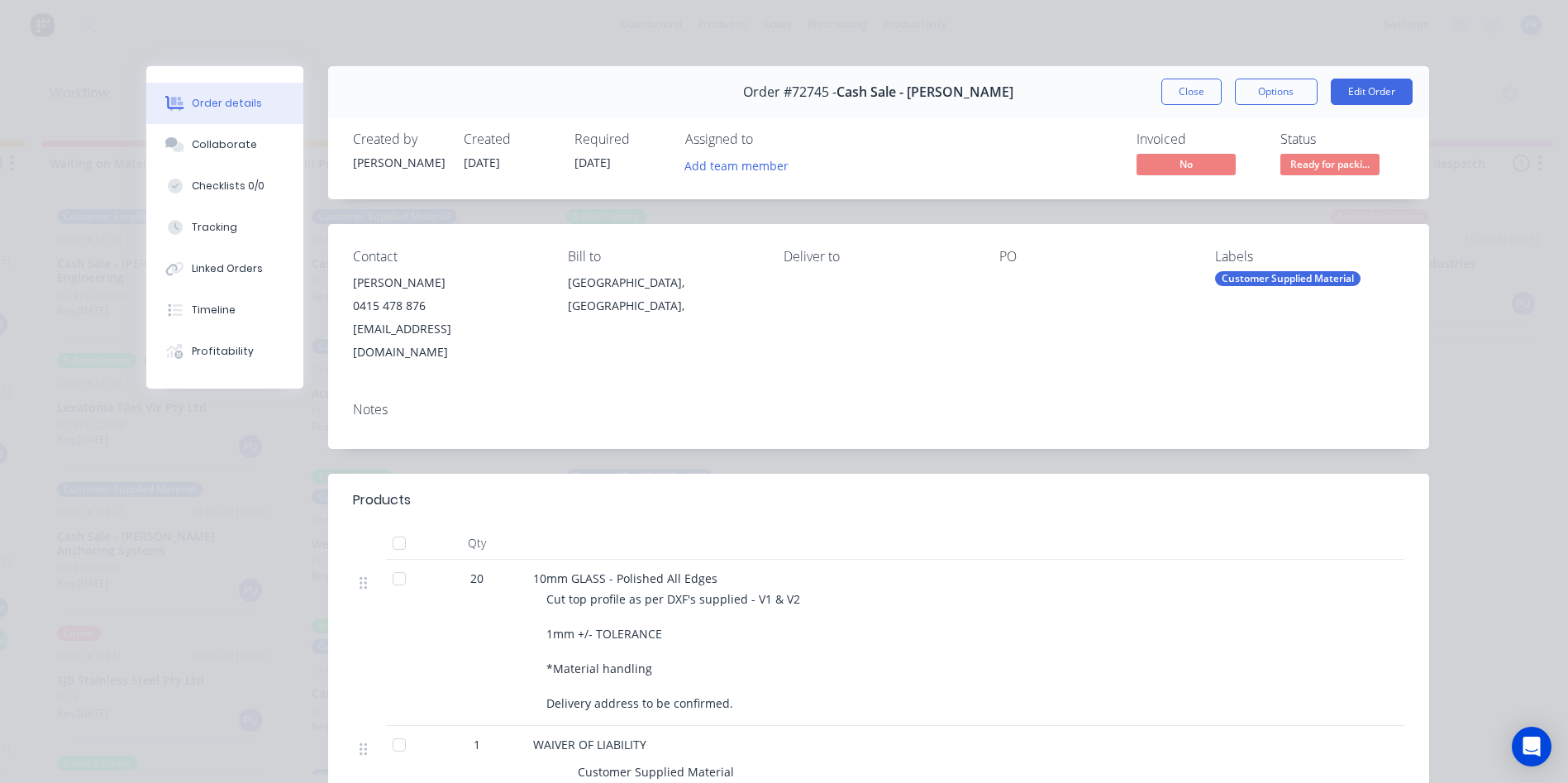
click at [1300, 174] on span "Ready for packi..." at bounding box center [1329, 164] width 99 height 21
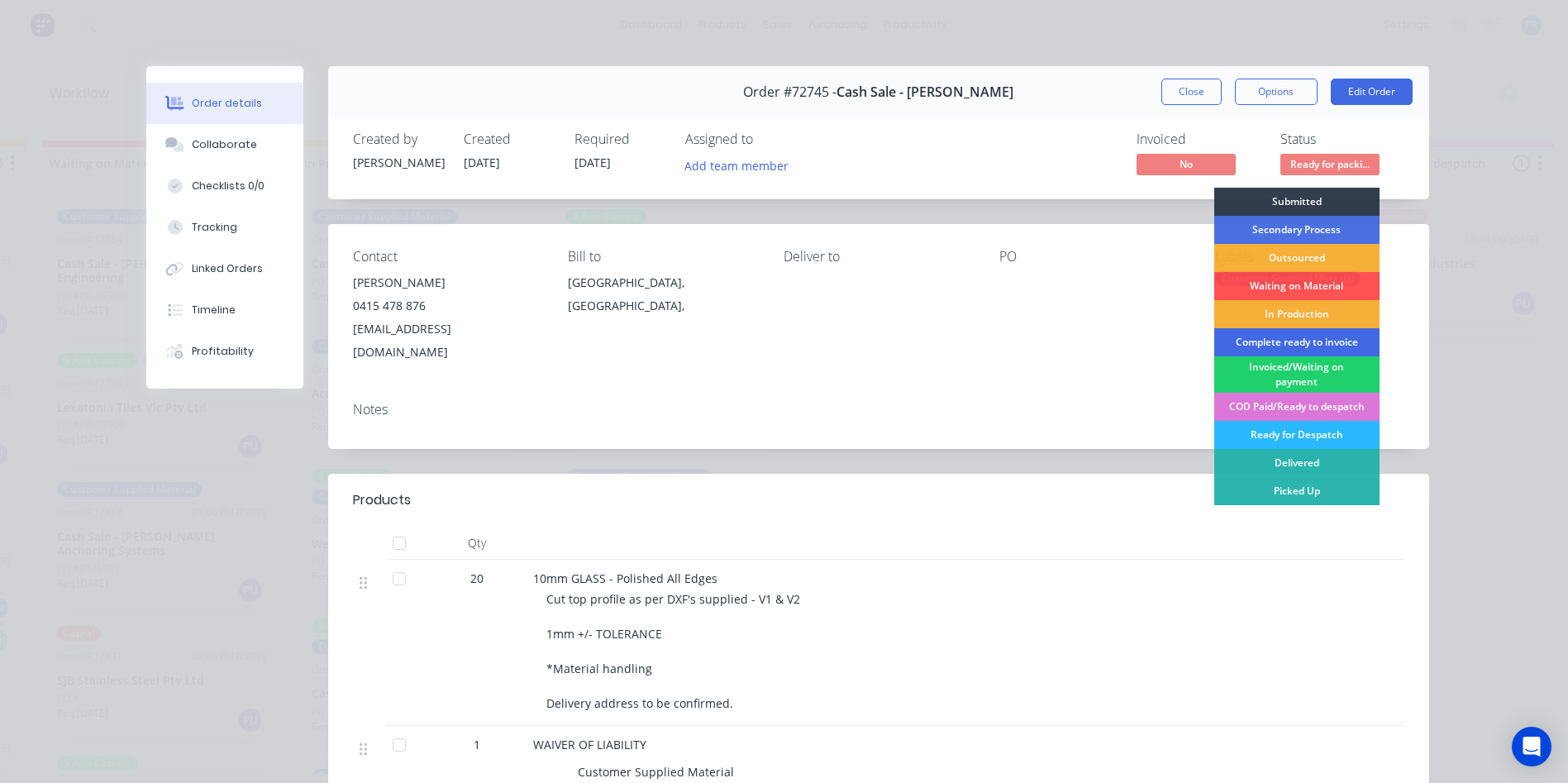
click at [1278, 342] on div "Complete ready to invoice" at bounding box center [1296, 342] width 165 height 28
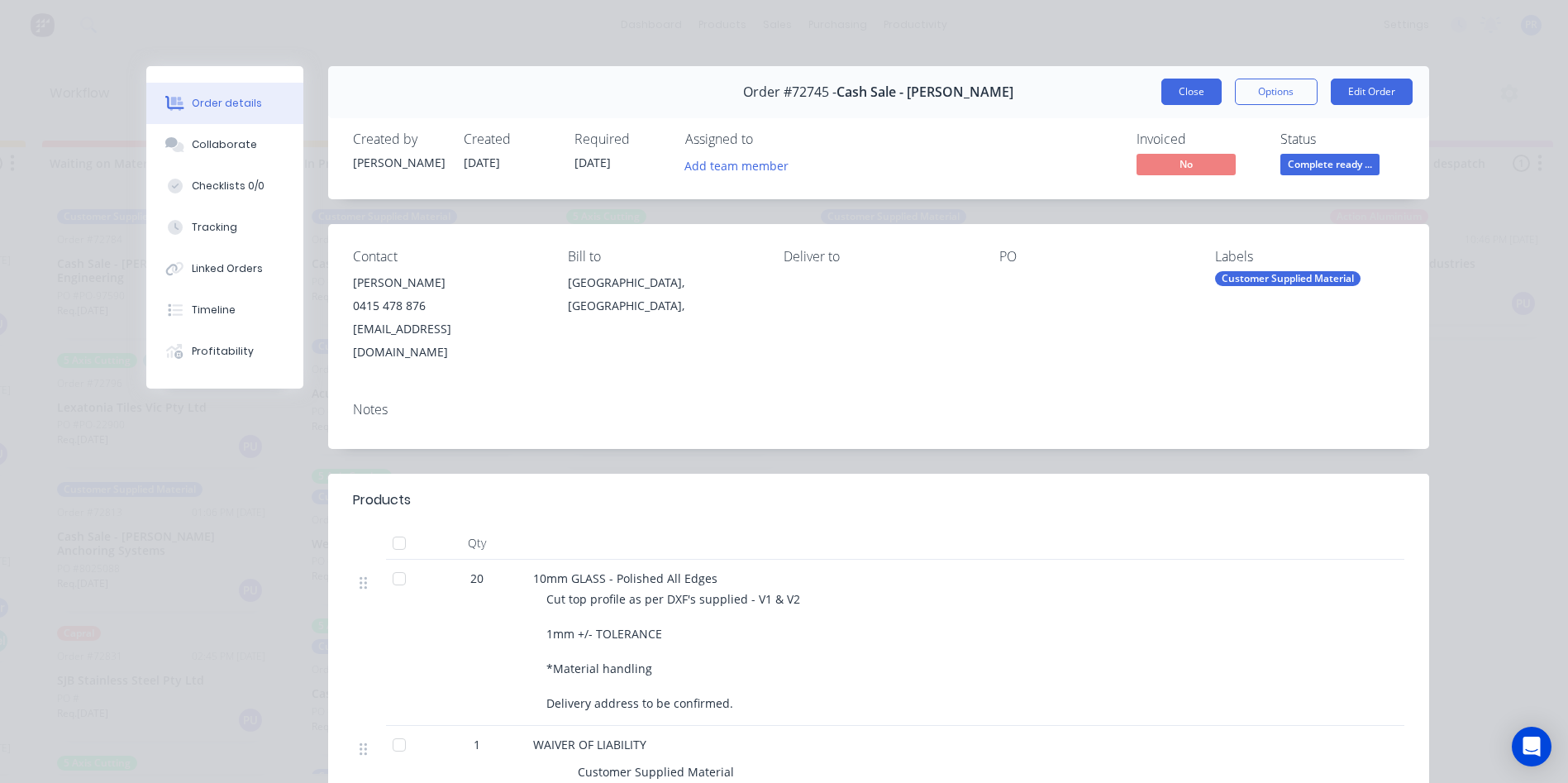
click at [1199, 90] on button "Close" at bounding box center [1191, 92] width 60 height 27
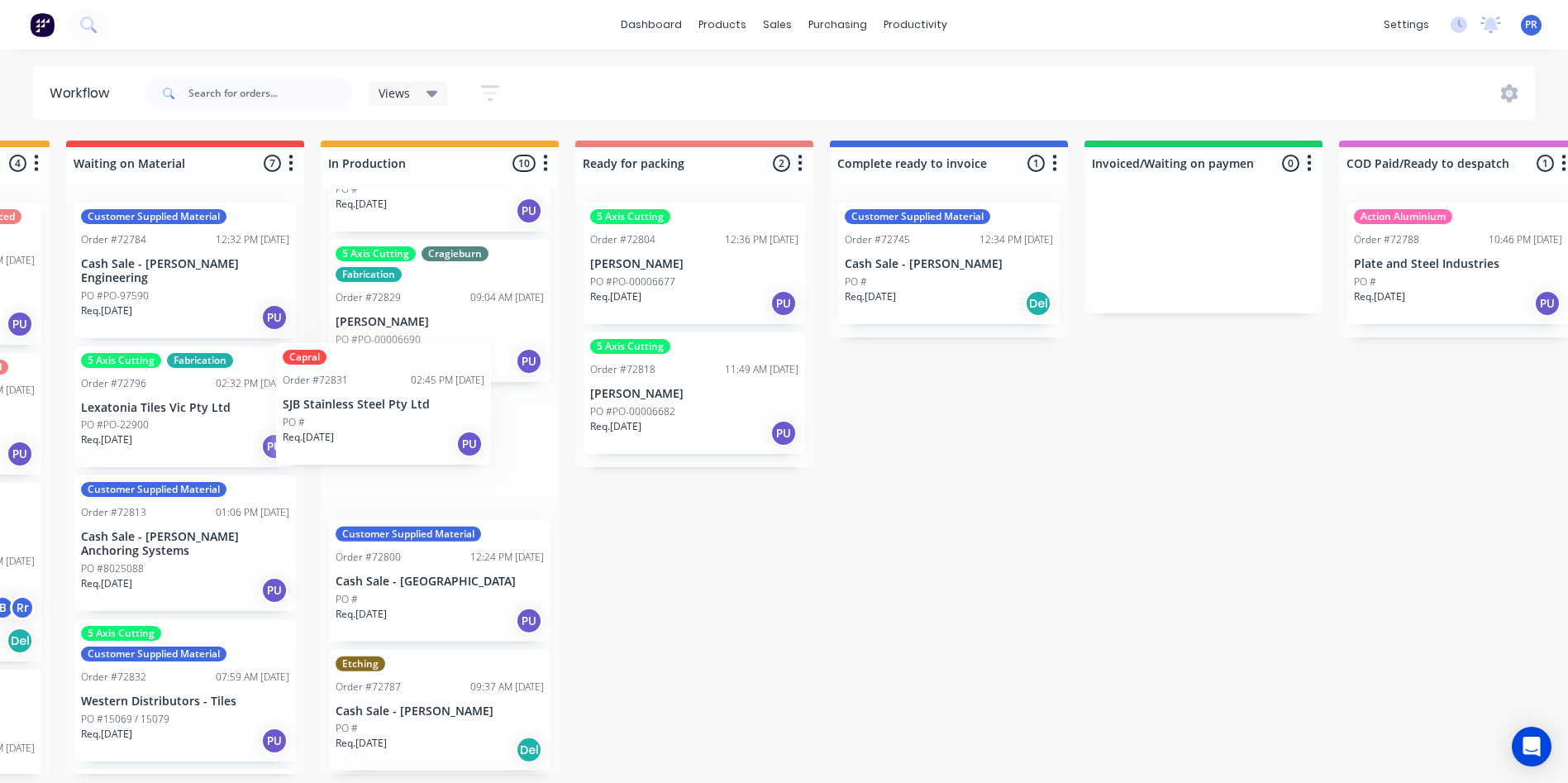
scroll to position [3, 727]
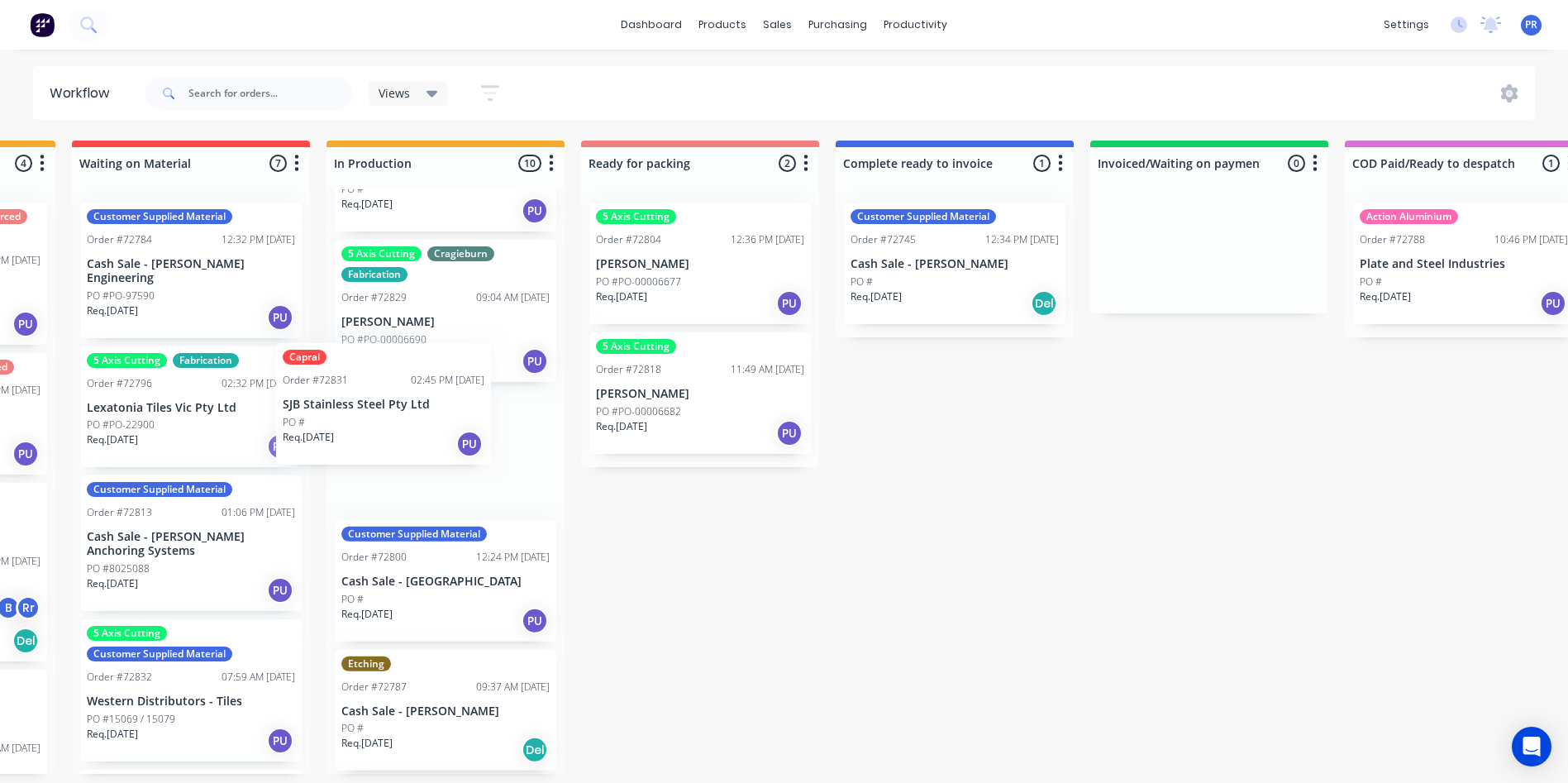
drag, startPoint x: 193, startPoint y: 676, endPoint x: 436, endPoint y: 389, distance: 376.1
click at [436, 389] on div "Submitted 1 Status colour #273444 hex #273444 Save Cancel Summaries Total order…" at bounding box center [758, 457] width 2996 height 634
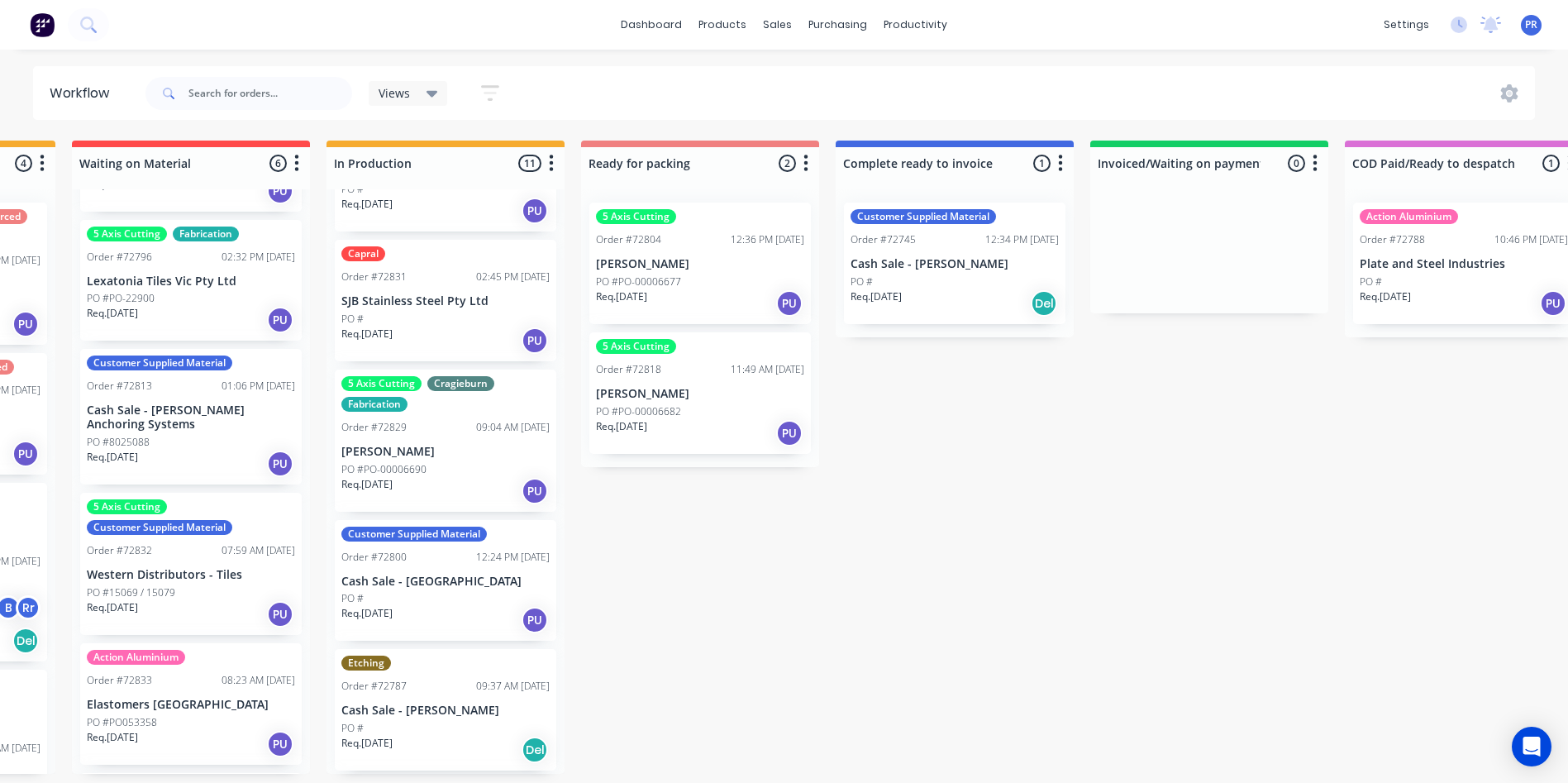
scroll to position [197, 0]
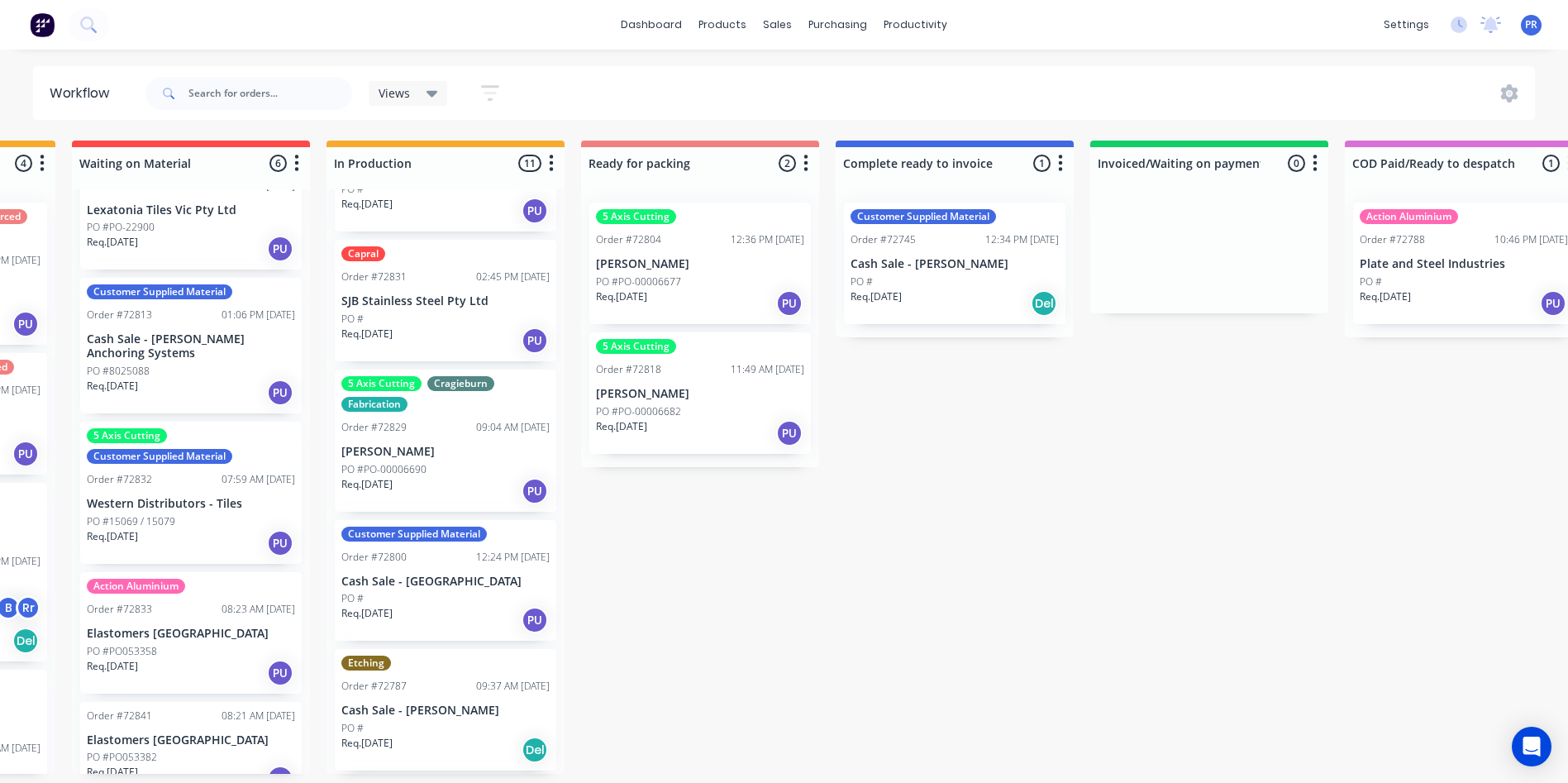
click at [221, 379] on div "Req. 10/09/25 PU" at bounding box center [190, 393] width 208 height 28
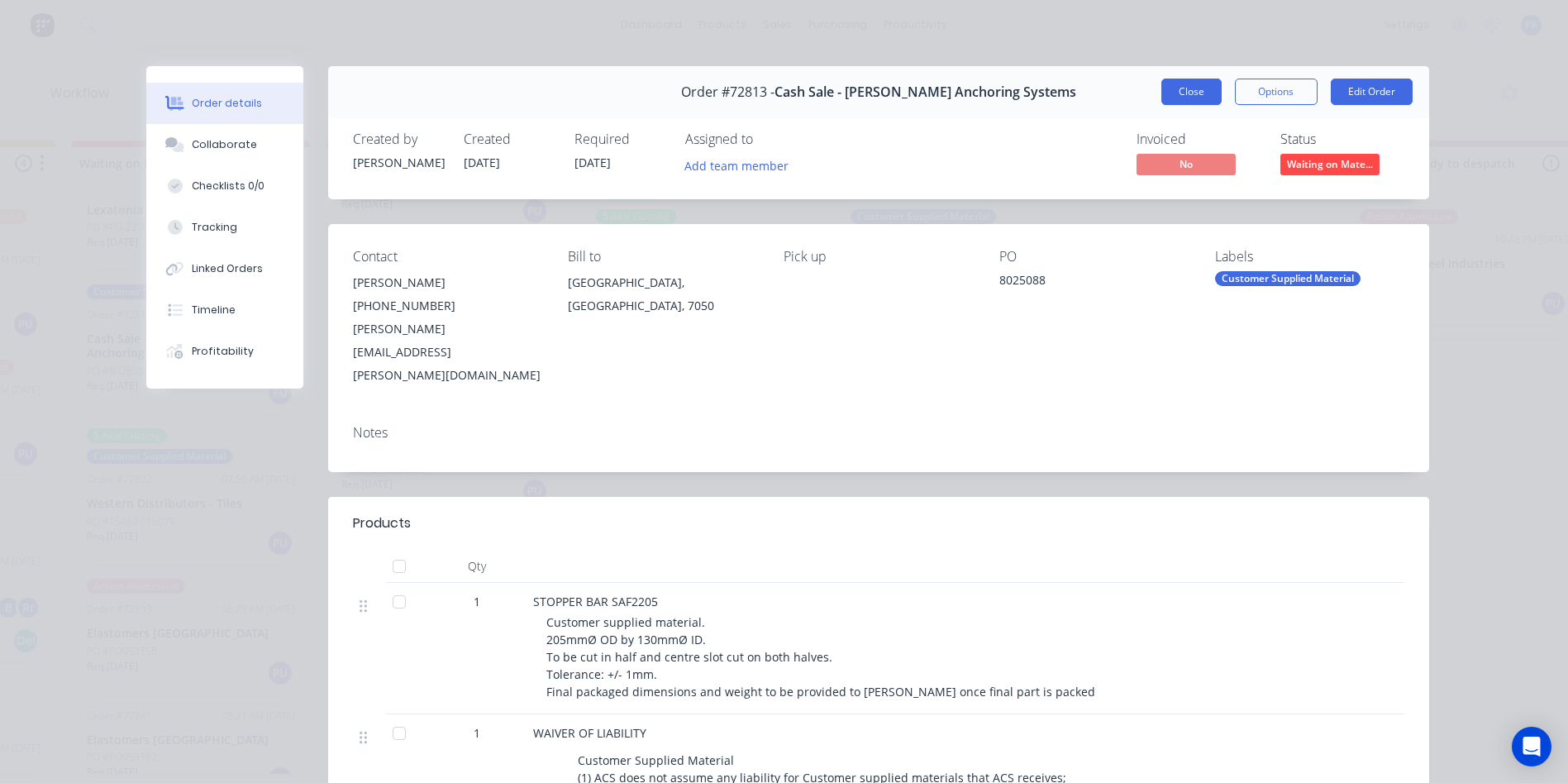
click at [1176, 101] on button "Close" at bounding box center [1191, 92] width 60 height 27
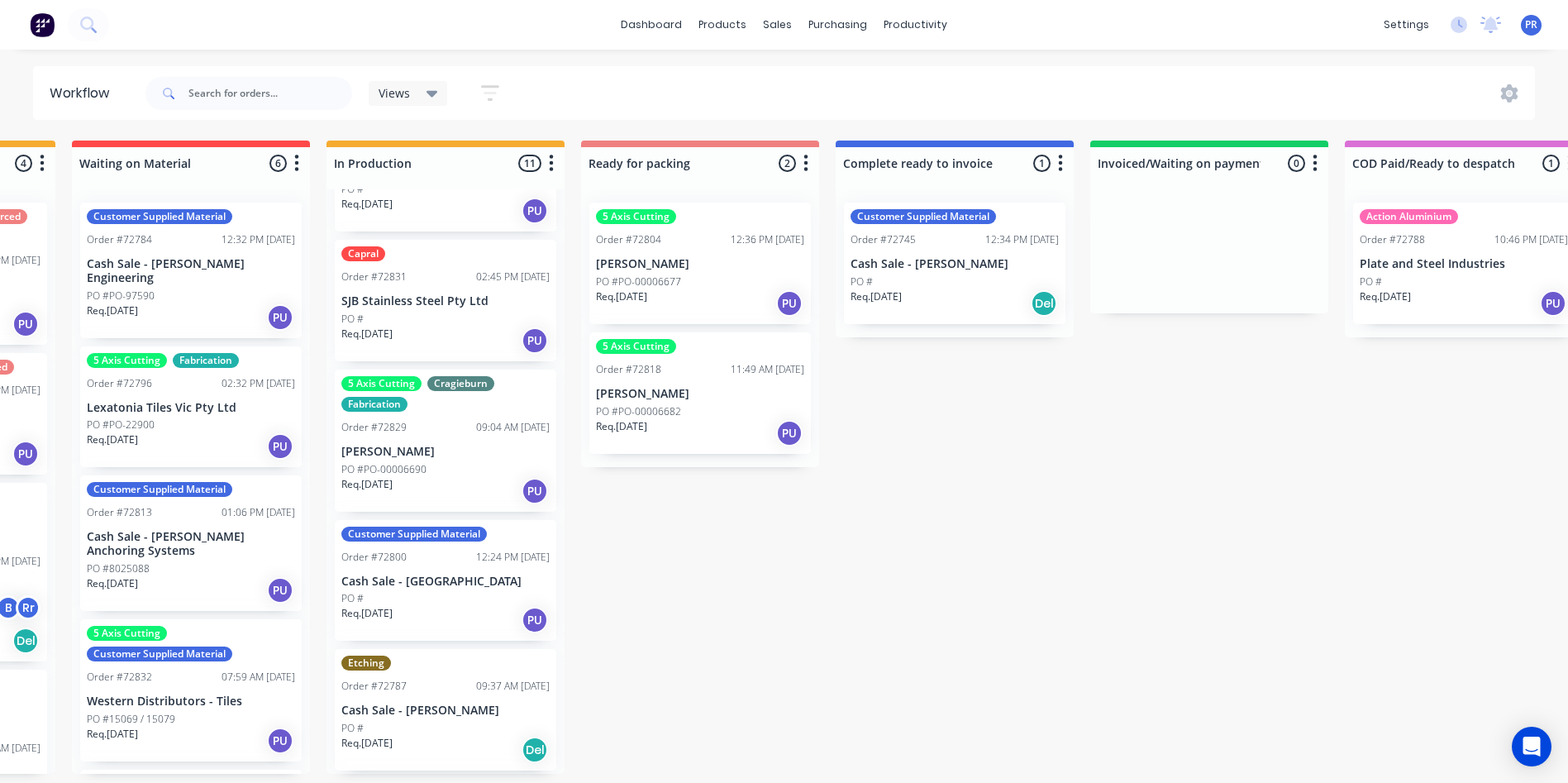
scroll to position [0, 727]
